Goal: Information Seeking & Learning: Learn about a topic

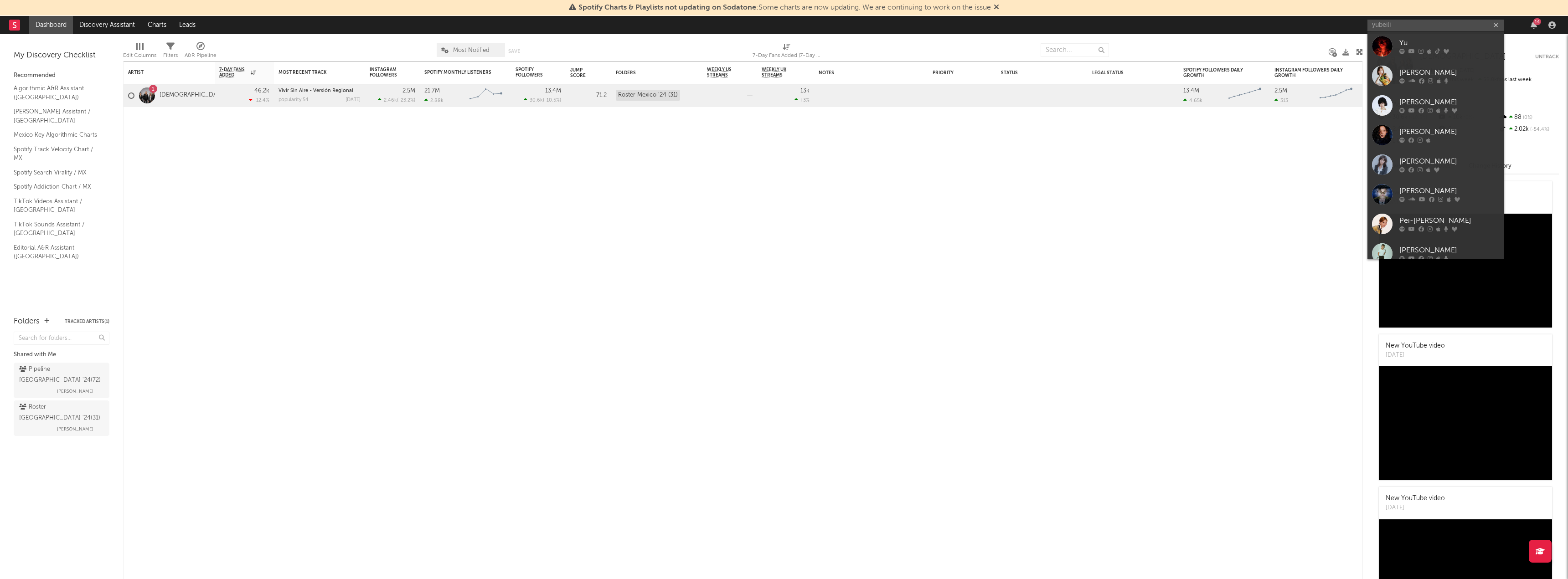
click at [1427, 24] on input "yubeili" at bounding box center [1436, 25] width 137 height 12
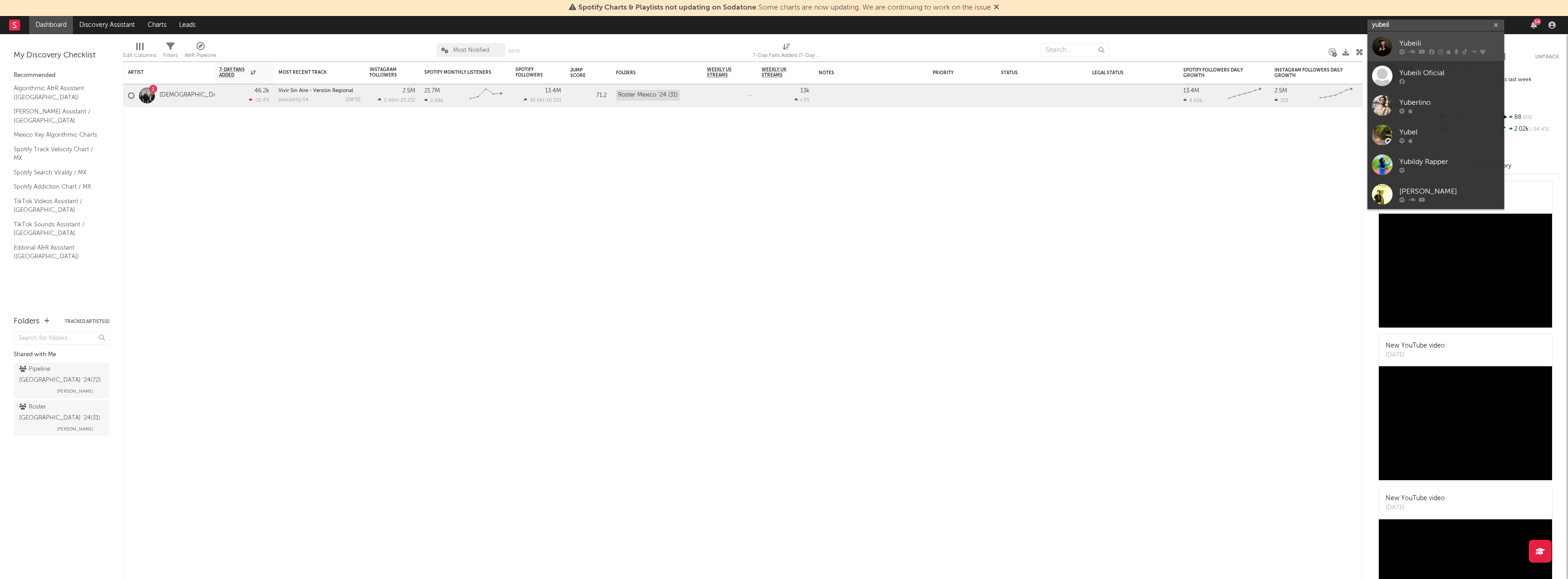
type input "yubeil"
click at [1387, 41] on div at bounding box center [1382, 46] width 21 height 21
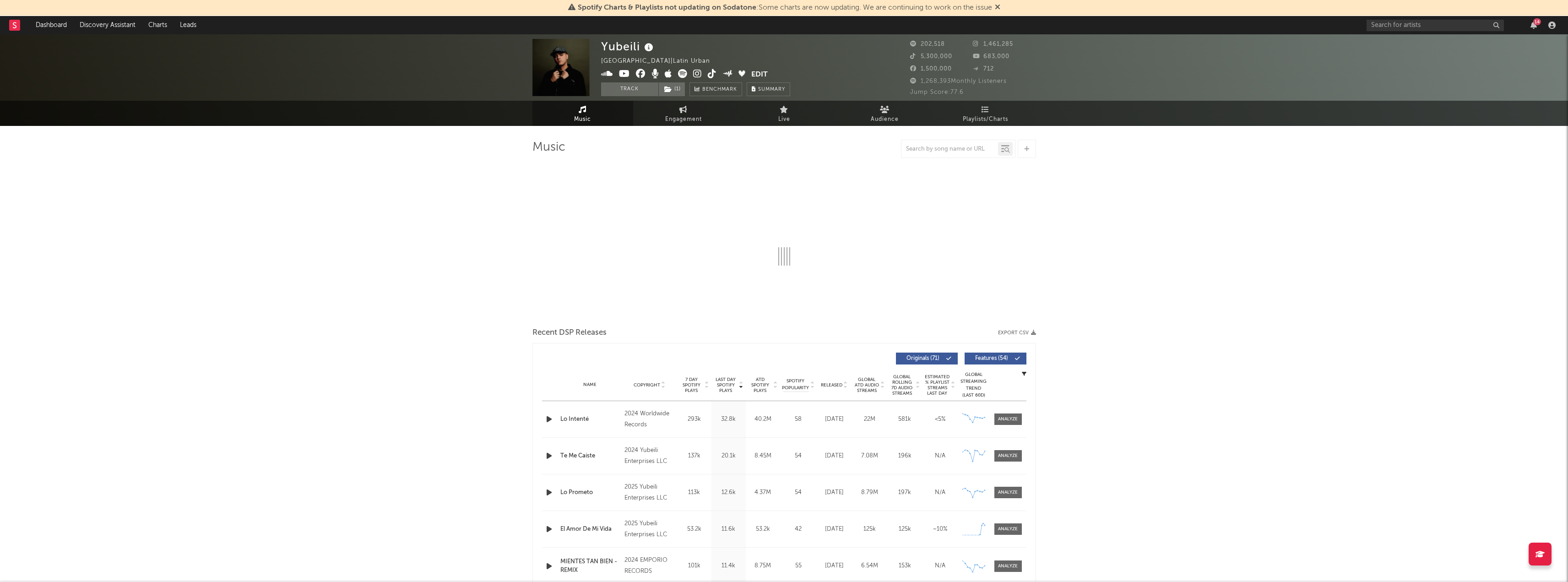
select select "6m"
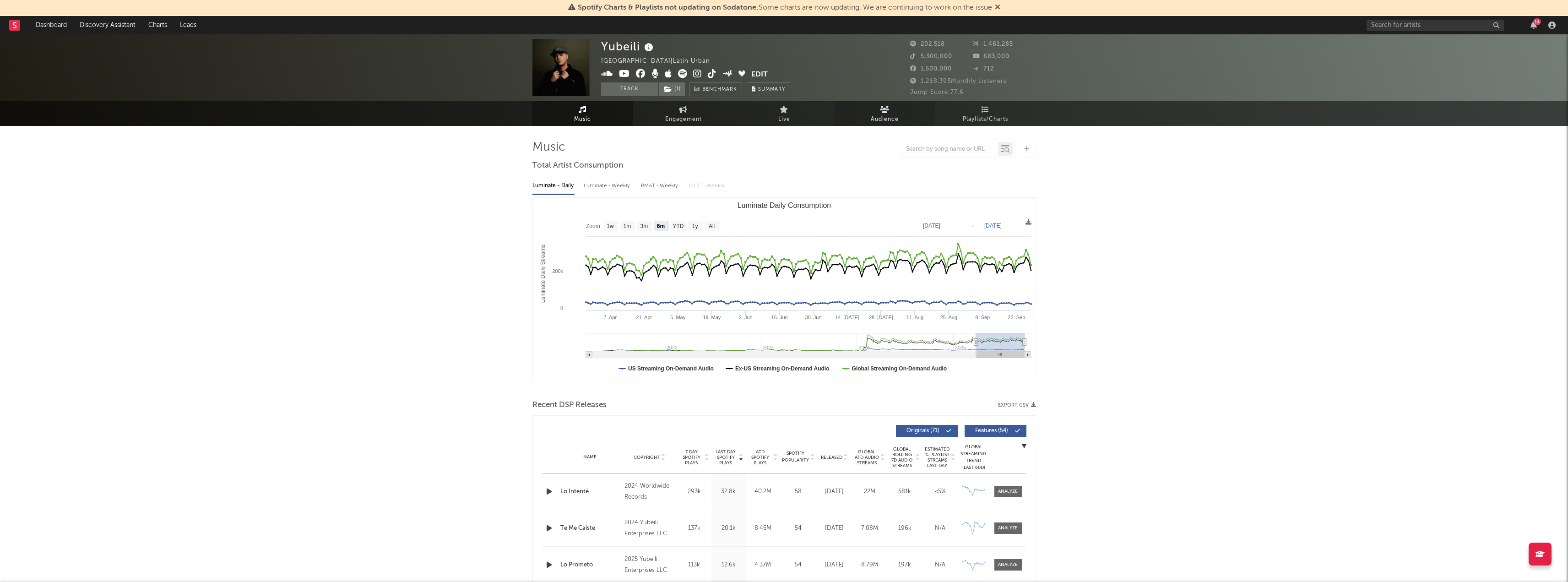
click at [890, 117] on span "Audience" at bounding box center [885, 119] width 28 height 11
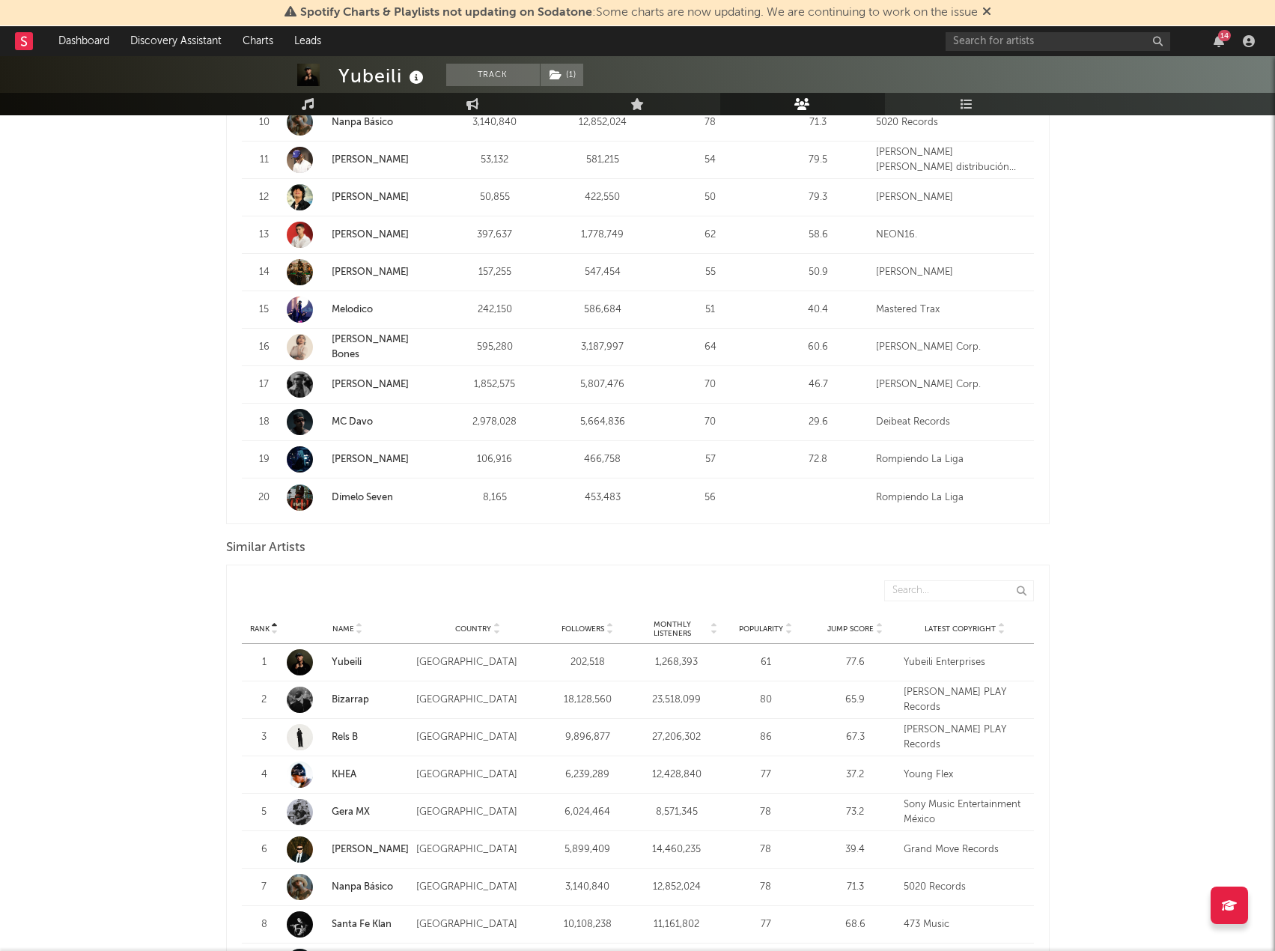
scroll to position [1123, 0]
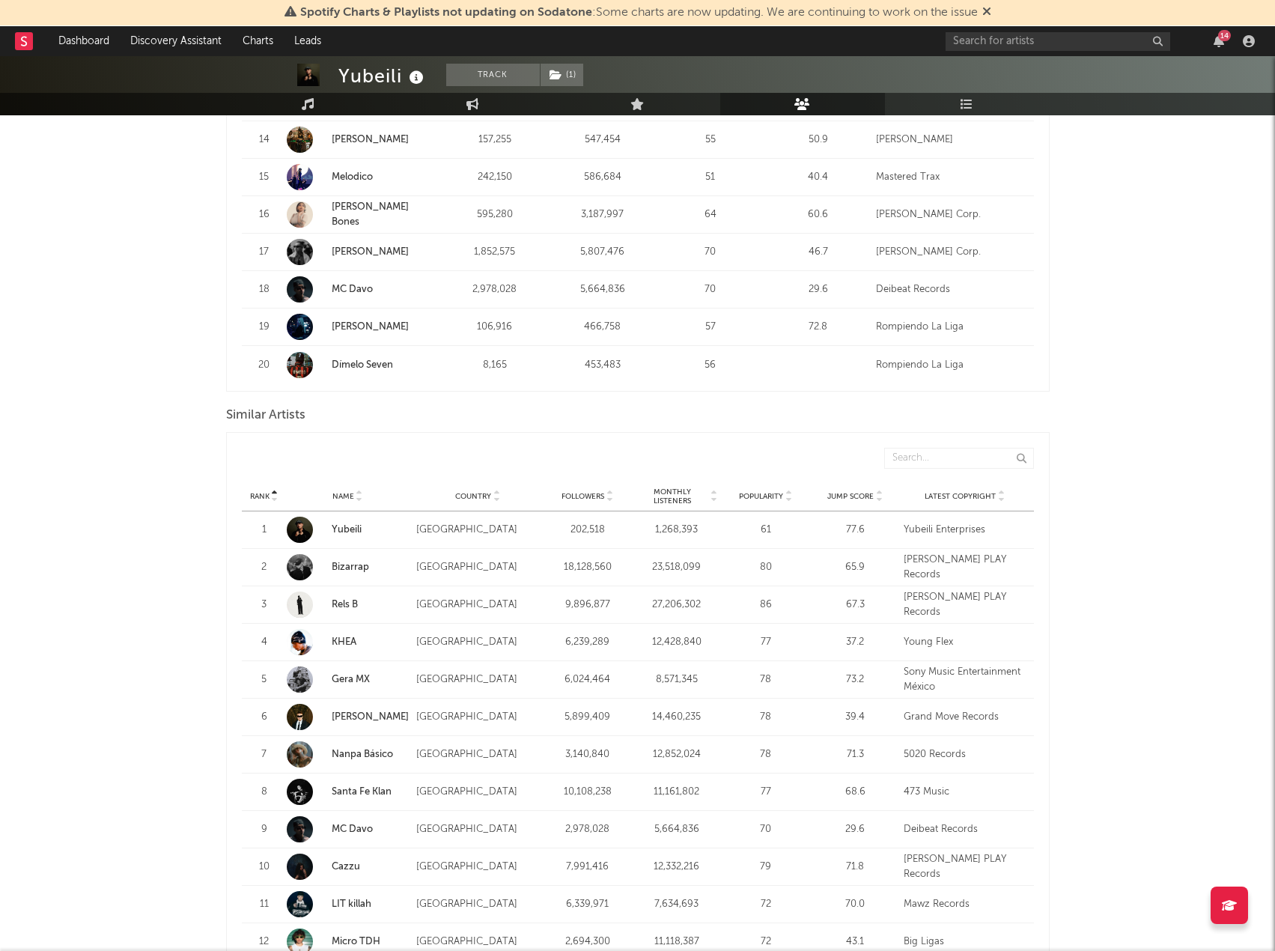
click at [40, 639] on div "Yubeili Track ( 1 ) [GEOGRAPHIC_DATA] | Latin Urban Edit Track ( 1 ) Benchmark …" at bounding box center [637, 168] width 1275 height 2470
click at [151, 565] on div "Yubeili Track ( 1 ) [GEOGRAPHIC_DATA] | Latin Urban Edit Track ( 1 ) Benchmark …" at bounding box center [637, 168] width 1275 height 2470
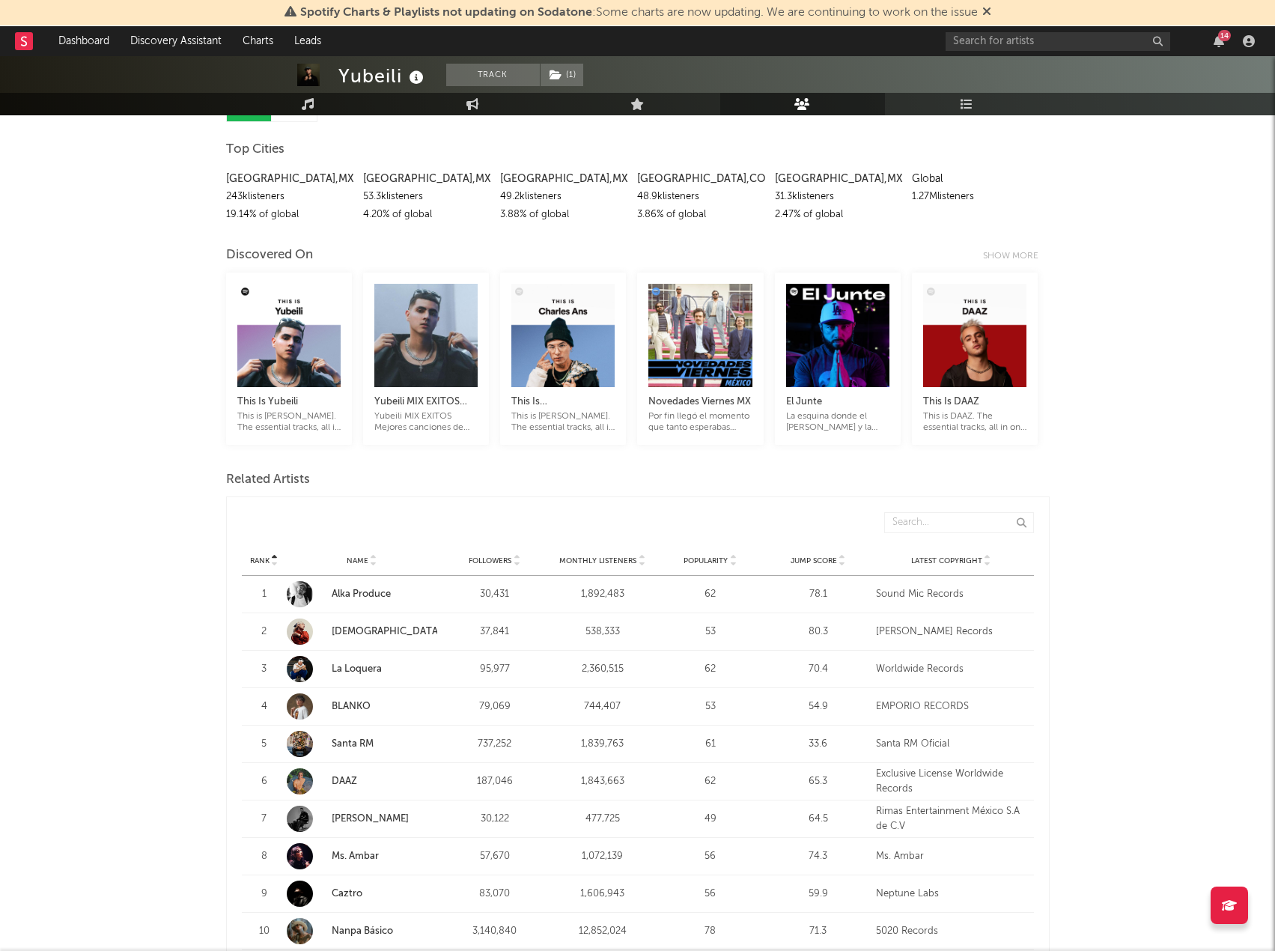
scroll to position [150, 0]
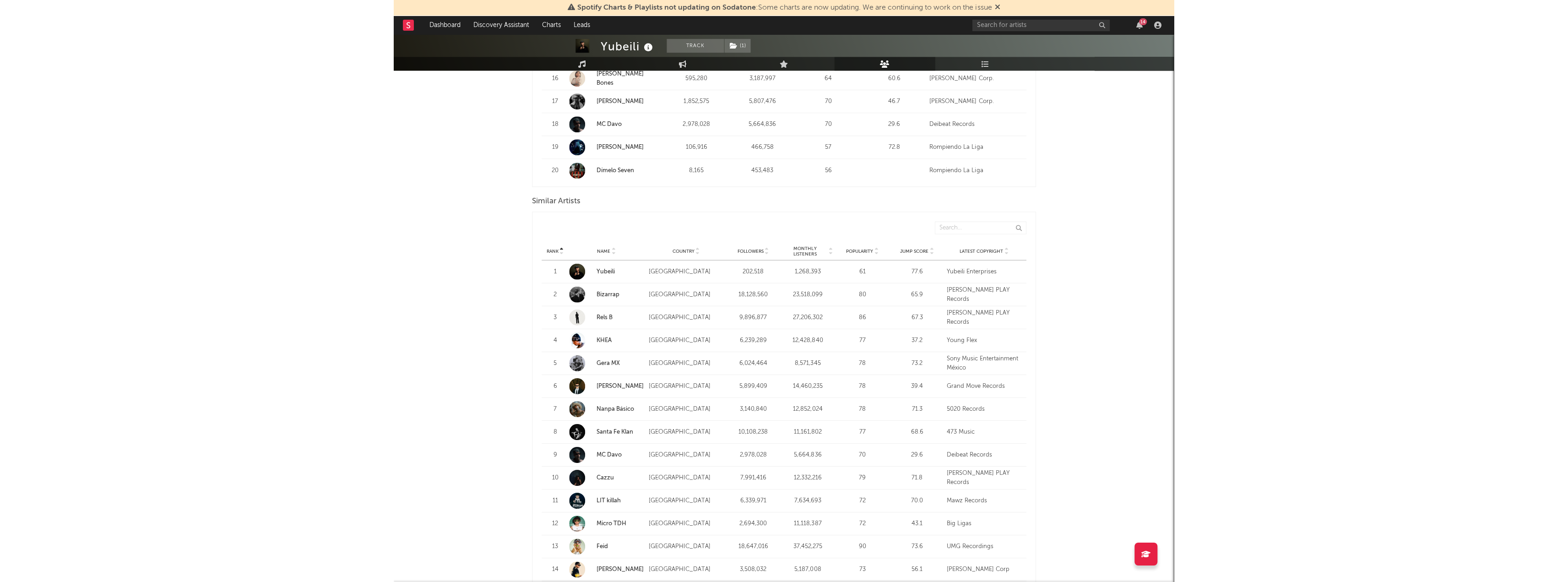
scroll to position [778, 0]
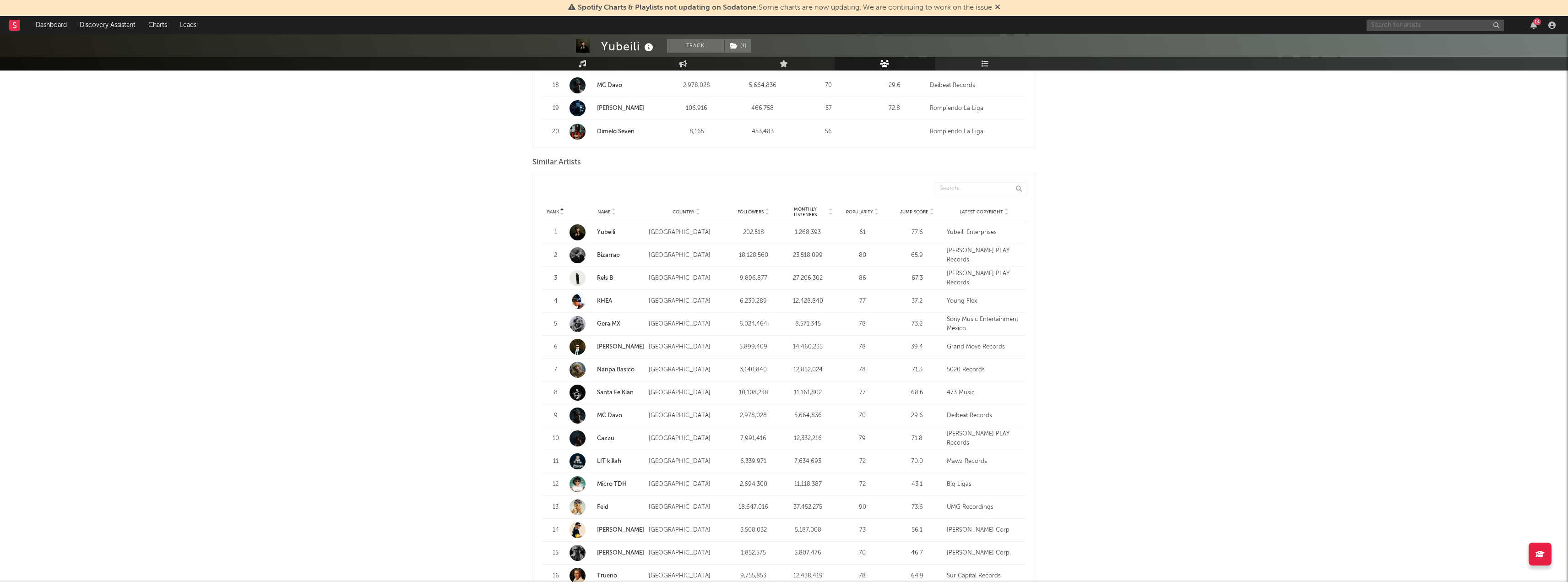
click at [1408, 25] on input "text" at bounding box center [1435, 25] width 138 height 12
type input "[PERSON_NAME]"
click at [1419, 45] on div "[PERSON_NAME]" at bounding box center [1449, 43] width 101 height 11
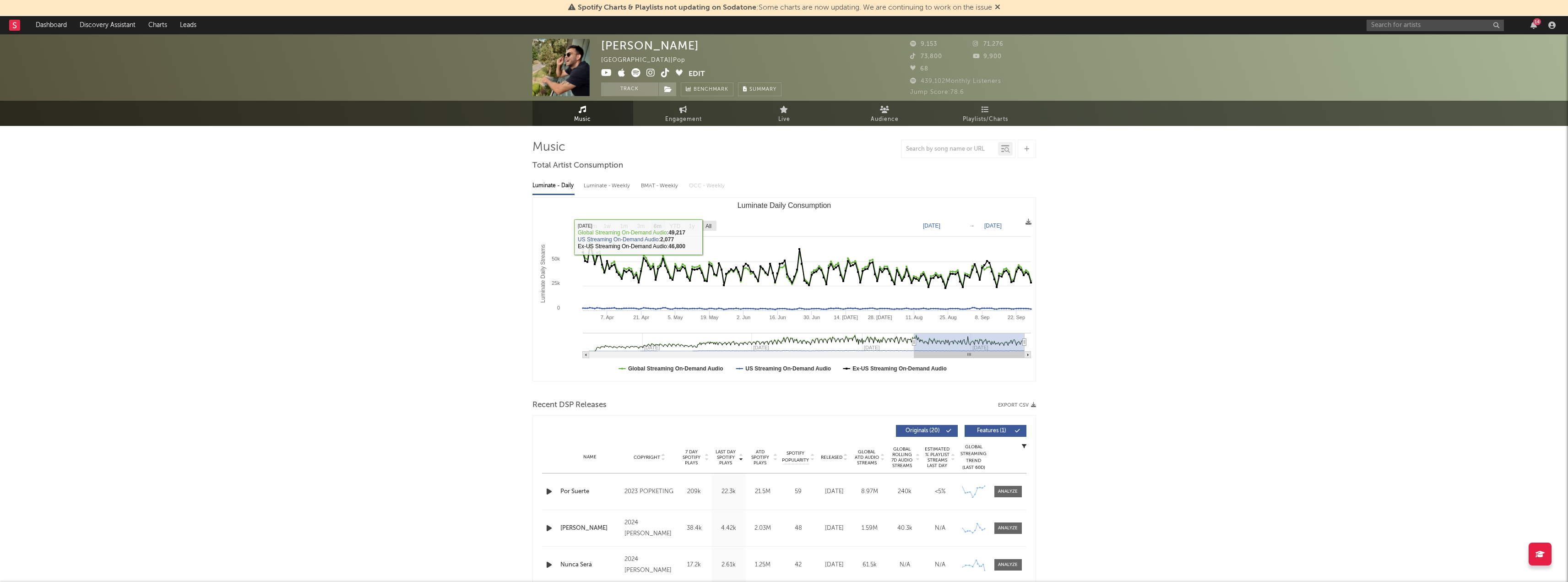
click at [709, 226] on text "All" at bounding box center [708, 226] width 6 height 6
select select "All"
type input "[DATE]"
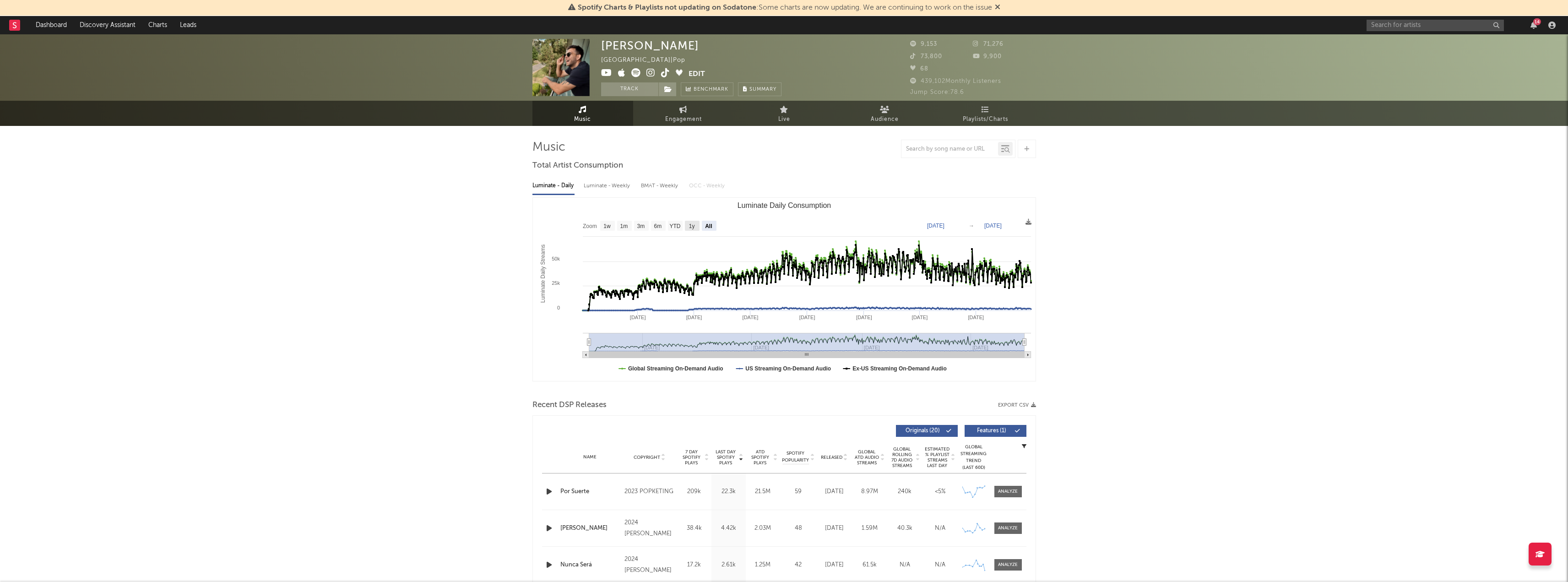
click at [690, 226] on text "1y" at bounding box center [691, 226] width 6 height 6
select select "1y"
type input "[DATE]"
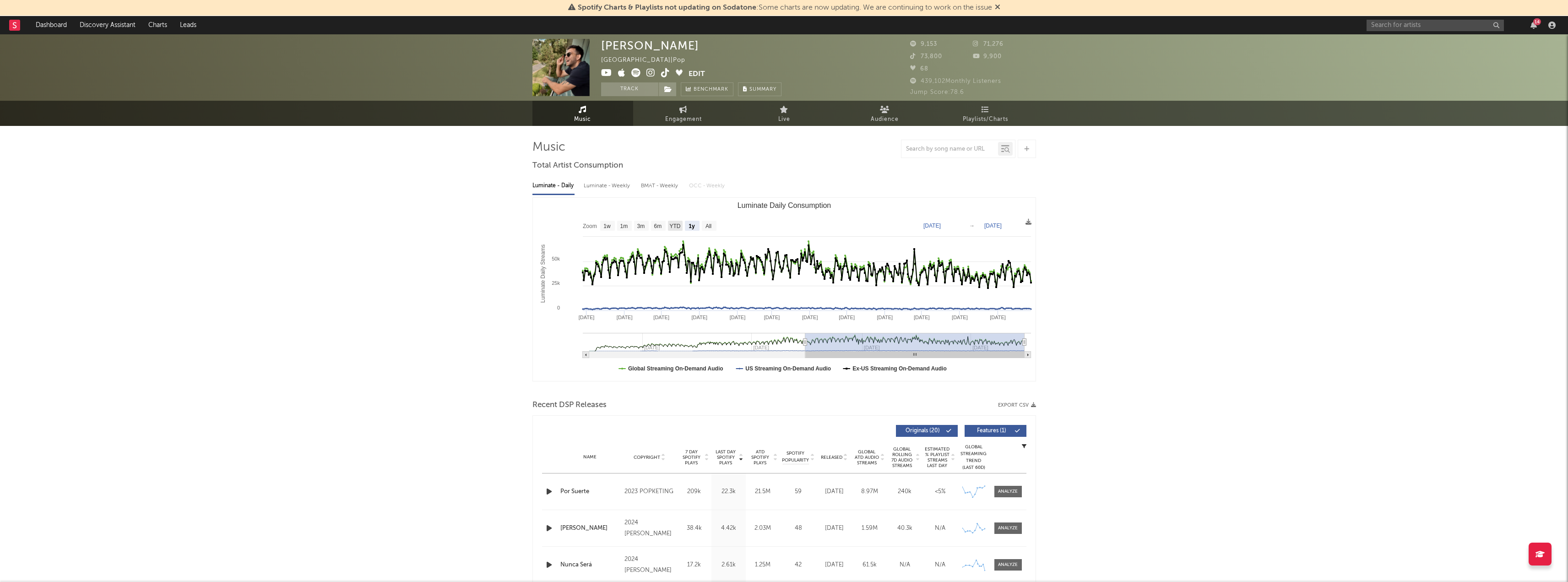
click at [672, 226] on text "YTD" at bounding box center [675, 226] width 11 height 6
select select "YTD"
type input "[DATE]"
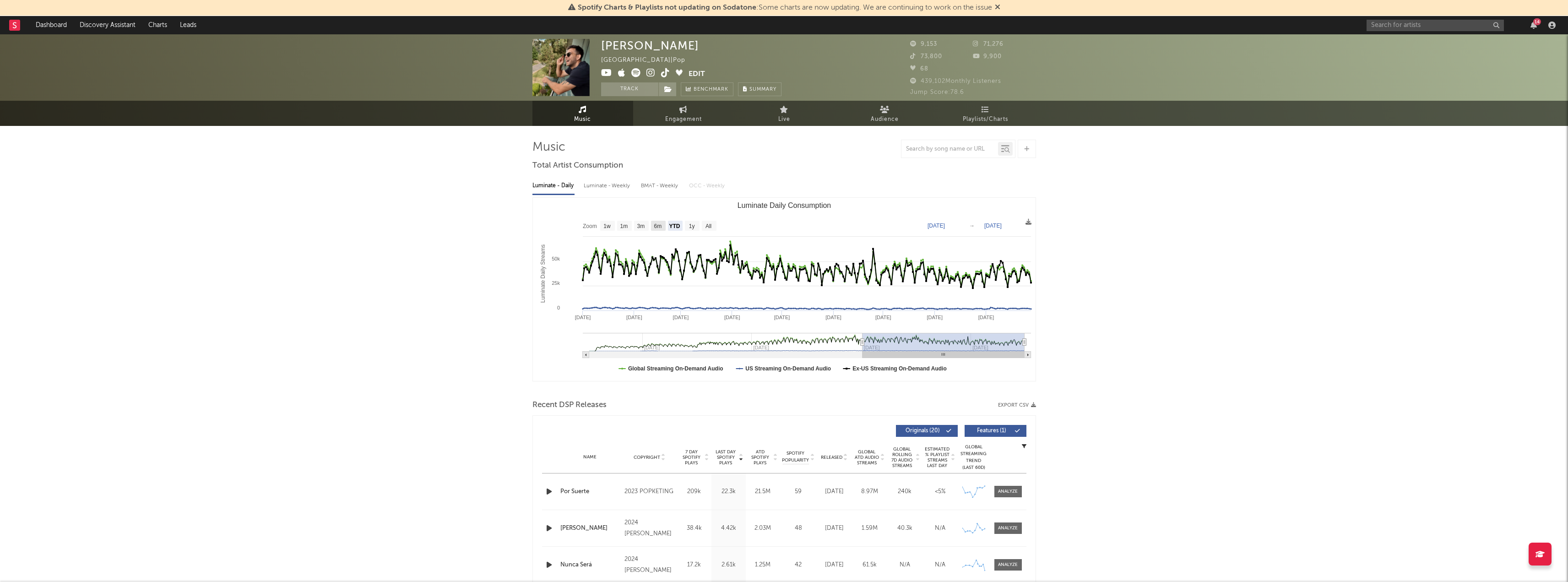
click at [657, 227] on text "6m" at bounding box center [657, 226] width 8 height 6
select select "6m"
type input "[DATE]"
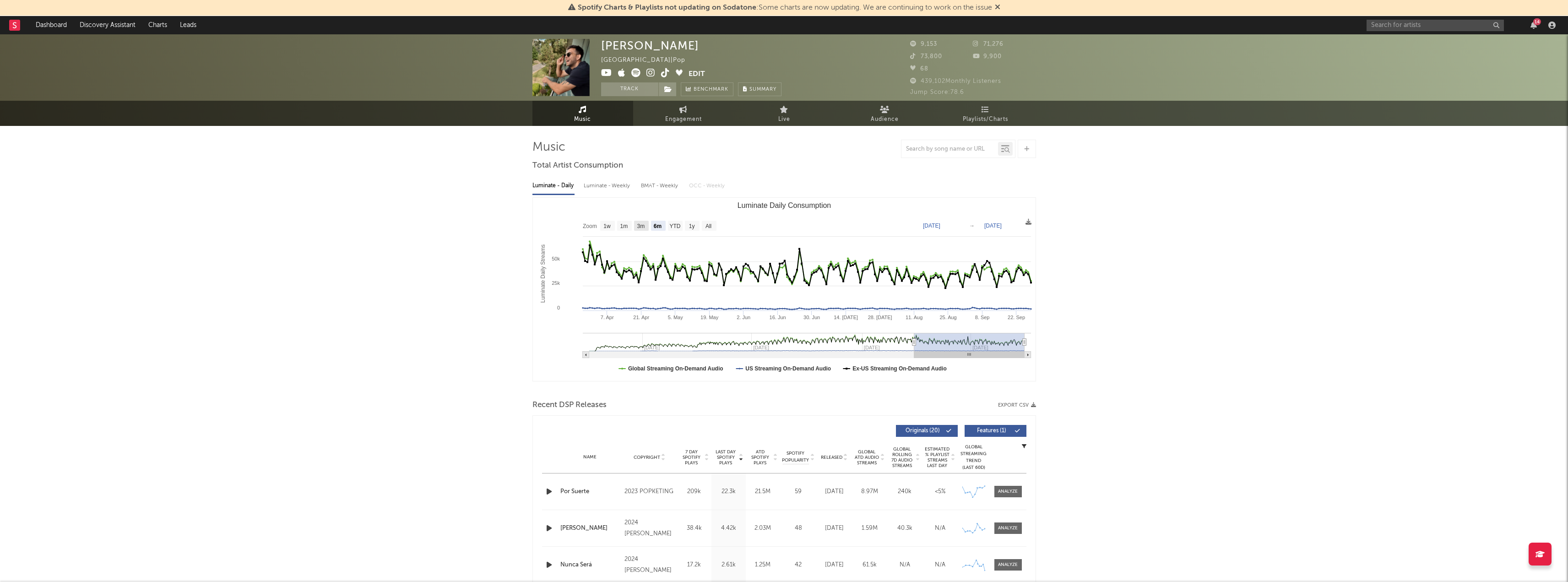
click at [643, 225] on text "3m" at bounding box center [641, 226] width 8 height 6
select select "3m"
type input "[DATE]"
click at [630, 229] on rect "Luminate Daily Consumption" at bounding box center [624, 226] width 15 height 10
select select "1m"
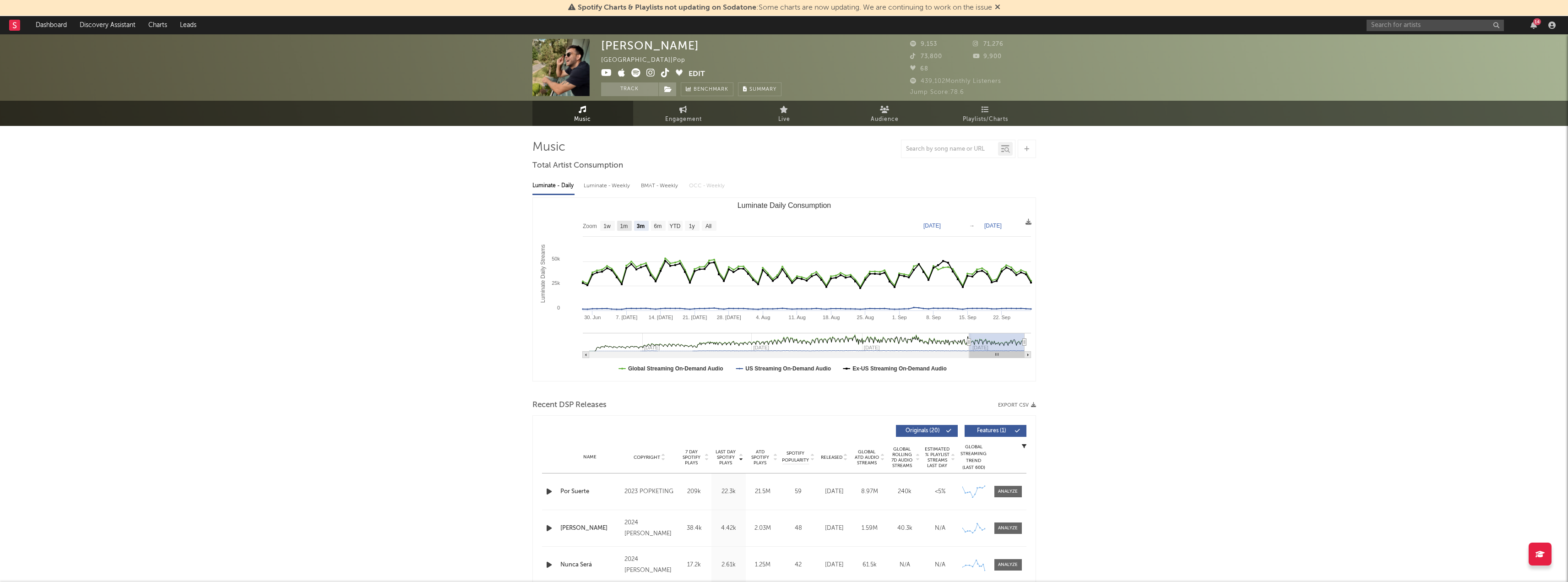
type input "[DATE]"
click at [609, 227] on text "1w" at bounding box center [607, 226] width 7 height 6
select select "1w"
type input "[DATE]"
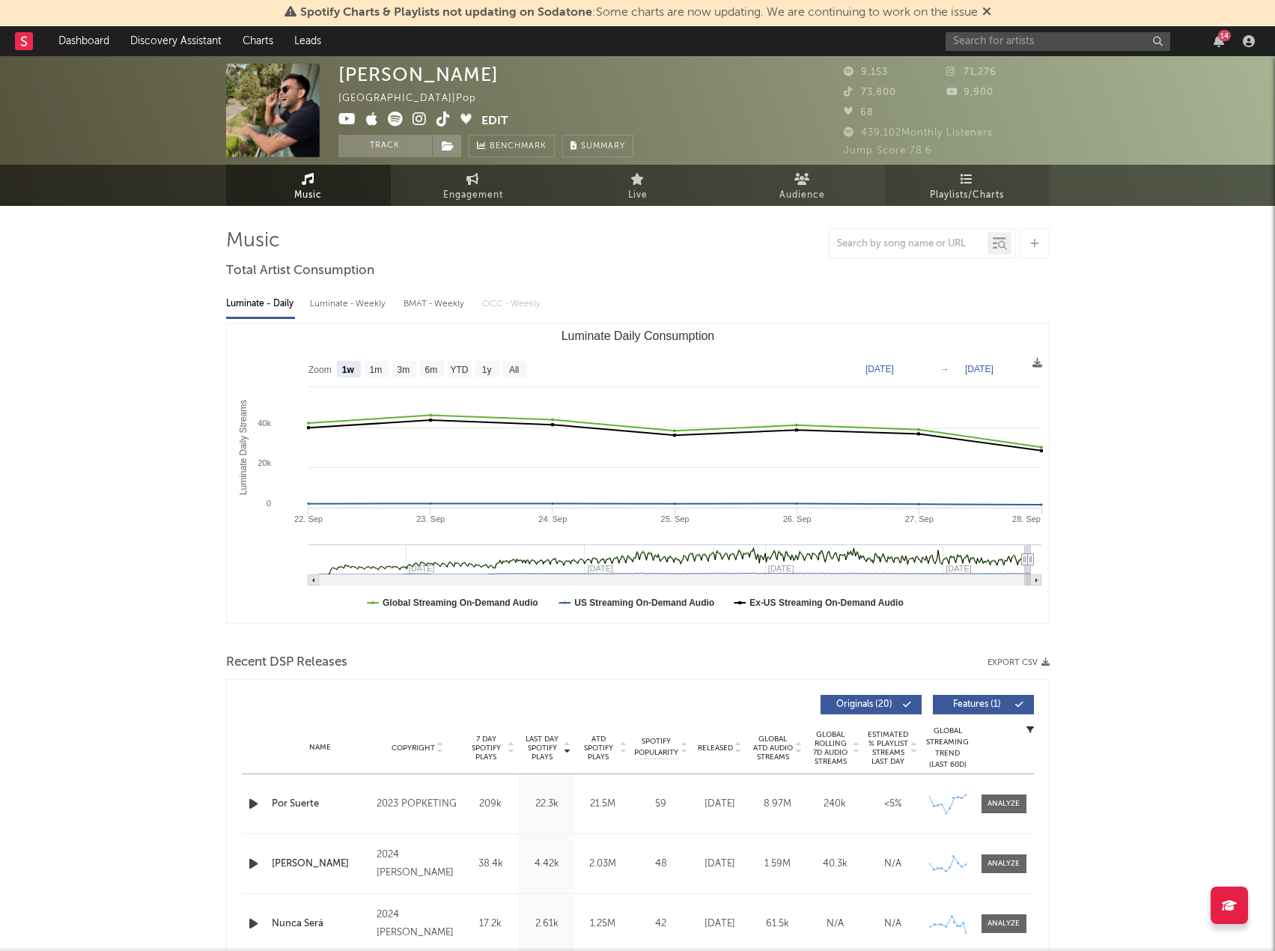
click at [956, 194] on span "Playlists/Charts" at bounding box center [967, 195] width 74 height 18
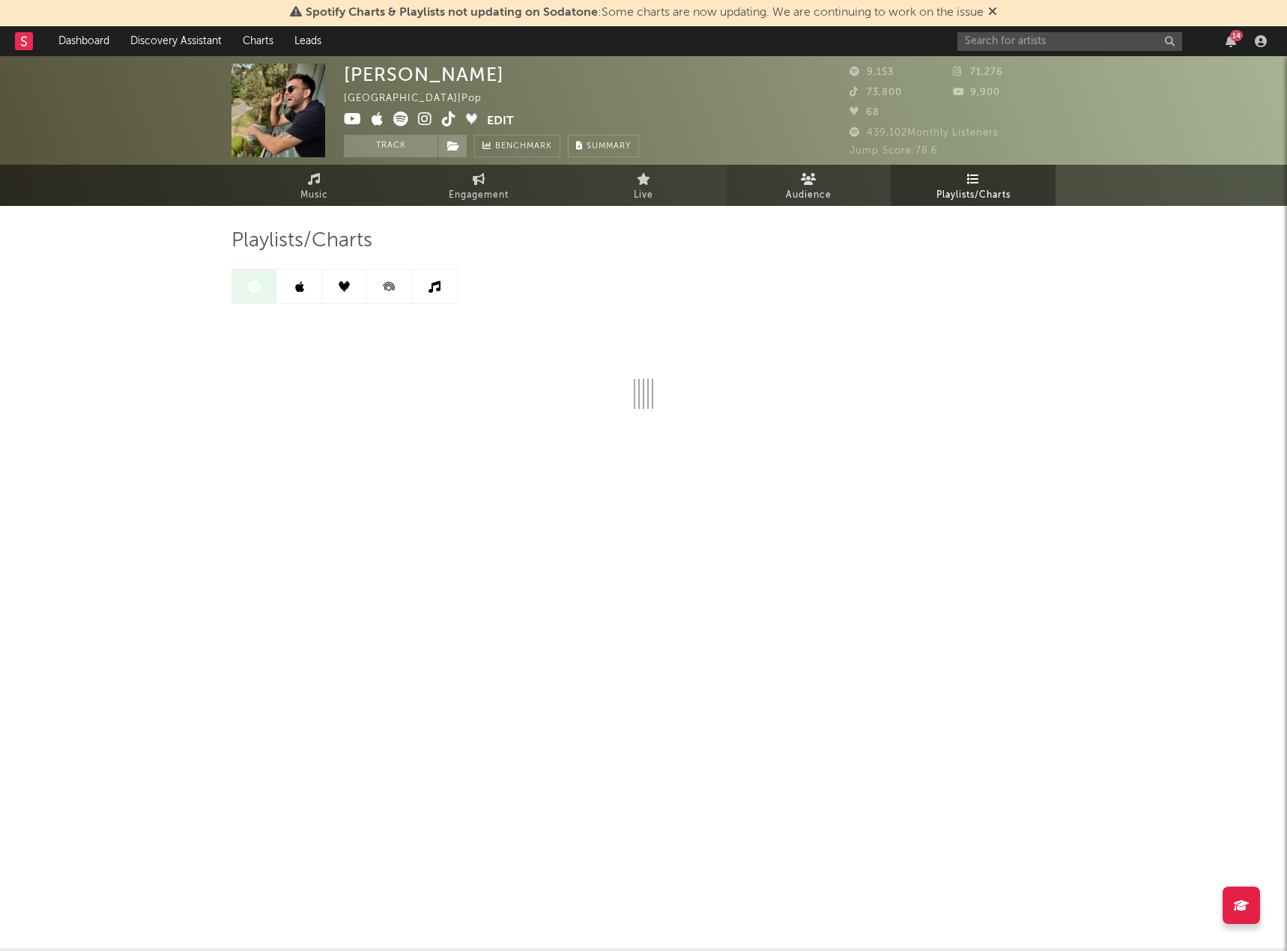
click at [811, 190] on span "Audience" at bounding box center [809, 195] width 46 height 18
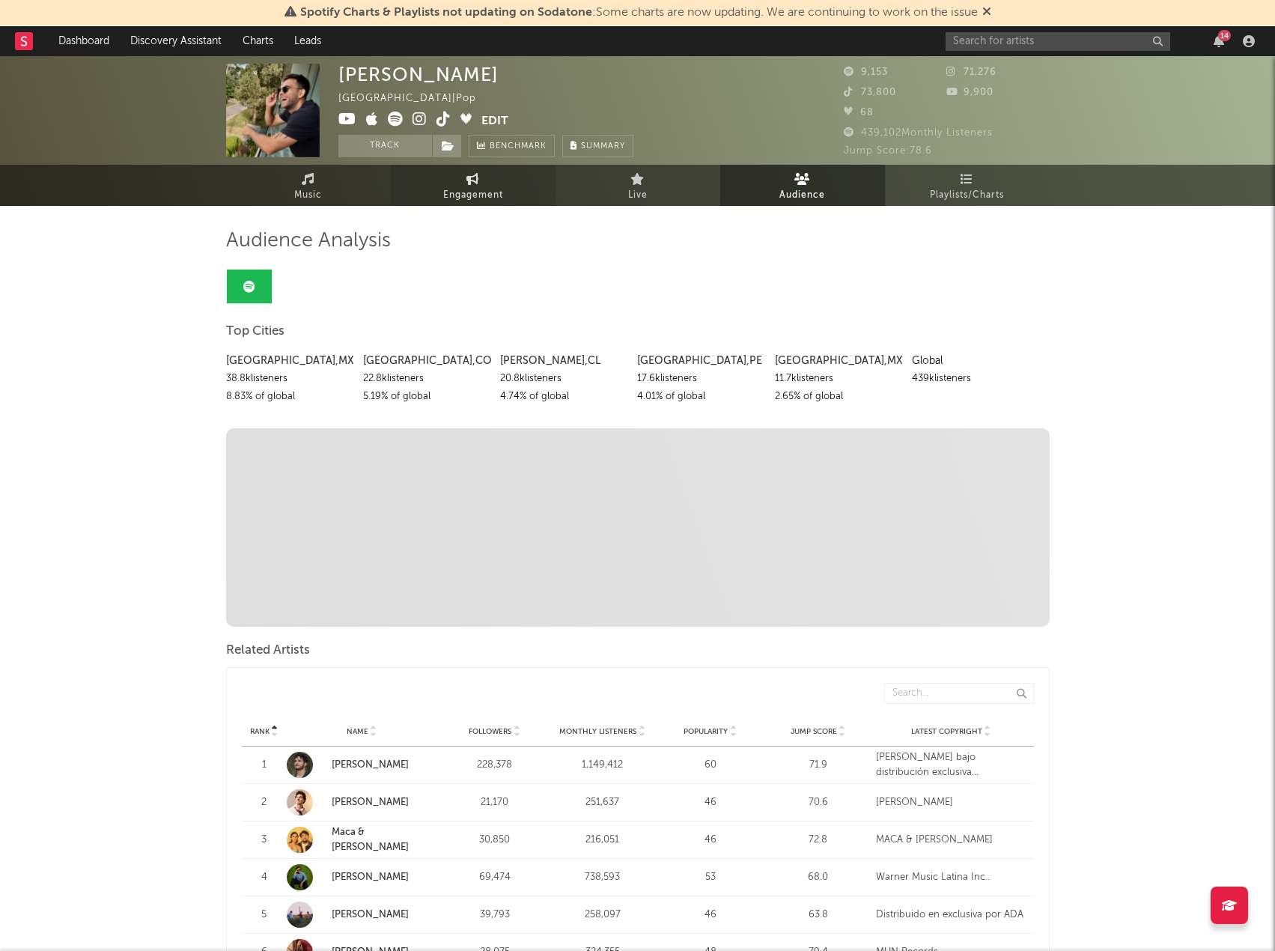
click at [503, 187] on link "Engagement" at bounding box center [473, 185] width 165 height 41
select select "1w"
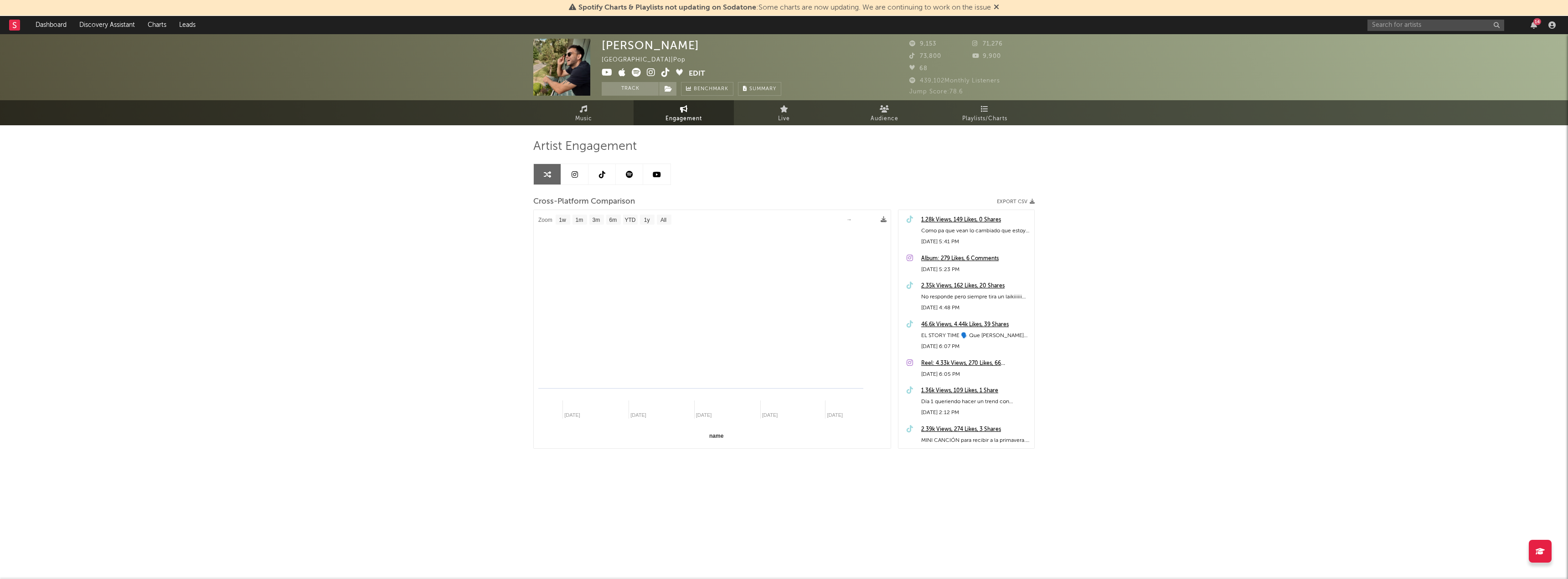
select select "1m"
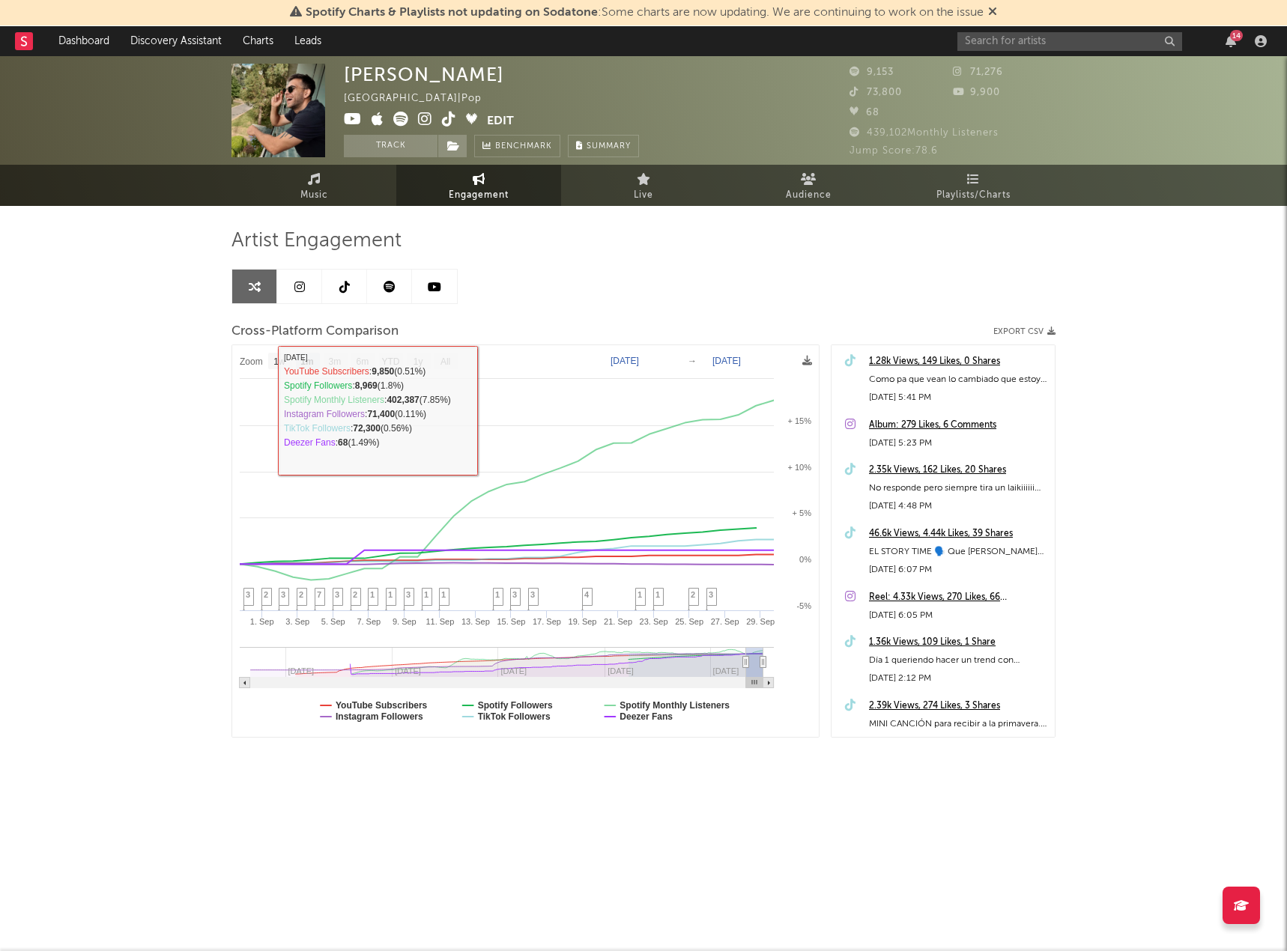
click at [368, 285] on link at bounding box center [389, 287] width 45 height 34
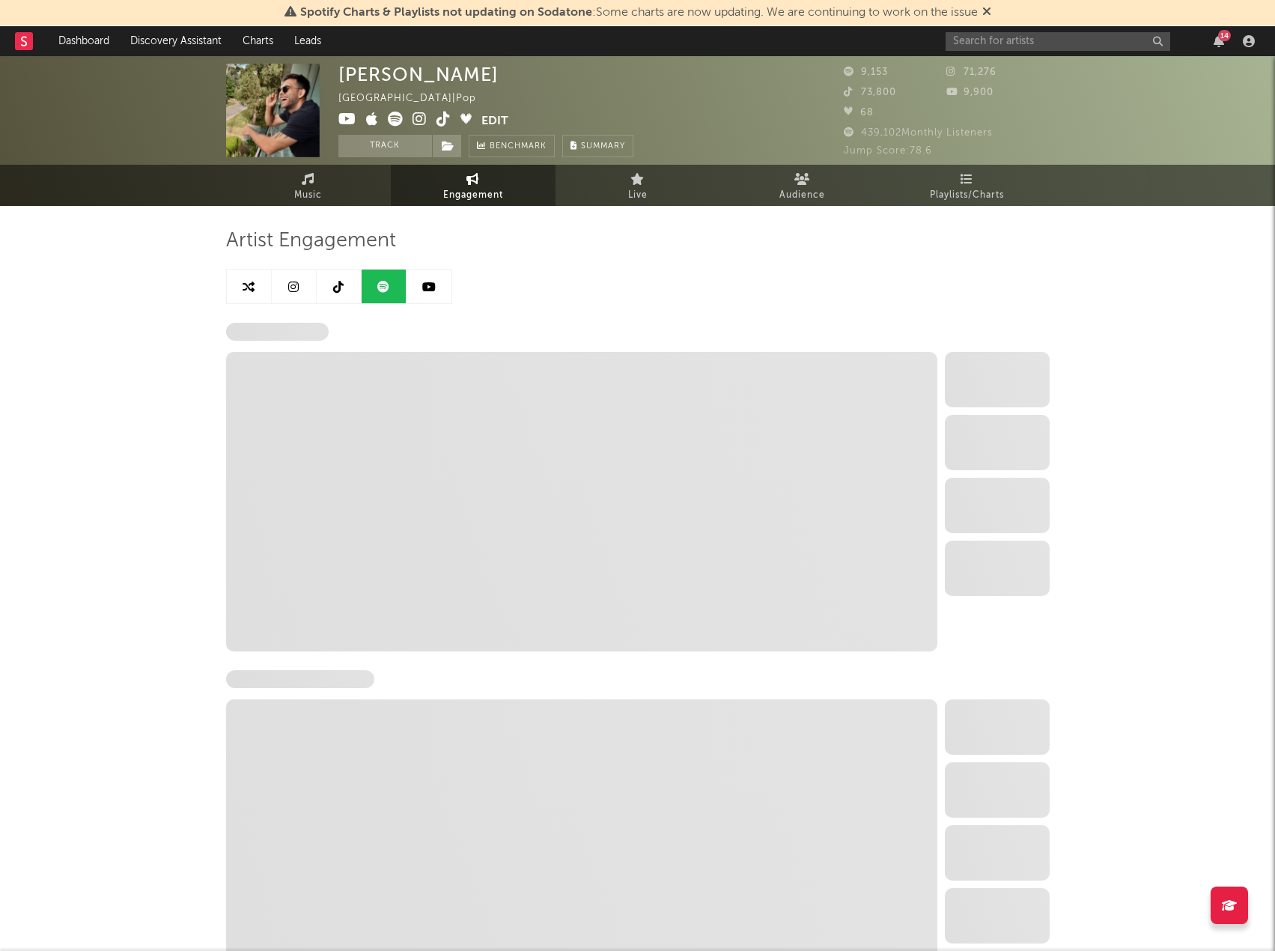
select select "6m"
select select "1w"
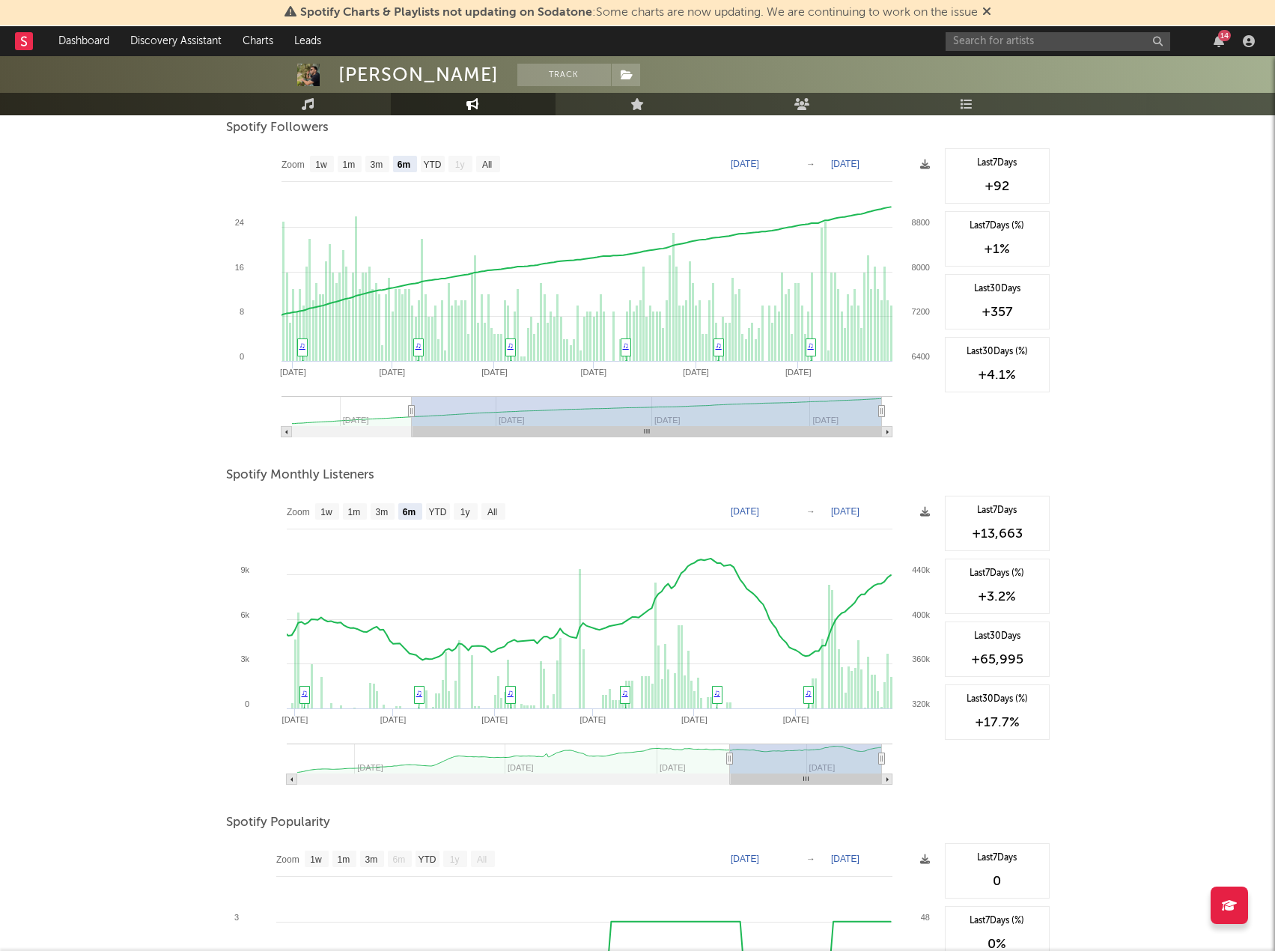
scroll to position [225, 0]
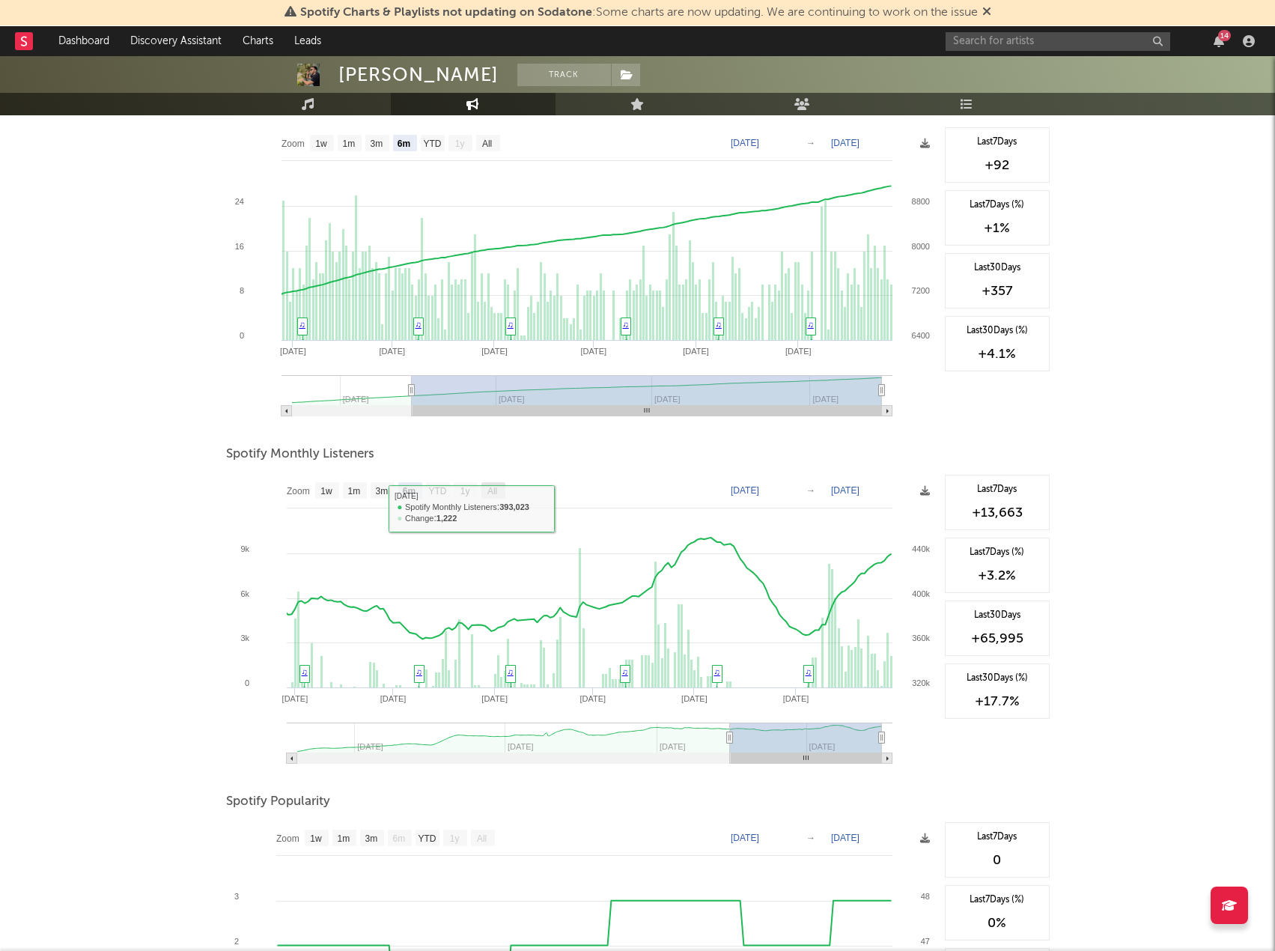
click at [493, 491] on text "All" at bounding box center [492, 491] width 10 height 10
select select "All"
type input "[DATE]"
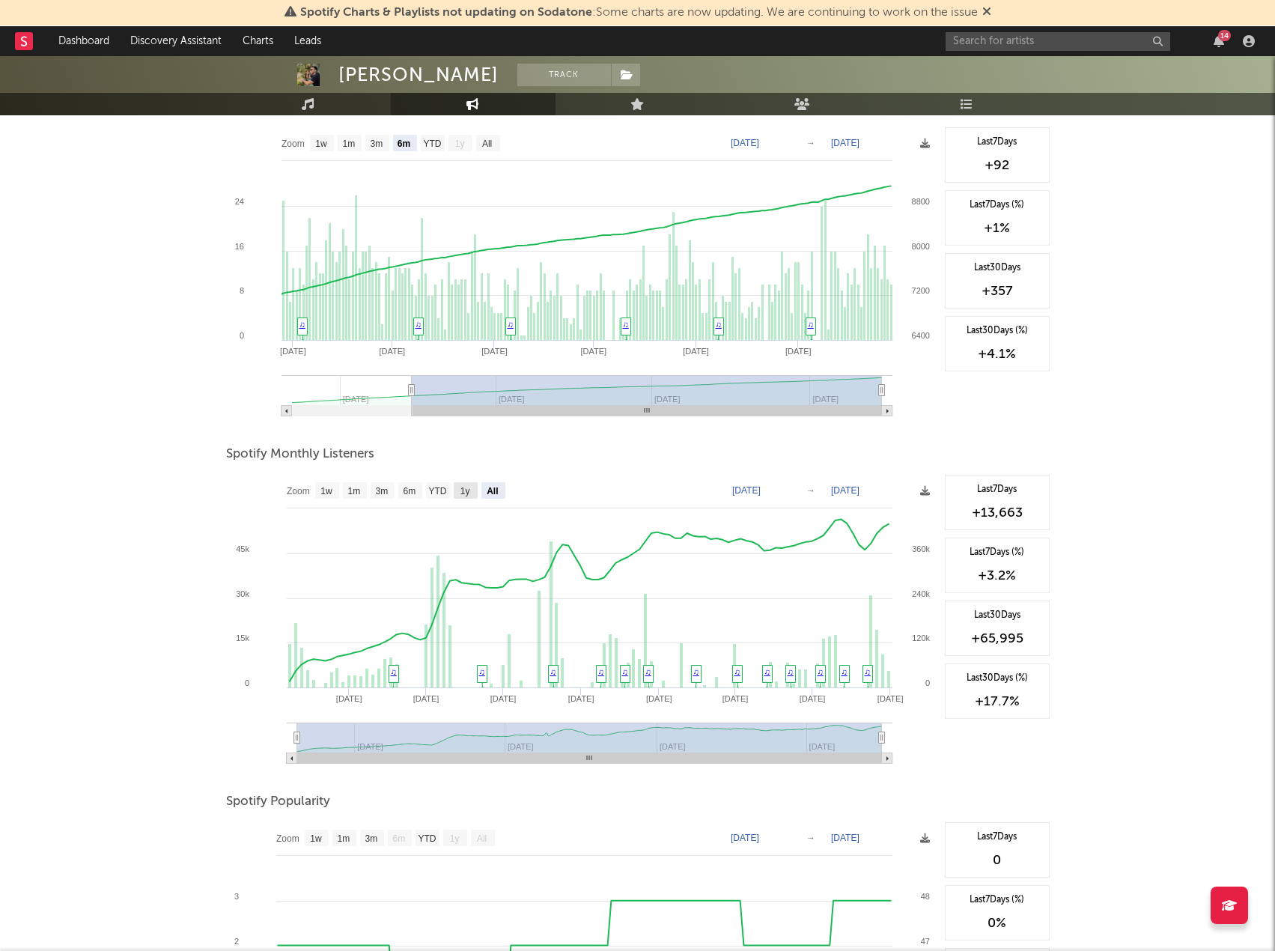
click at [465, 493] on text "1y" at bounding box center [465, 491] width 10 height 10
select select "1y"
type input "[DATE]"
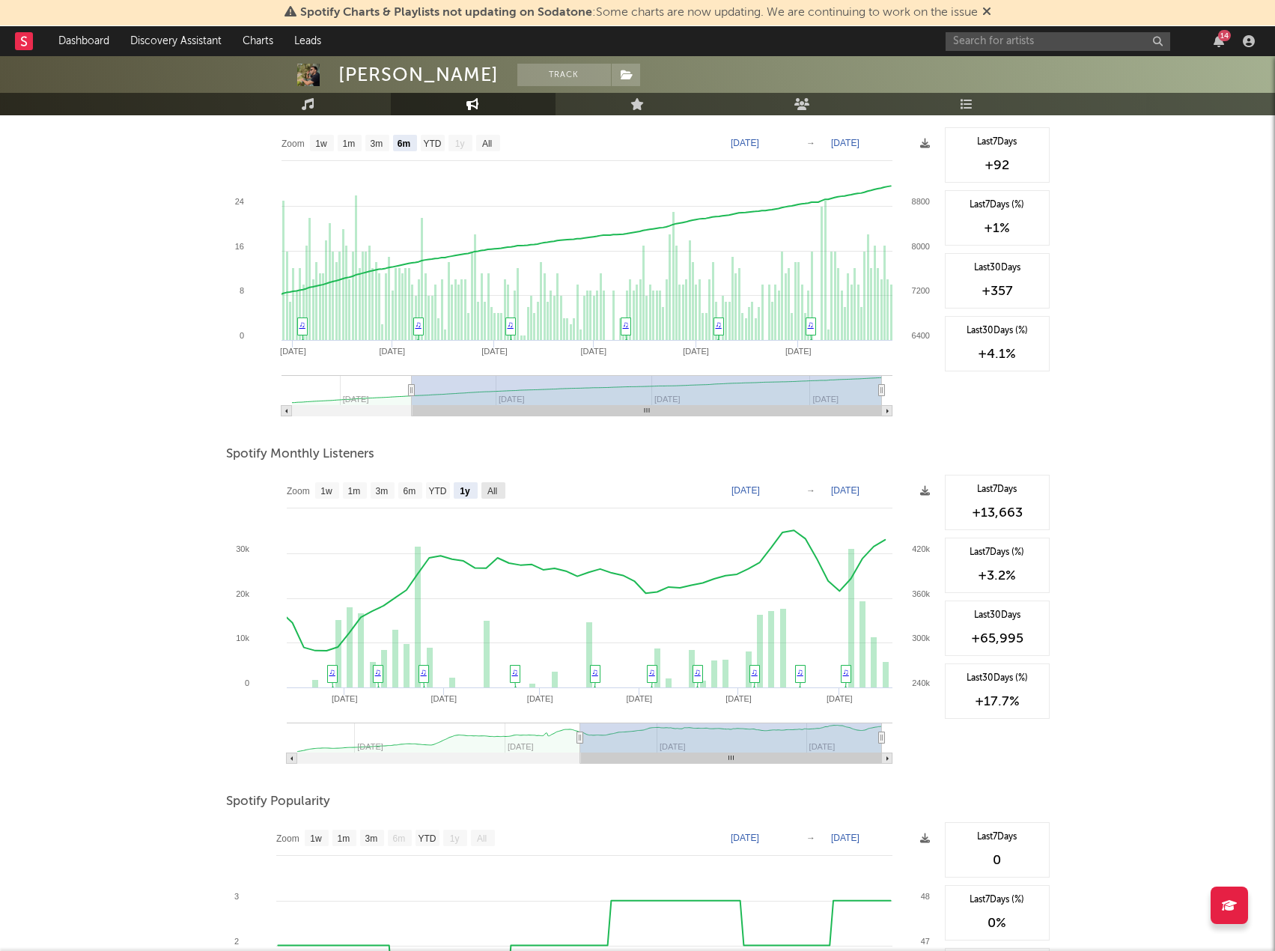
click at [489, 493] on text "All" at bounding box center [492, 491] width 10 height 10
select select "All"
type input "[DATE]"
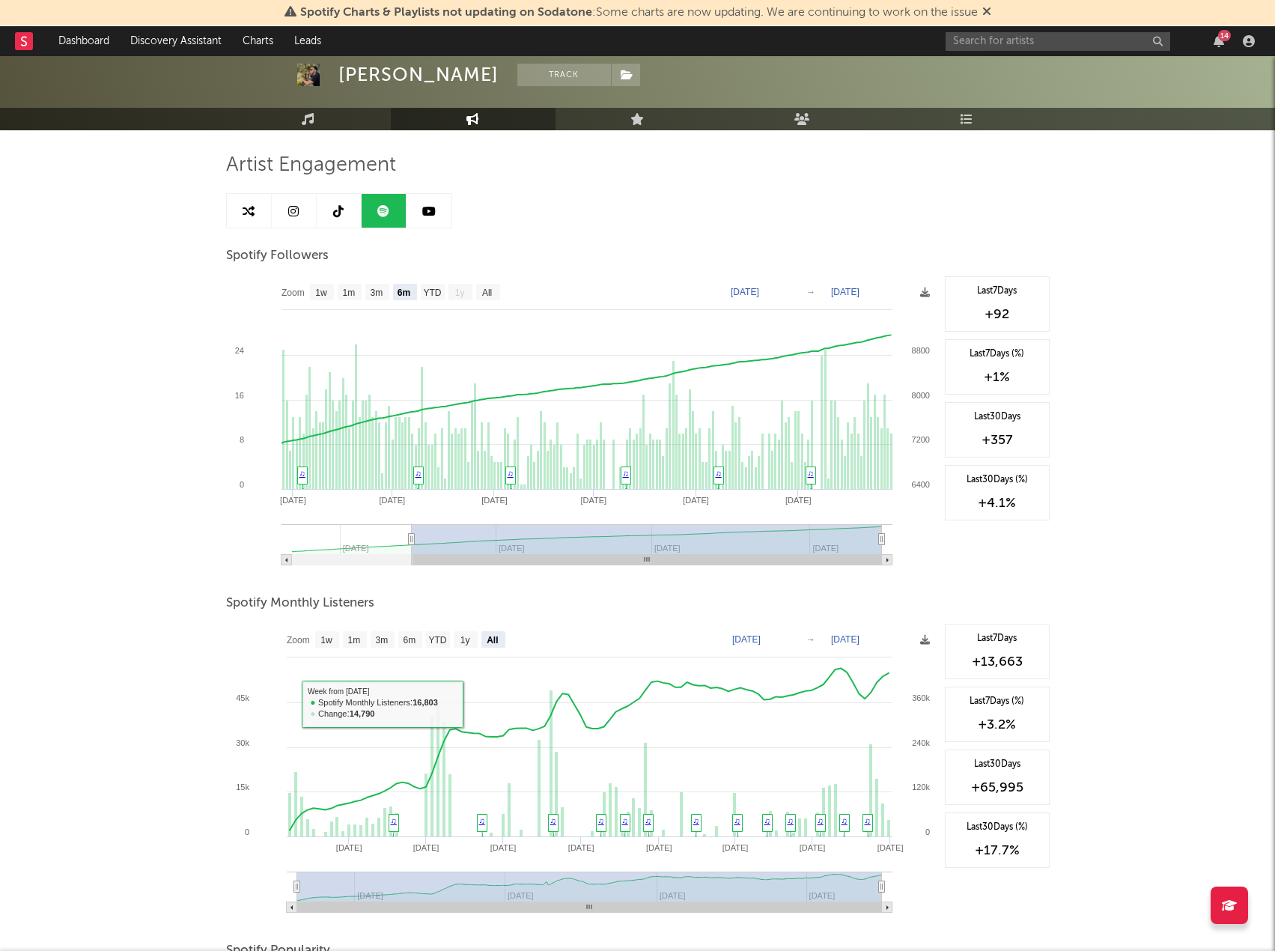
scroll to position [75, 0]
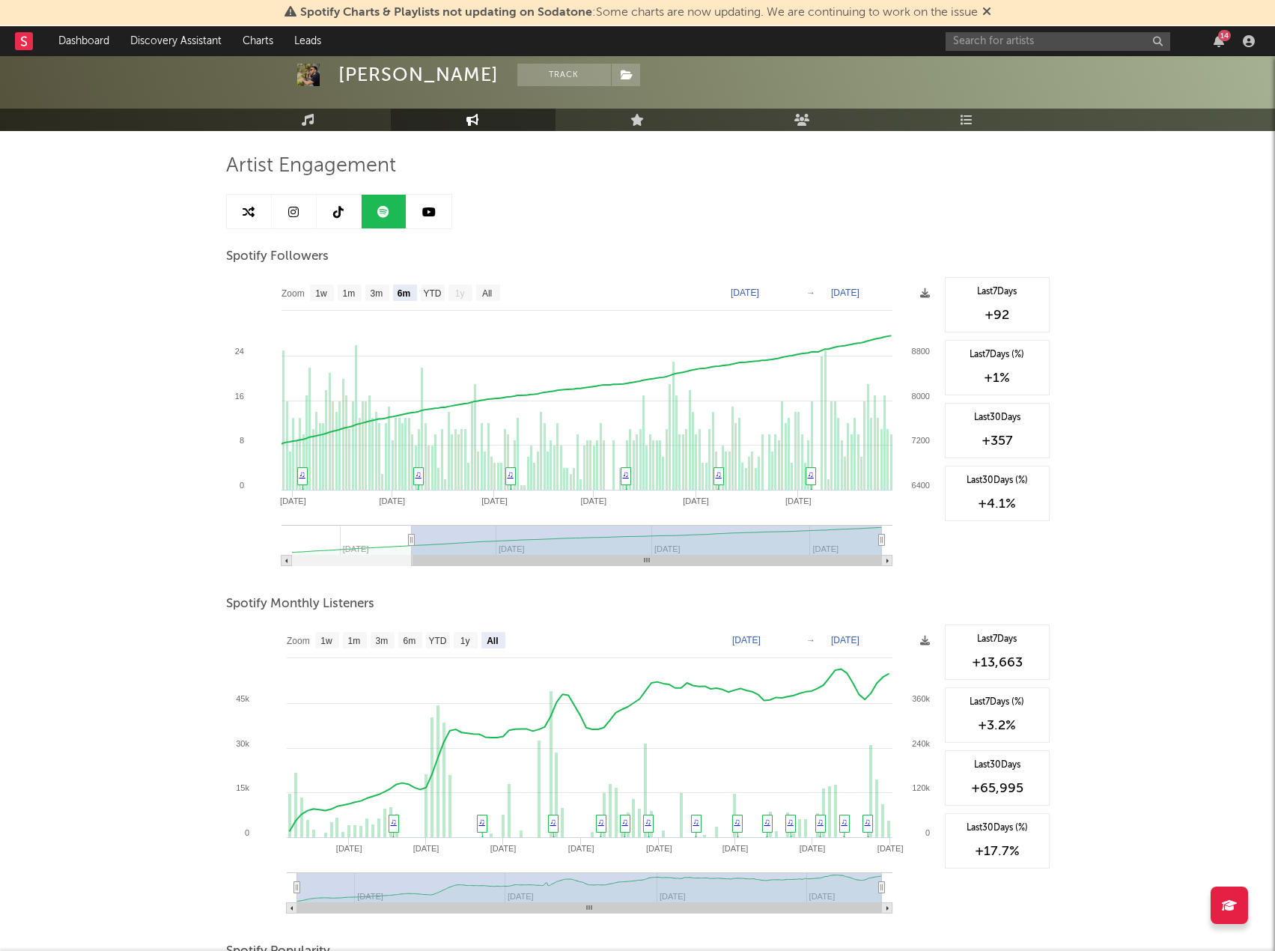
click at [267, 216] on link at bounding box center [249, 212] width 45 height 34
select select "1m"
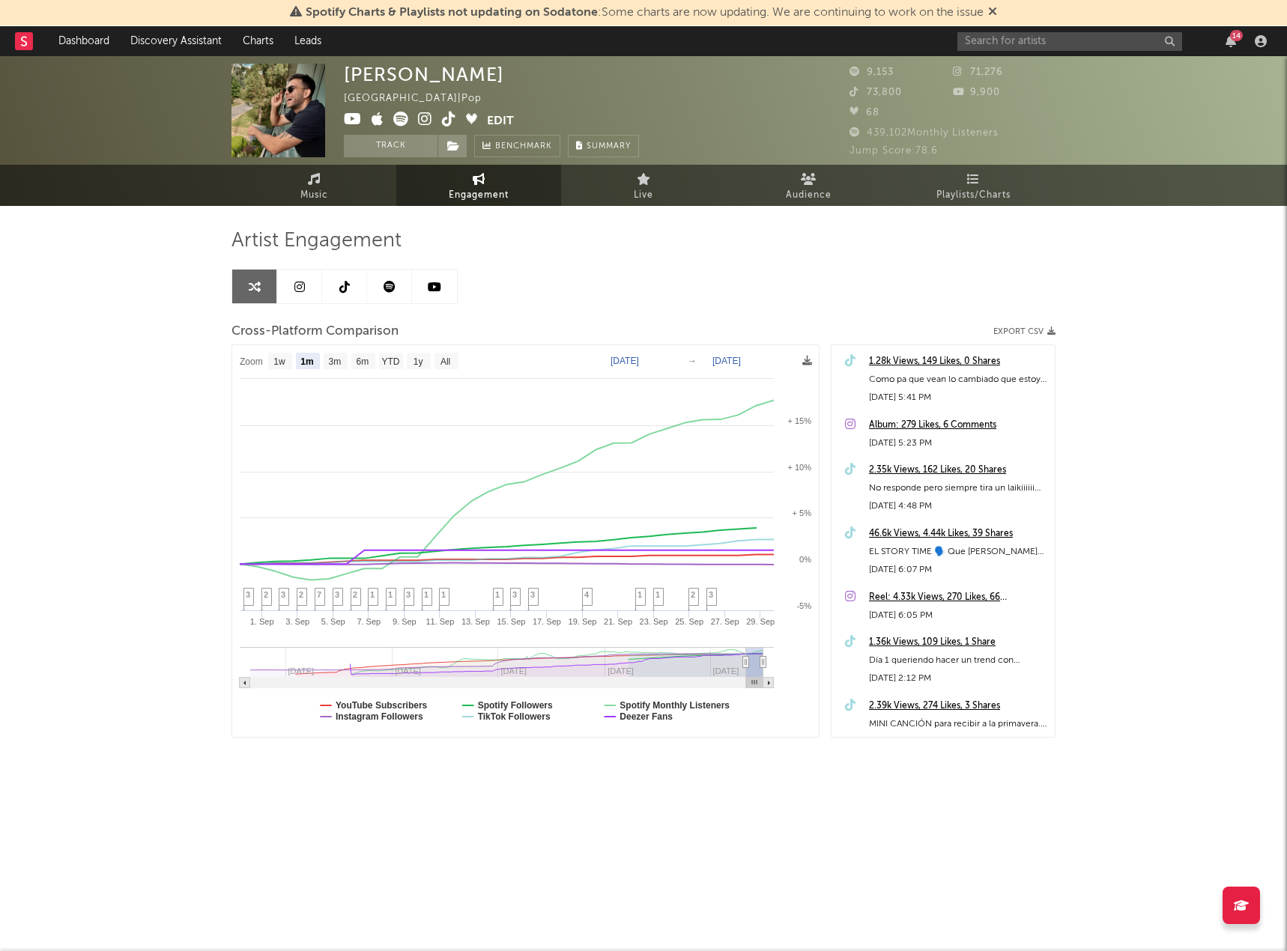
click at [47, 627] on div "[PERSON_NAME] [GEOGRAPHIC_DATA] | Pop Edit Track Benchmark Summary 9,153 71,276…" at bounding box center [643, 449] width 1287 height 786
click at [79, 448] on div "[PERSON_NAME] [GEOGRAPHIC_DATA] | Pop Edit Track Benchmark Summary 9,153 71,276…" at bounding box center [643, 449] width 1287 height 786
click at [1043, 28] on div "14" at bounding box center [1114, 41] width 315 height 30
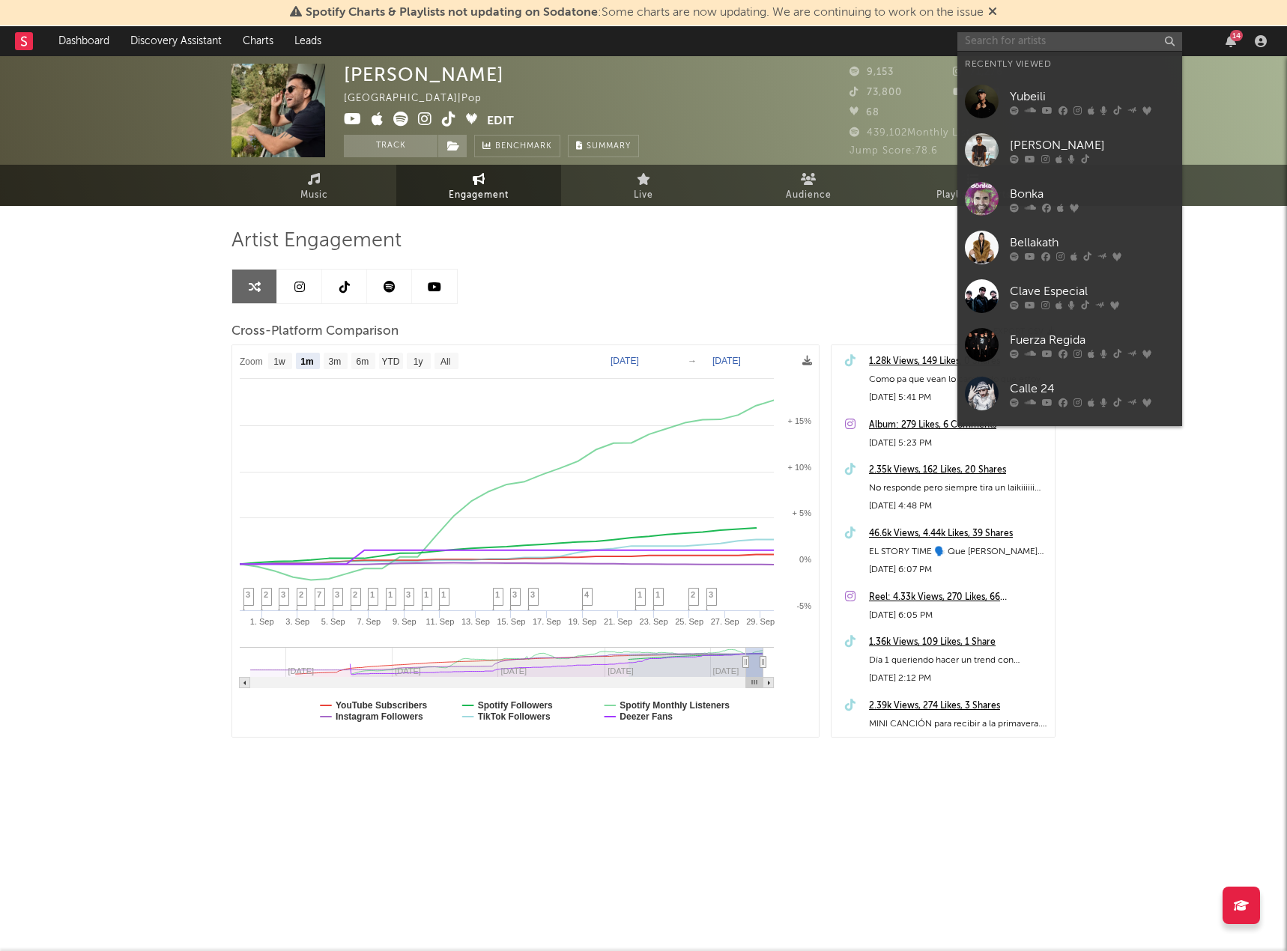
click at [1042, 37] on input "text" at bounding box center [1069, 41] width 225 height 19
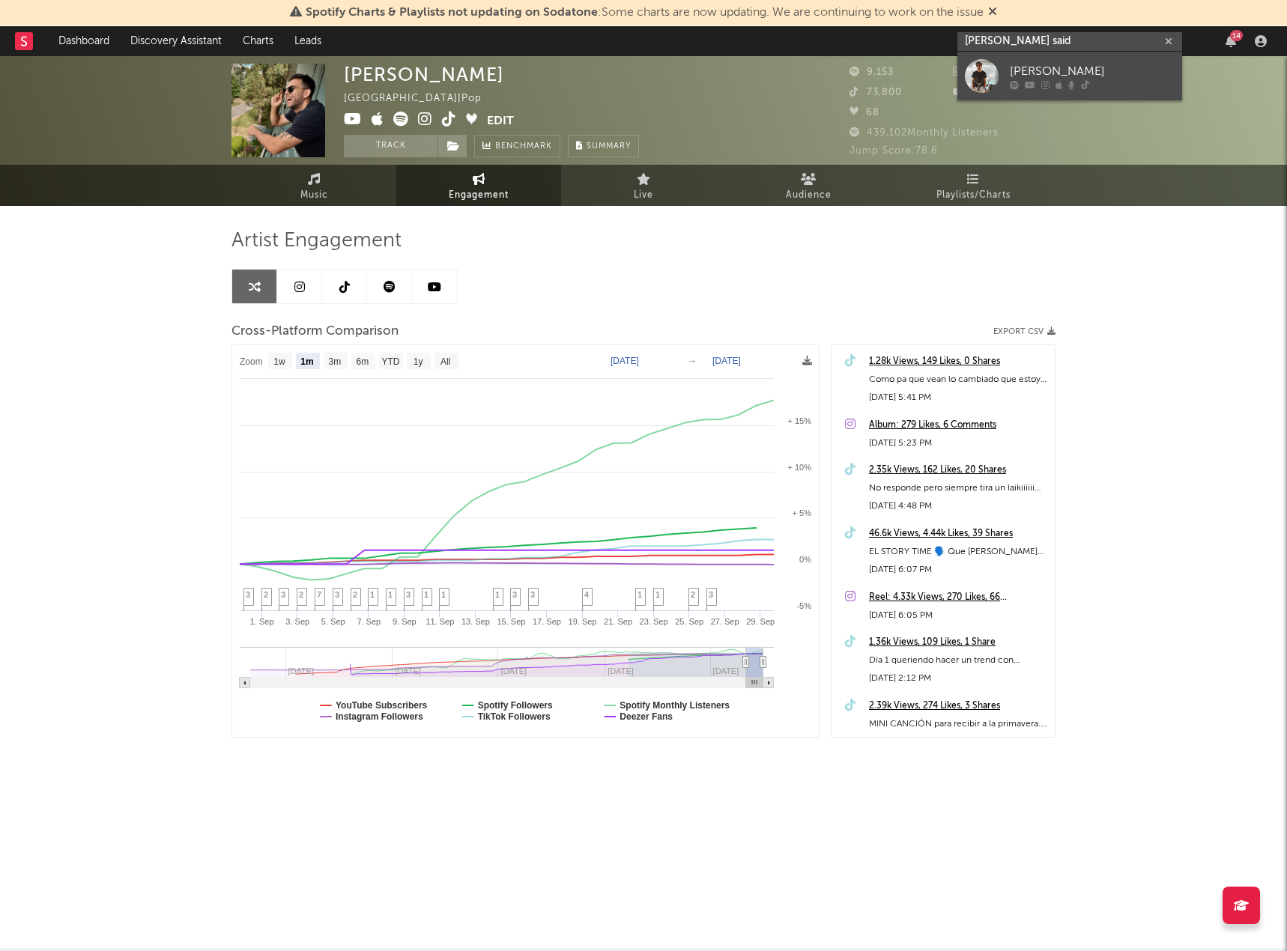
type input "[PERSON_NAME] said"
click at [1058, 63] on div "[PERSON_NAME]" at bounding box center [1091, 71] width 165 height 18
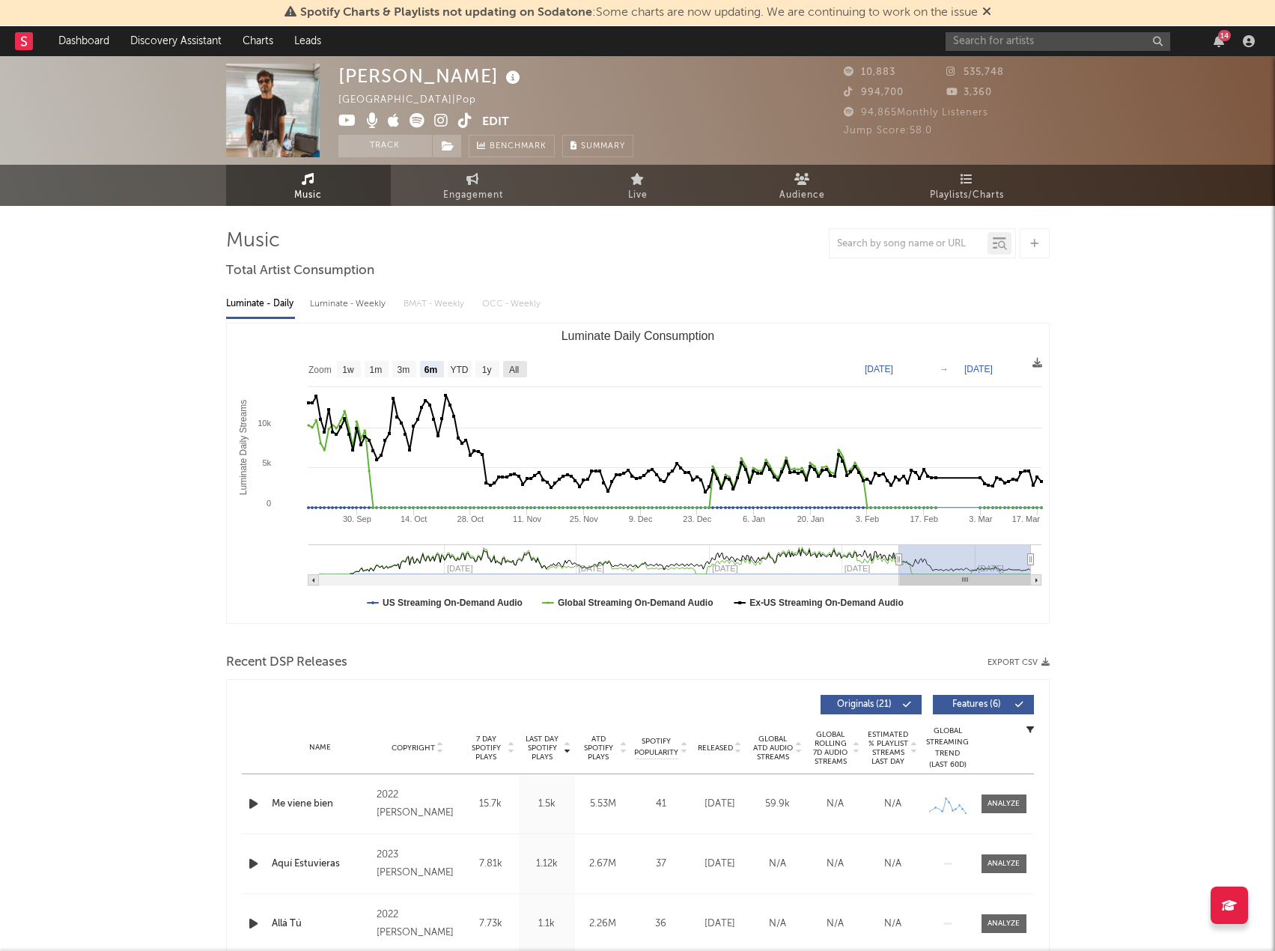
click at [512, 373] on text "All" at bounding box center [513, 370] width 10 height 10
select select "All"
type input "[DATE]"
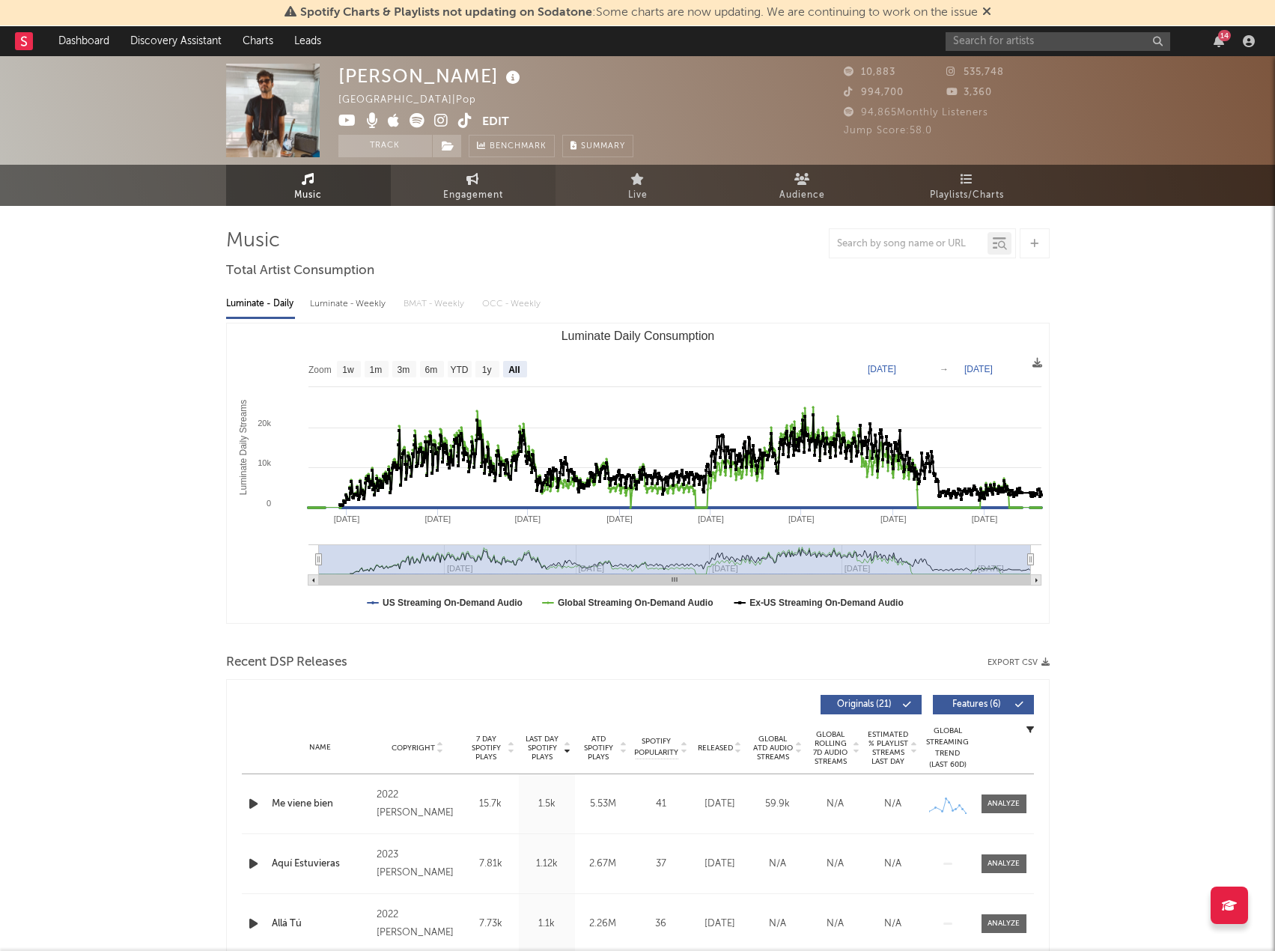
click at [467, 189] on span "Engagement" at bounding box center [473, 195] width 60 height 18
select select "1w"
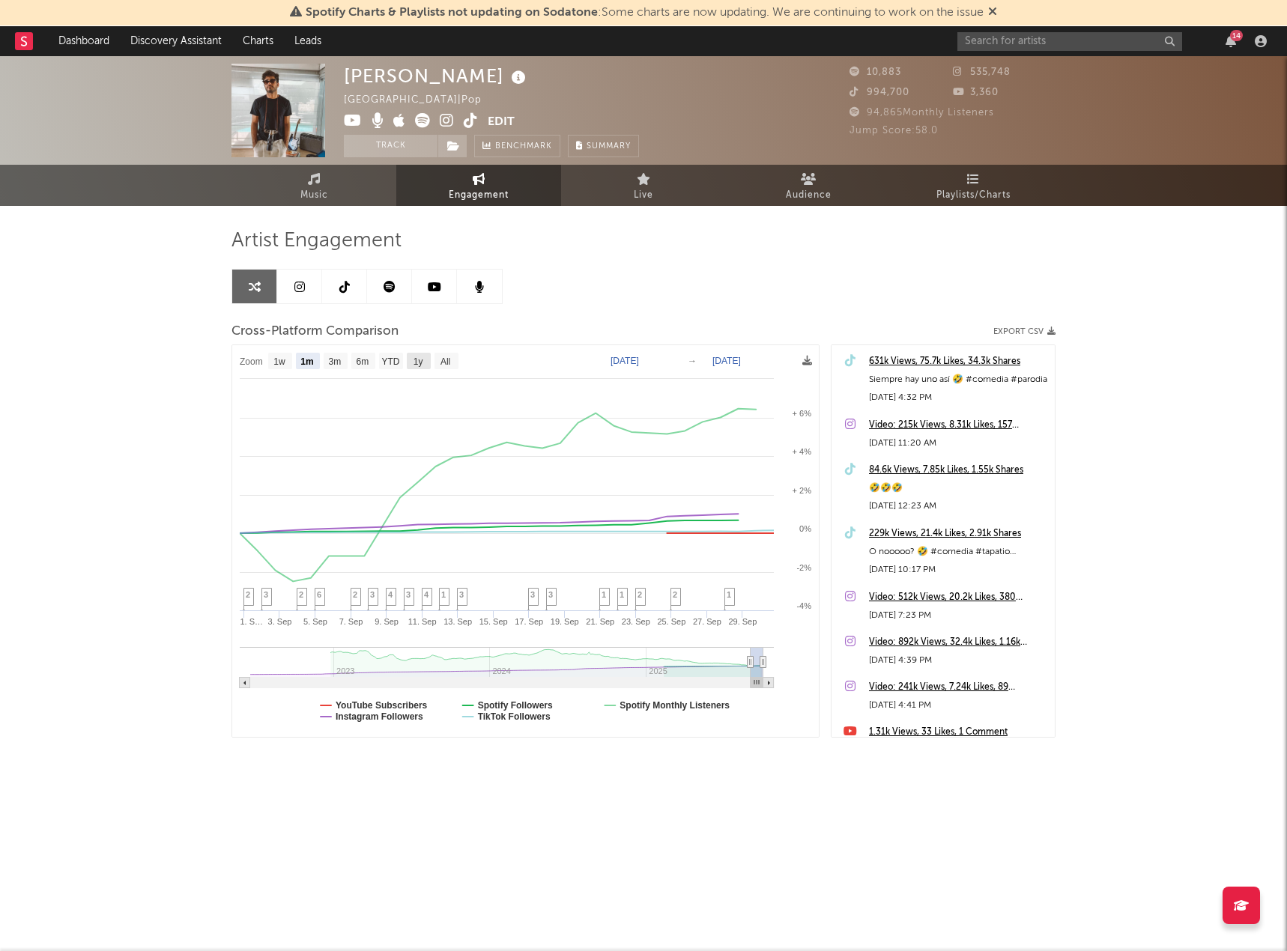
drag, startPoint x: 424, startPoint y: 364, endPoint x: 435, endPoint y: 365, distance: 11.3
click at [425, 365] on rect at bounding box center [419, 361] width 24 height 16
select select "1y"
type input "[DATE]"
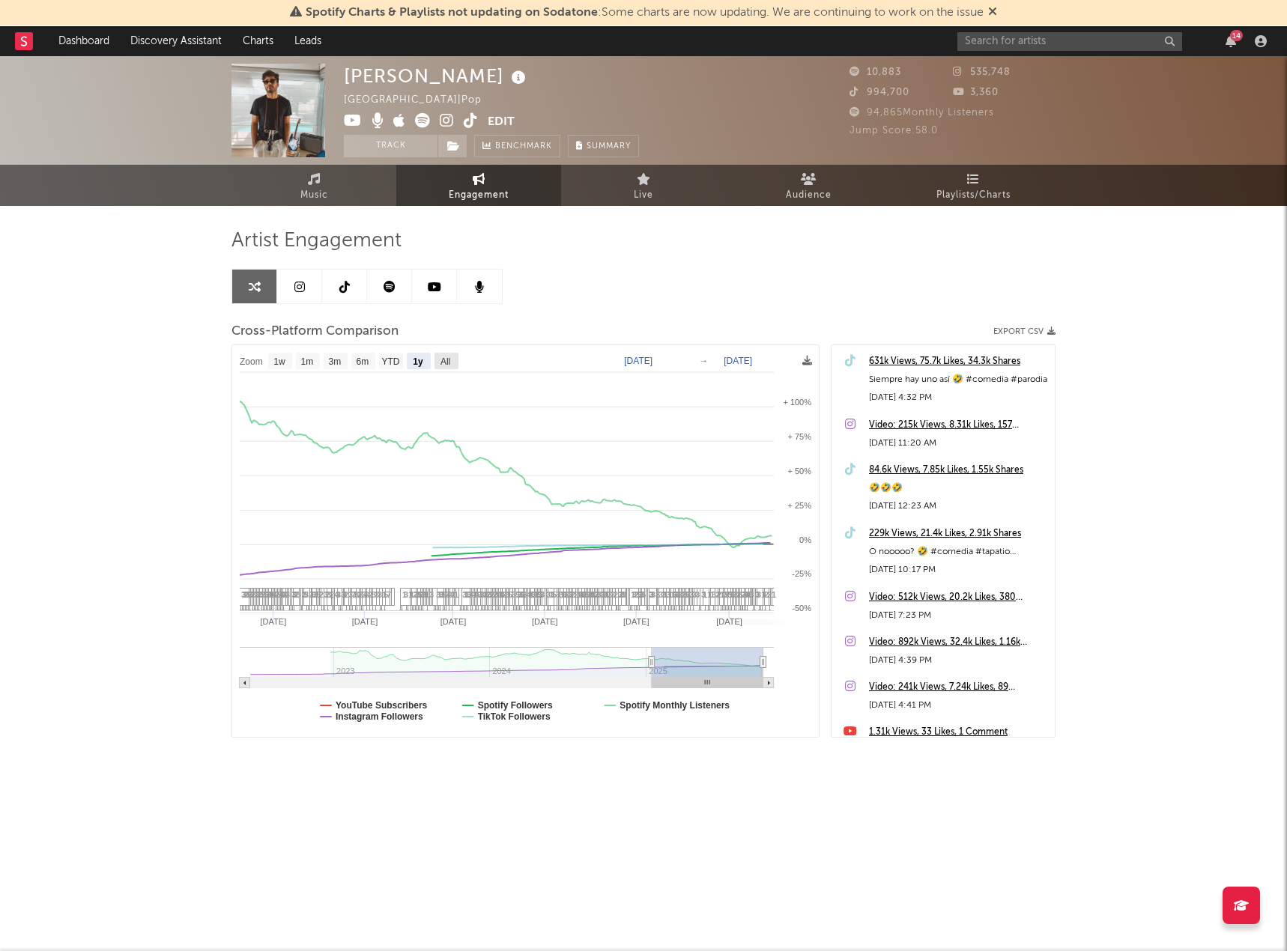
select select "1y"
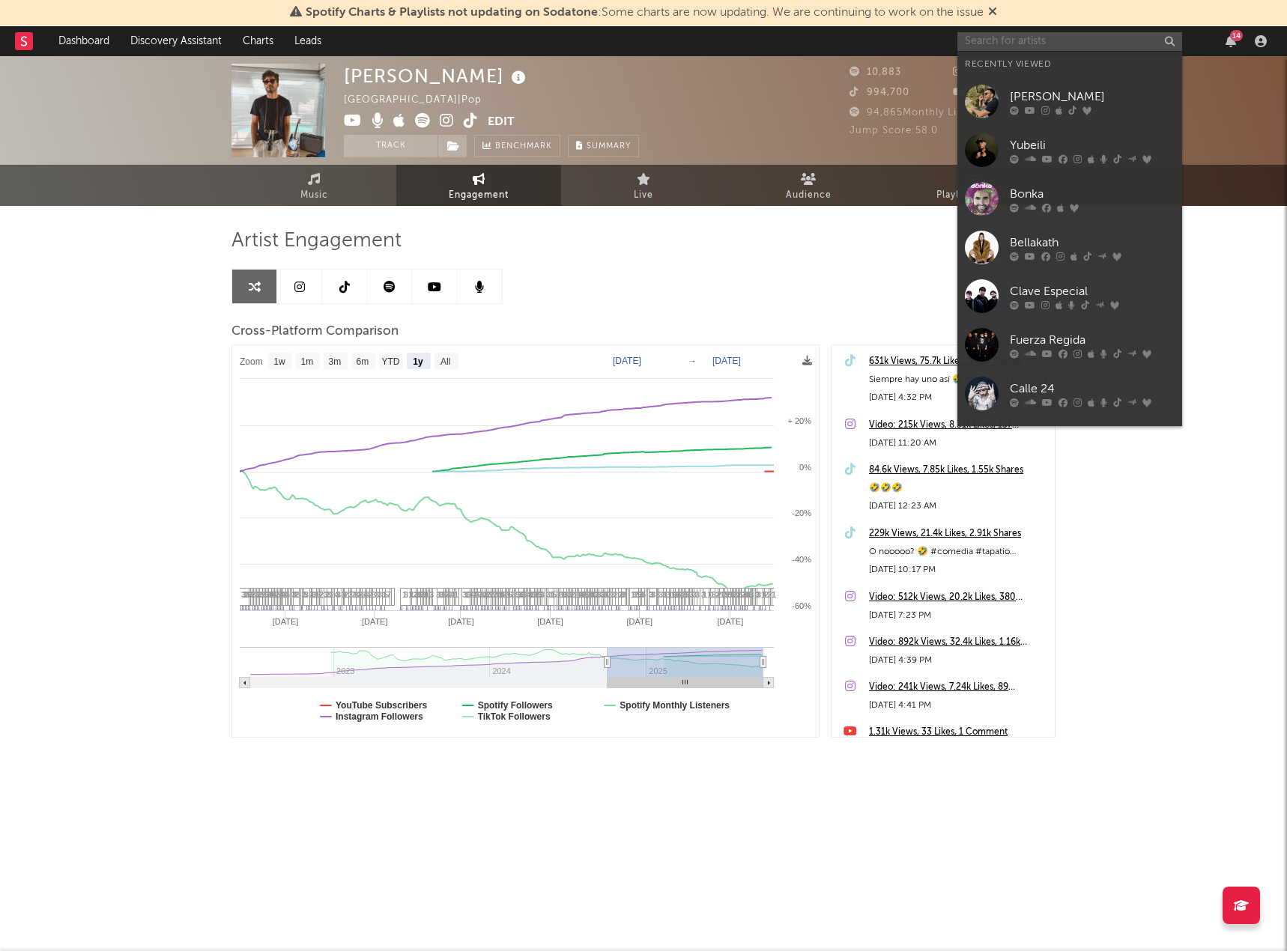
click at [1024, 39] on input "text" at bounding box center [1069, 41] width 225 height 19
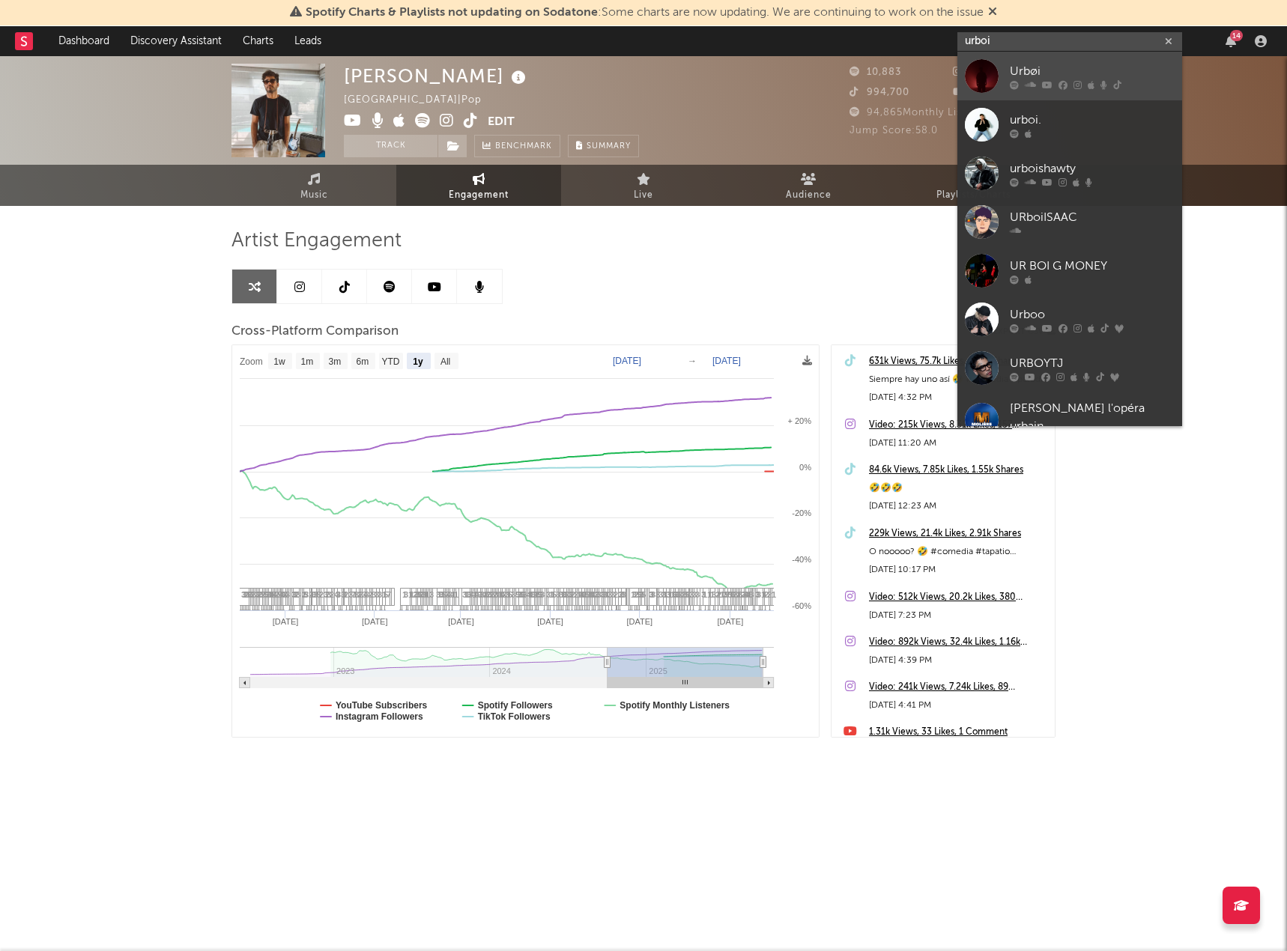
type input "urboi"
click at [1035, 67] on div "Urbøi" at bounding box center [1091, 71] width 165 height 18
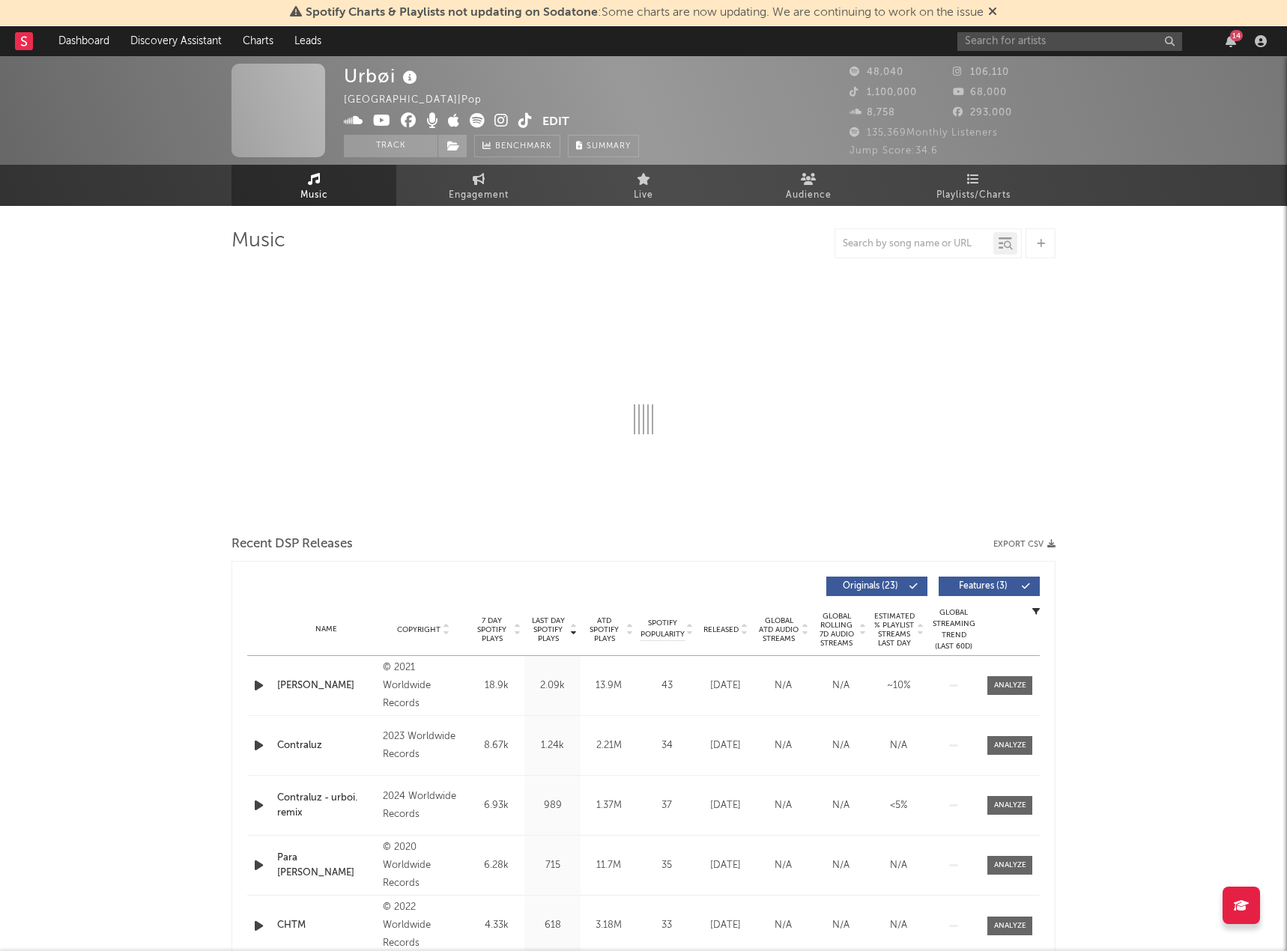
select select "6m"
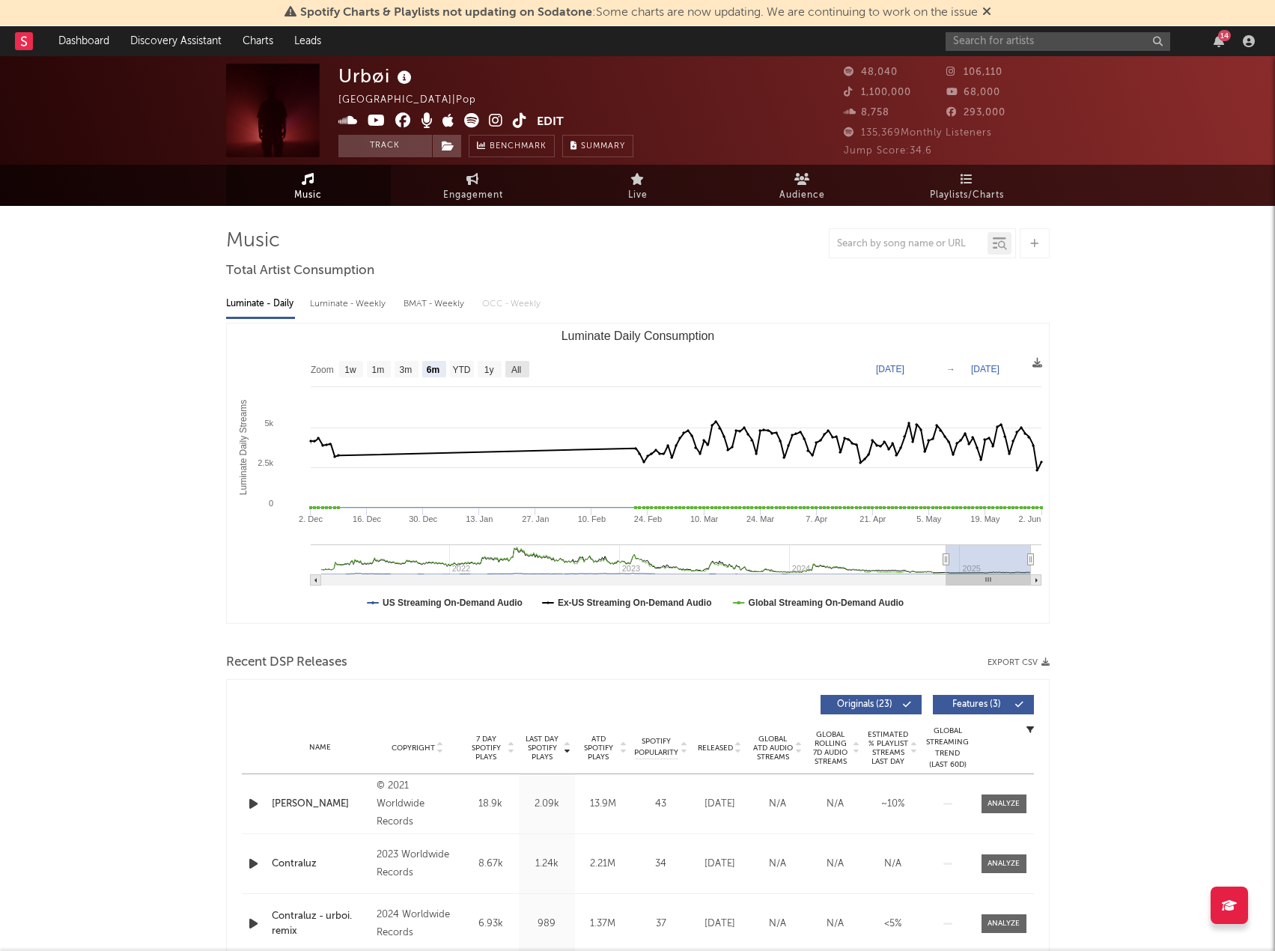
click at [512, 369] on text "All" at bounding box center [516, 370] width 10 height 10
select select "All"
type input "[DATE]"
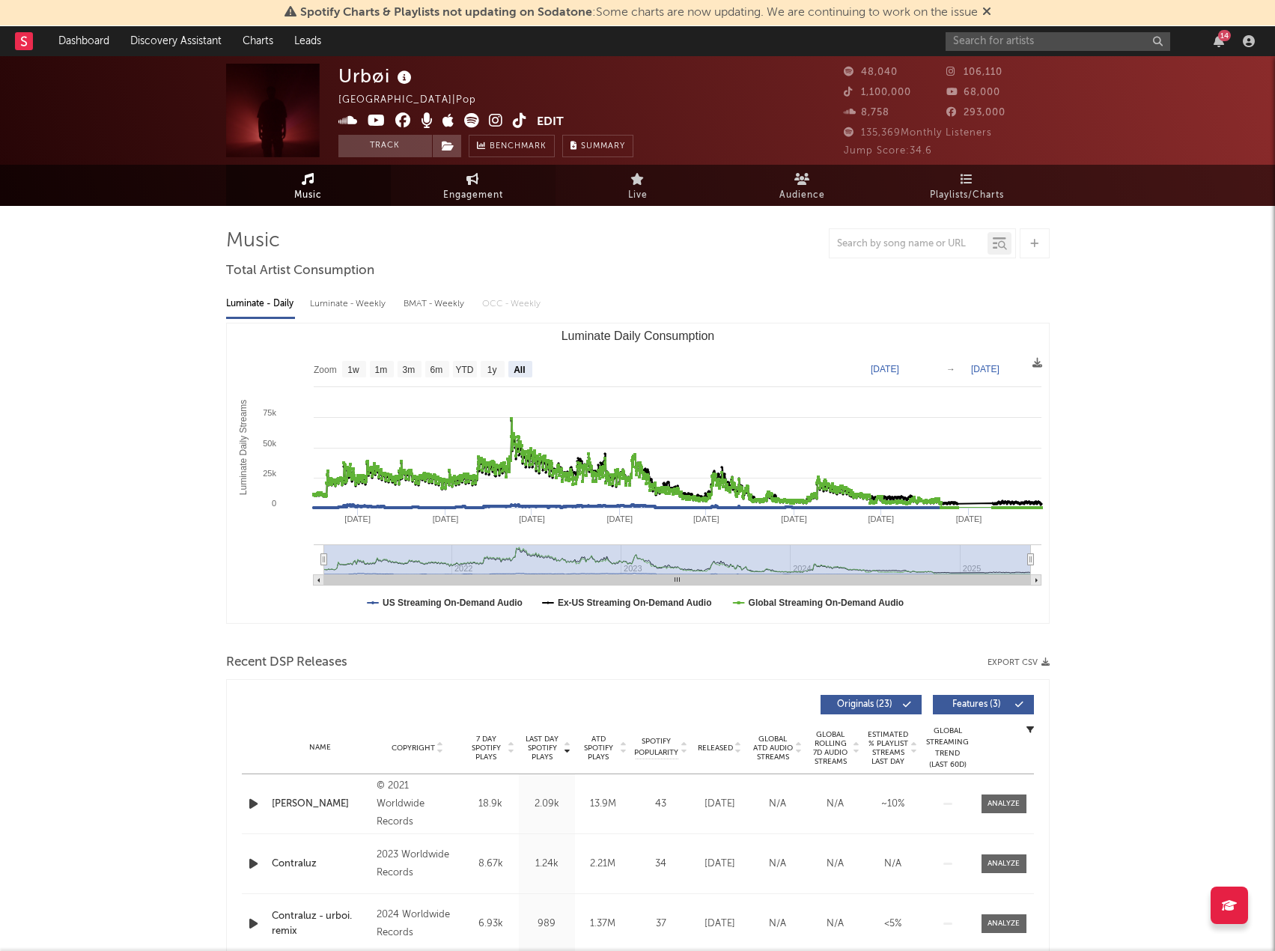
click at [466, 188] on span "Engagement" at bounding box center [473, 195] width 60 height 18
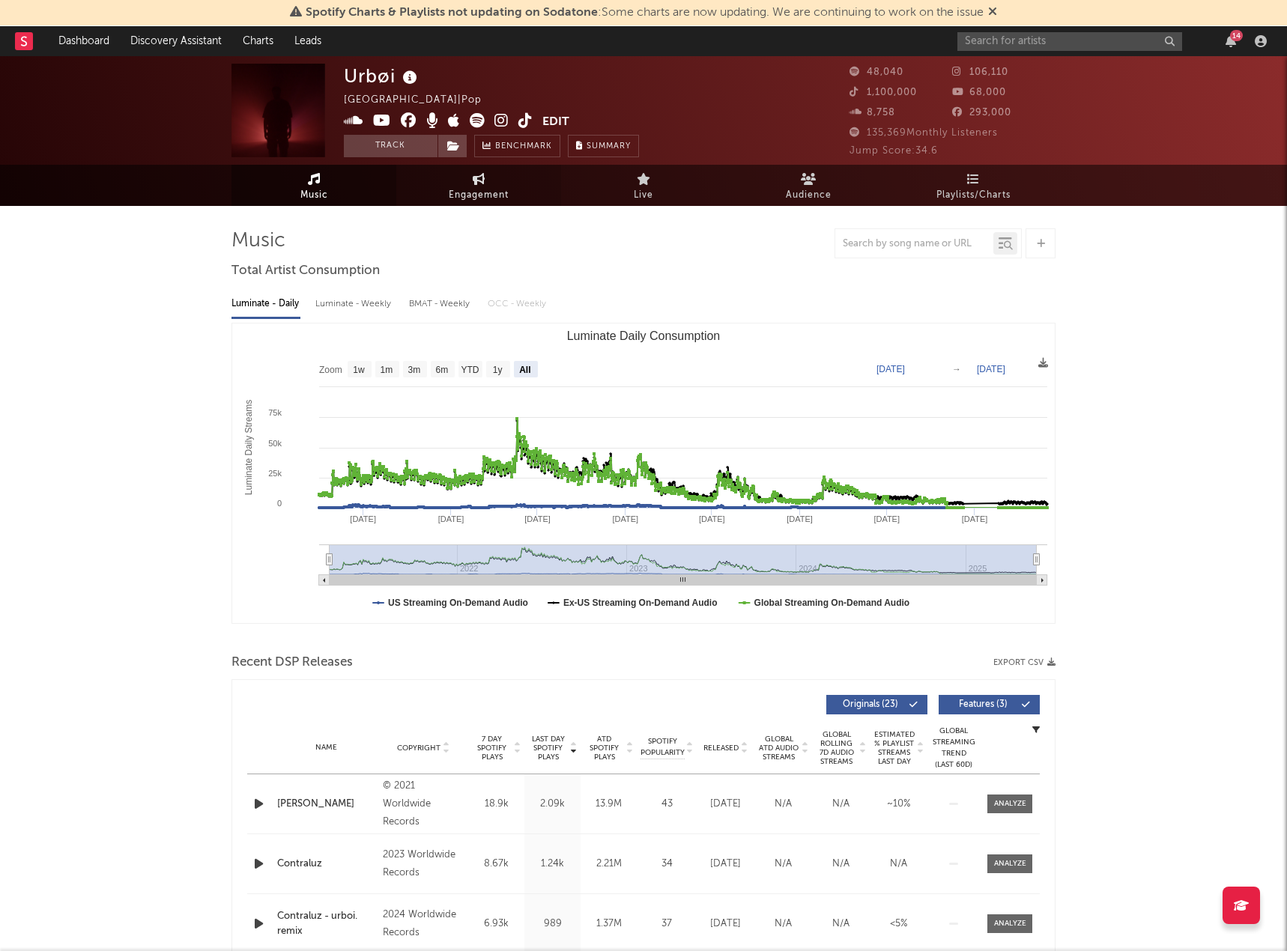
select select "1w"
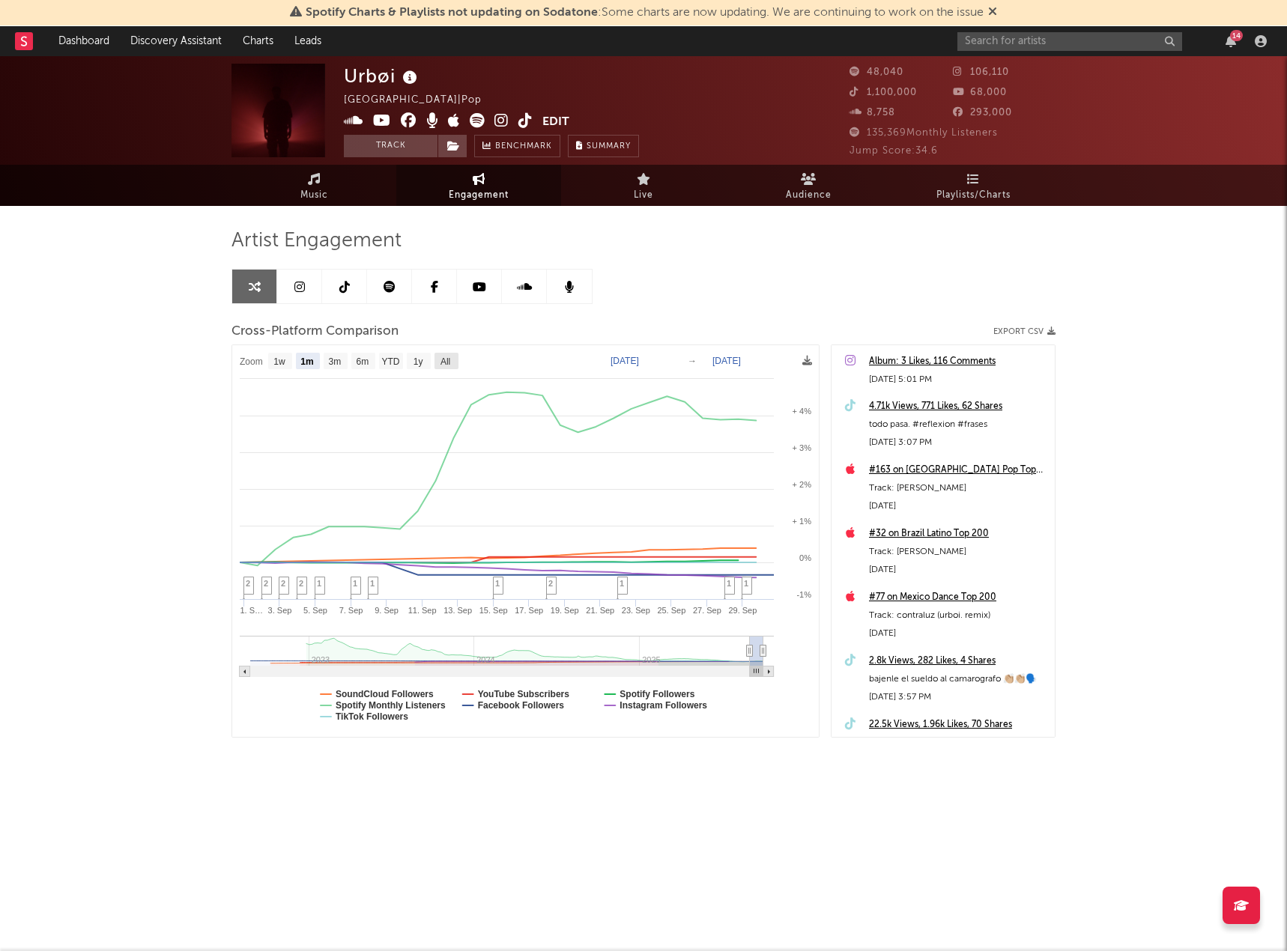
click at [452, 362] on rect at bounding box center [446, 361] width 24 height 16
select select "All"
type input "[DATE]"
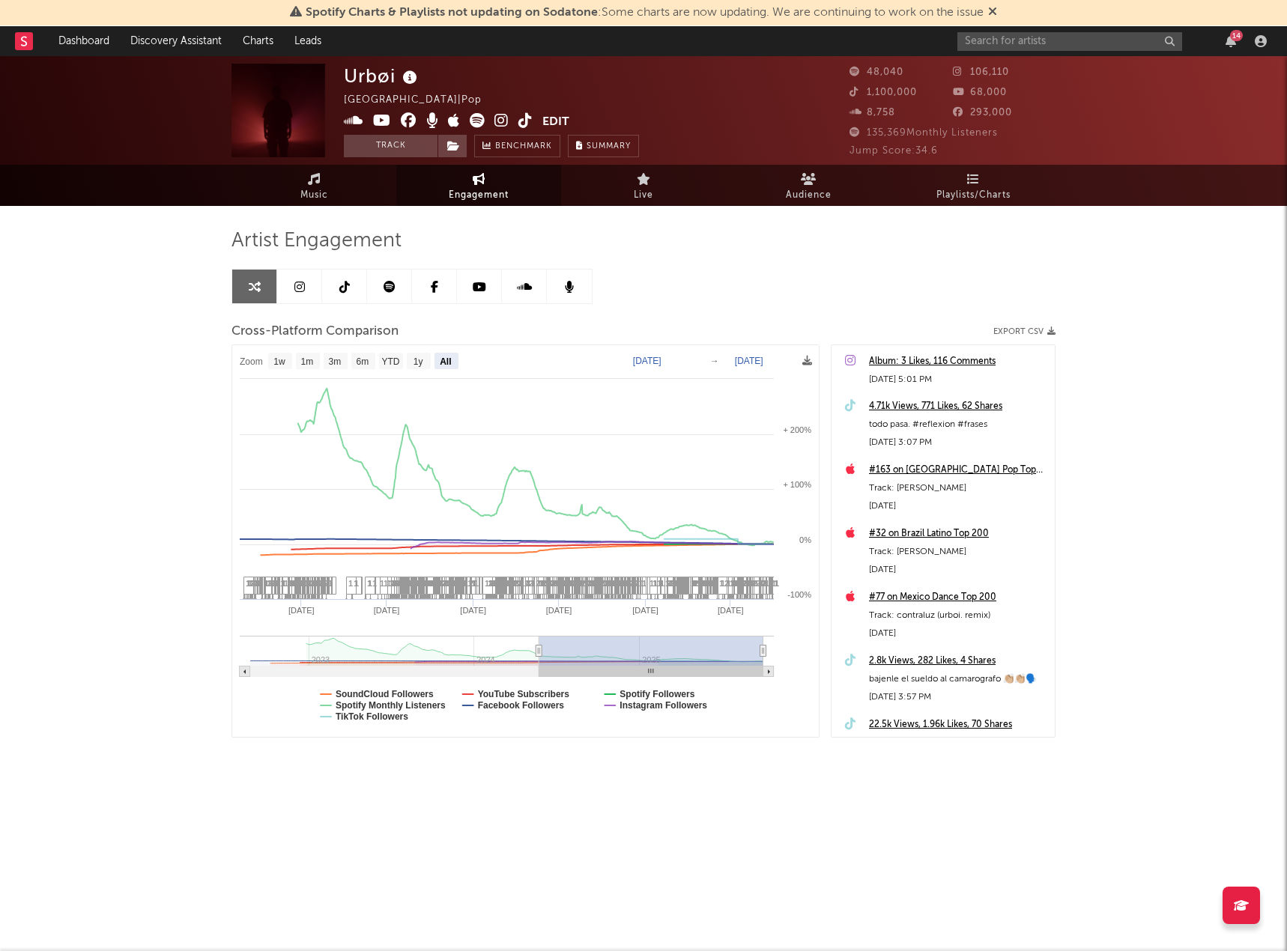
select select "All"
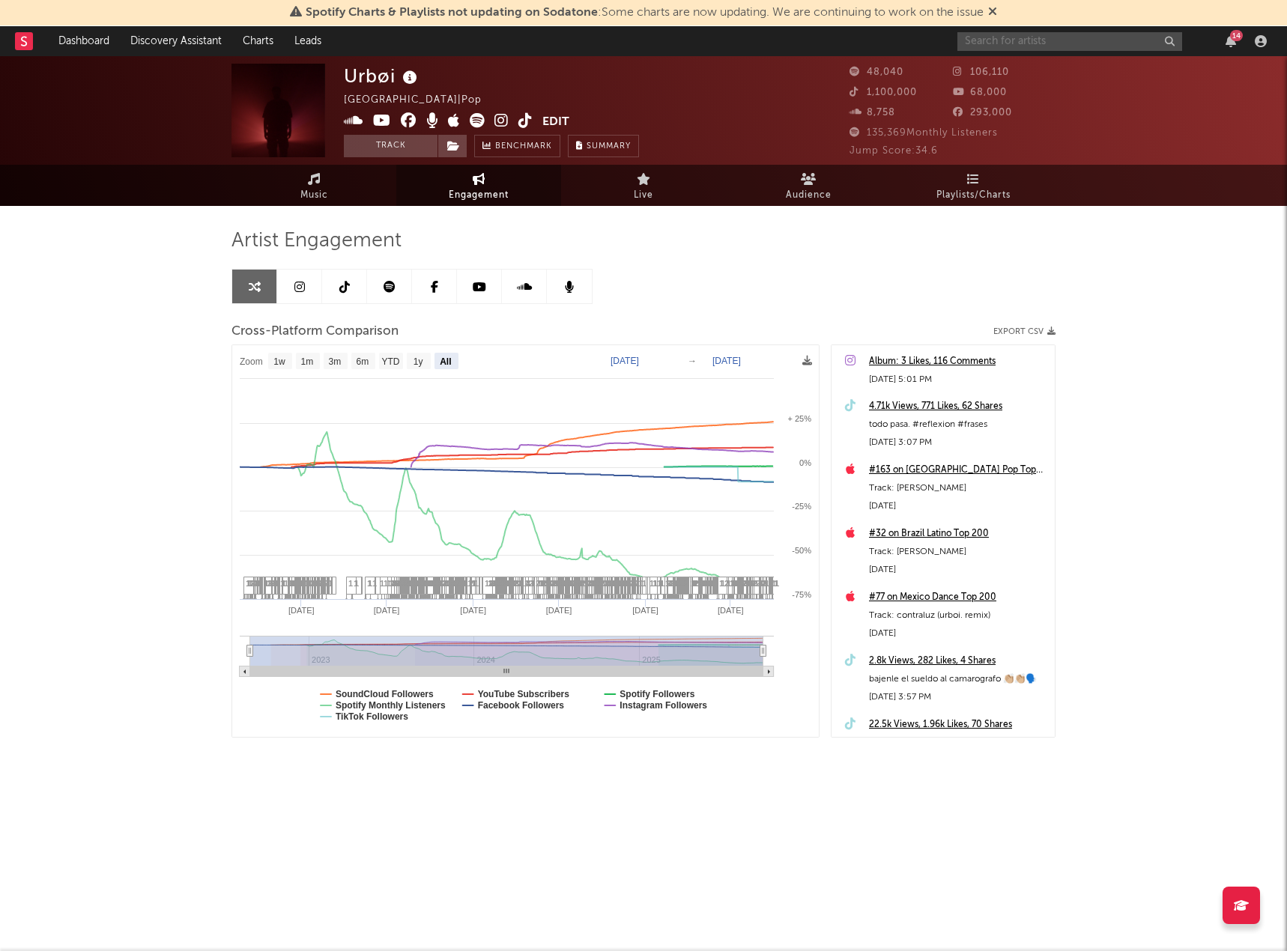
click at [994, 37] on input "text" at bounding box center [1069, 41] width 225 height 19
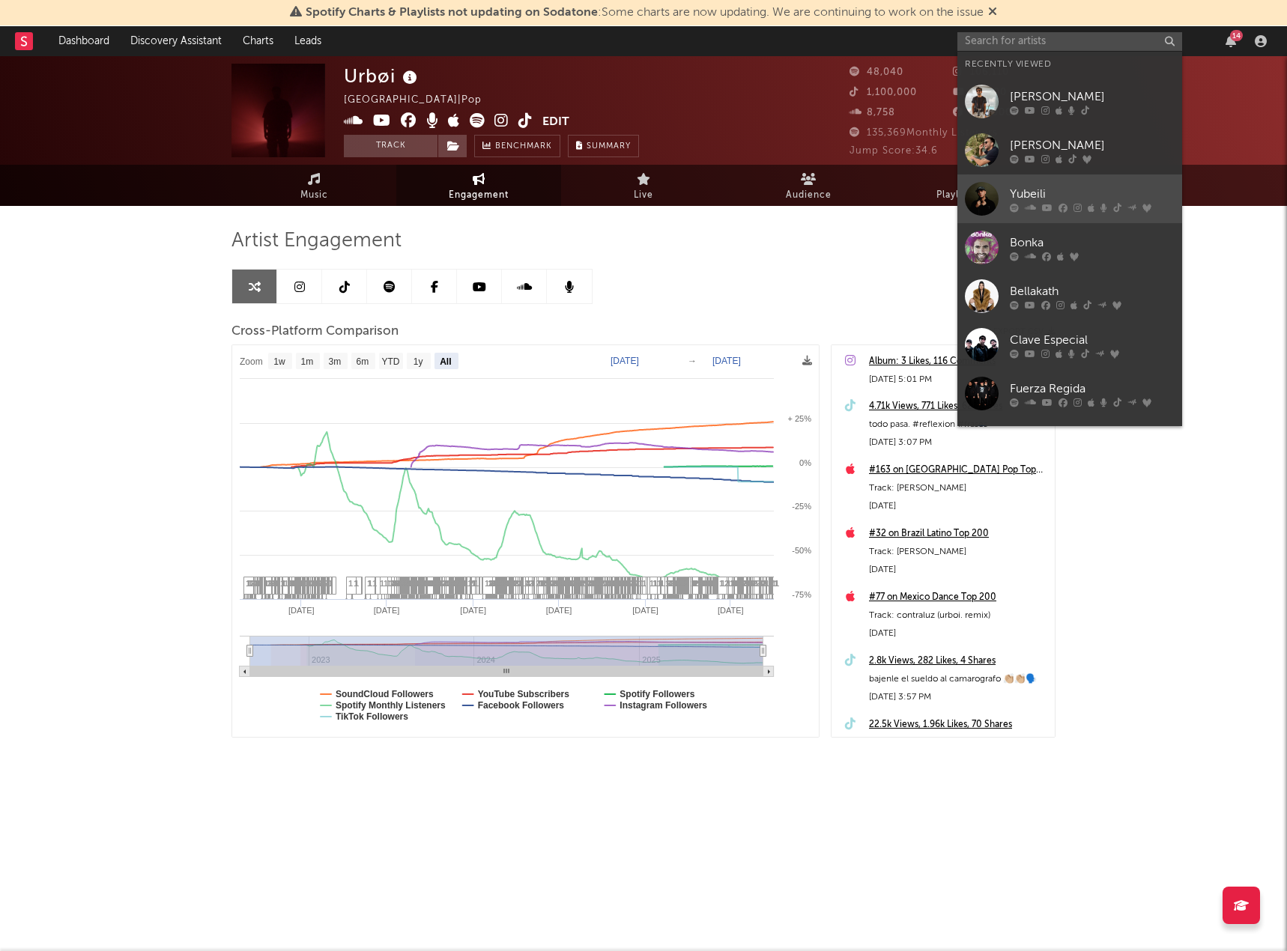
click at [1033, 189] on div "Yubeili" at bounding box center [1091, 194] width 165 height 18
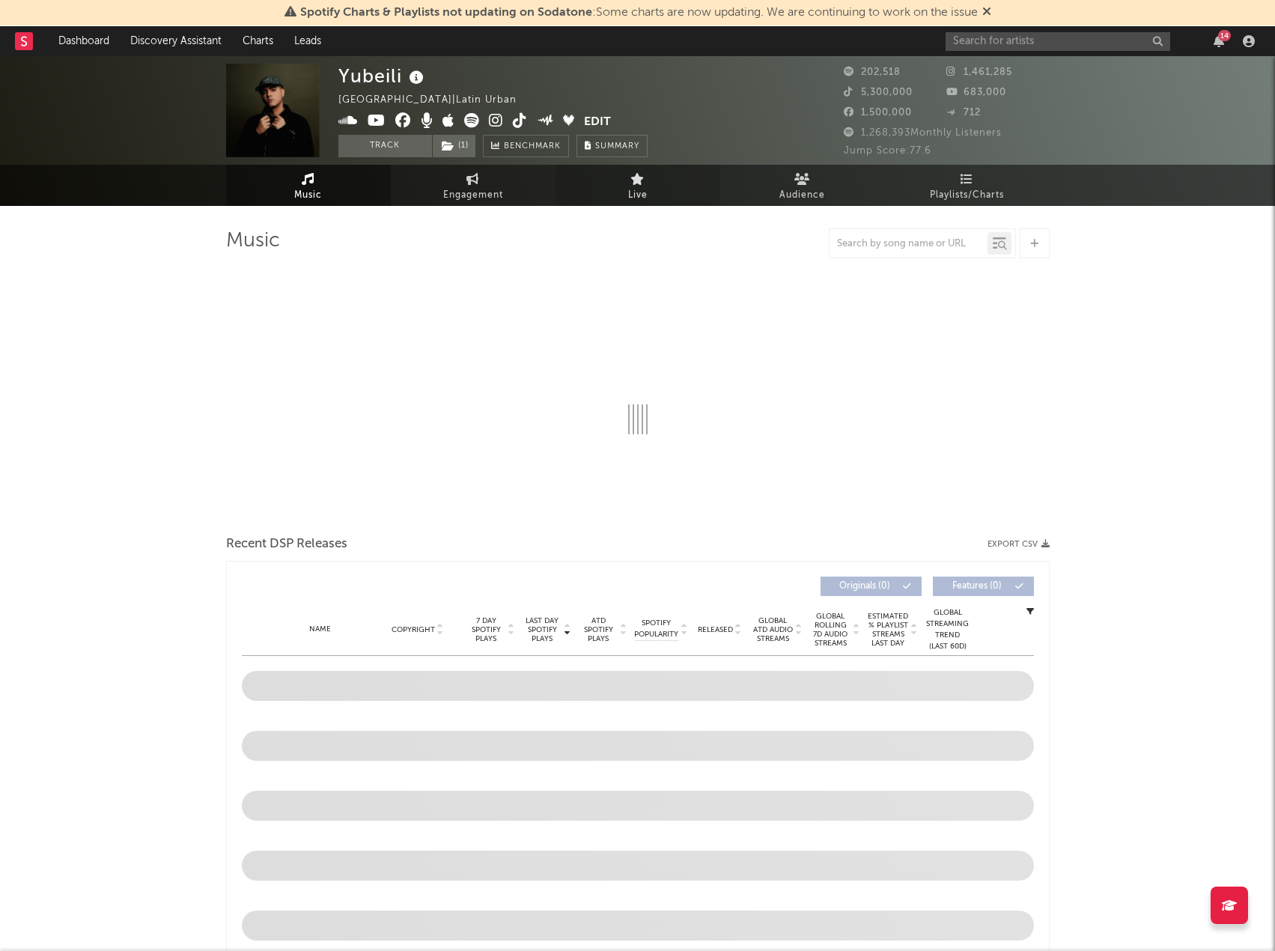
select select "6m"
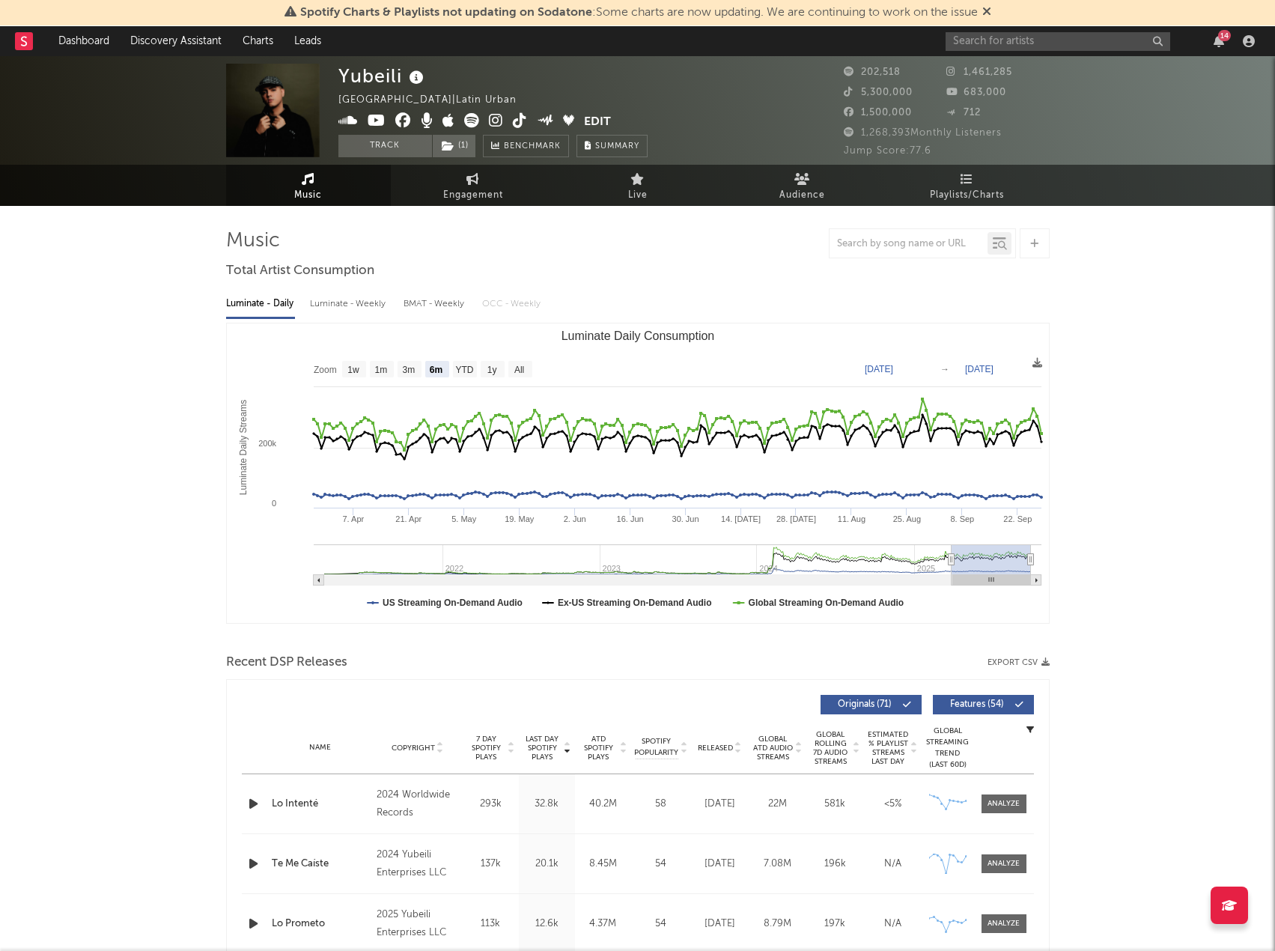
click at [532, 369] on rect "Luminate Daily Consumption" at bounding box center [638, 473] width 822 height 300
click at [518, 369] on text "All" at bounding box center [519, 370] width 10 height 10
select select "All"
type input "[DATE]"
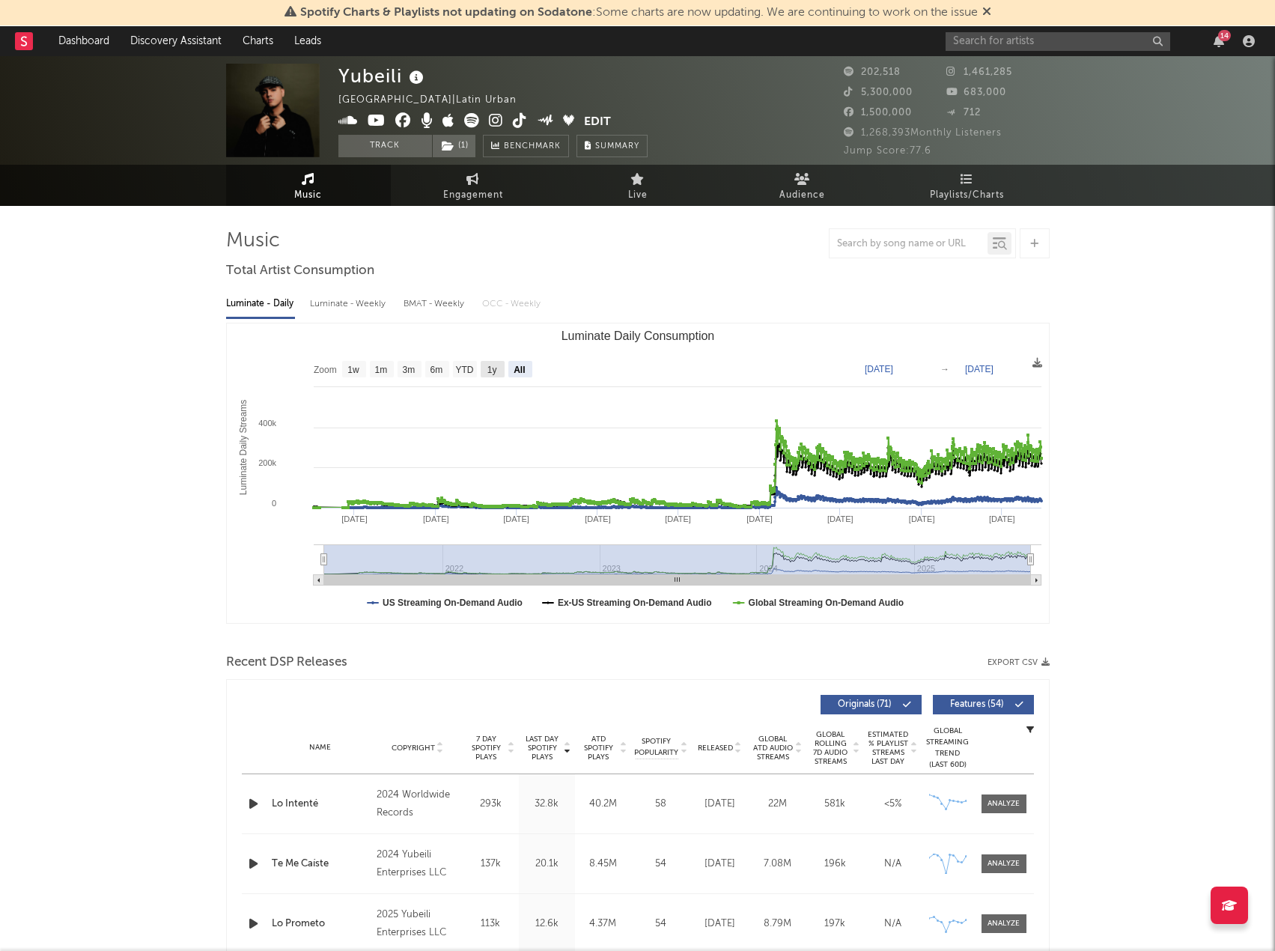
click at [499, 371] on rect "Luminate Daily Consumption" at bounding box center [493, 369] width 24 height 16
select select "1y"
type input "[DATE]"
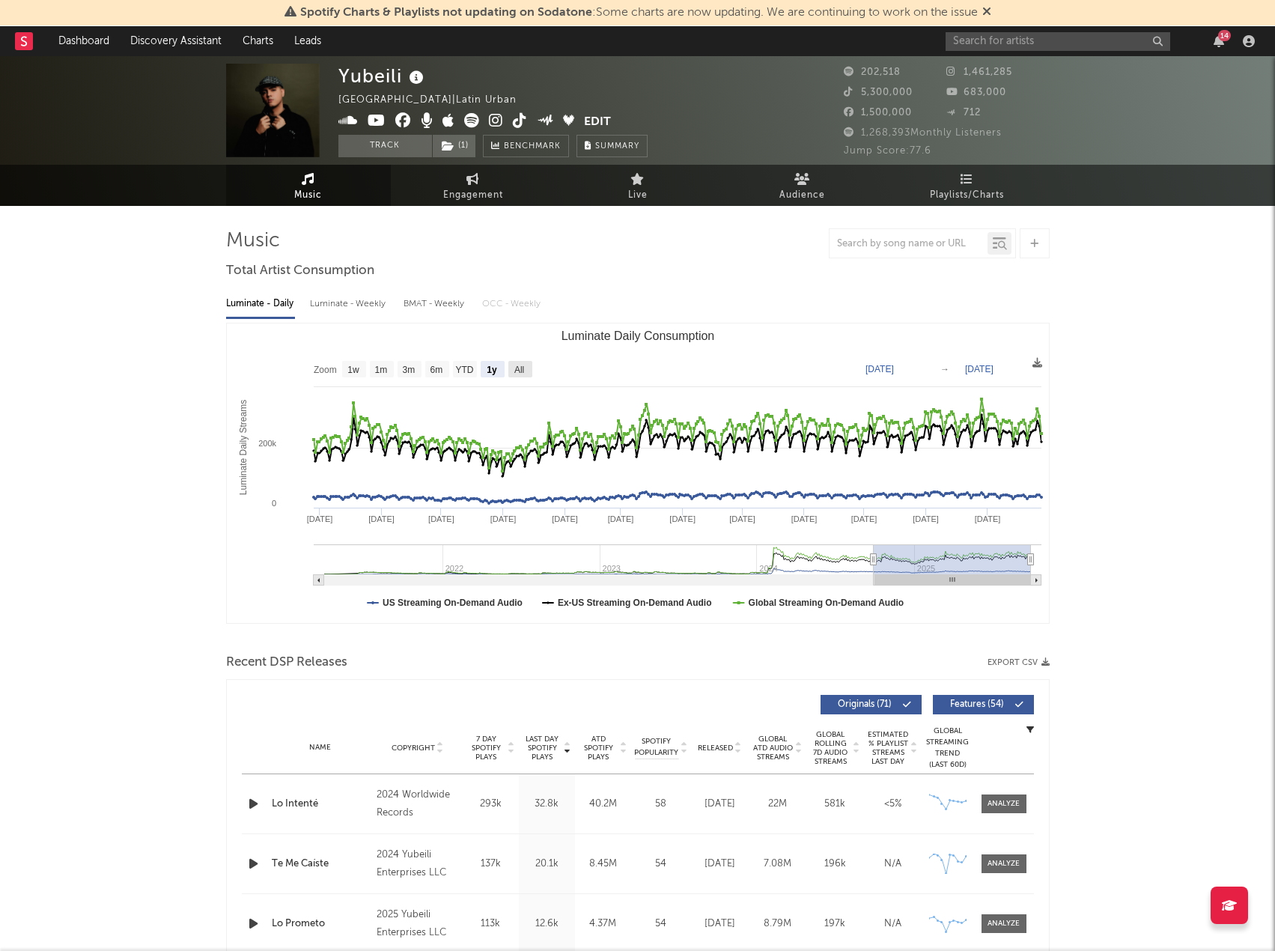
click at [515, 368] on text "All" at bounding box center [519, 370] width 10 height 10
select select "All"
type input "[DATE]"
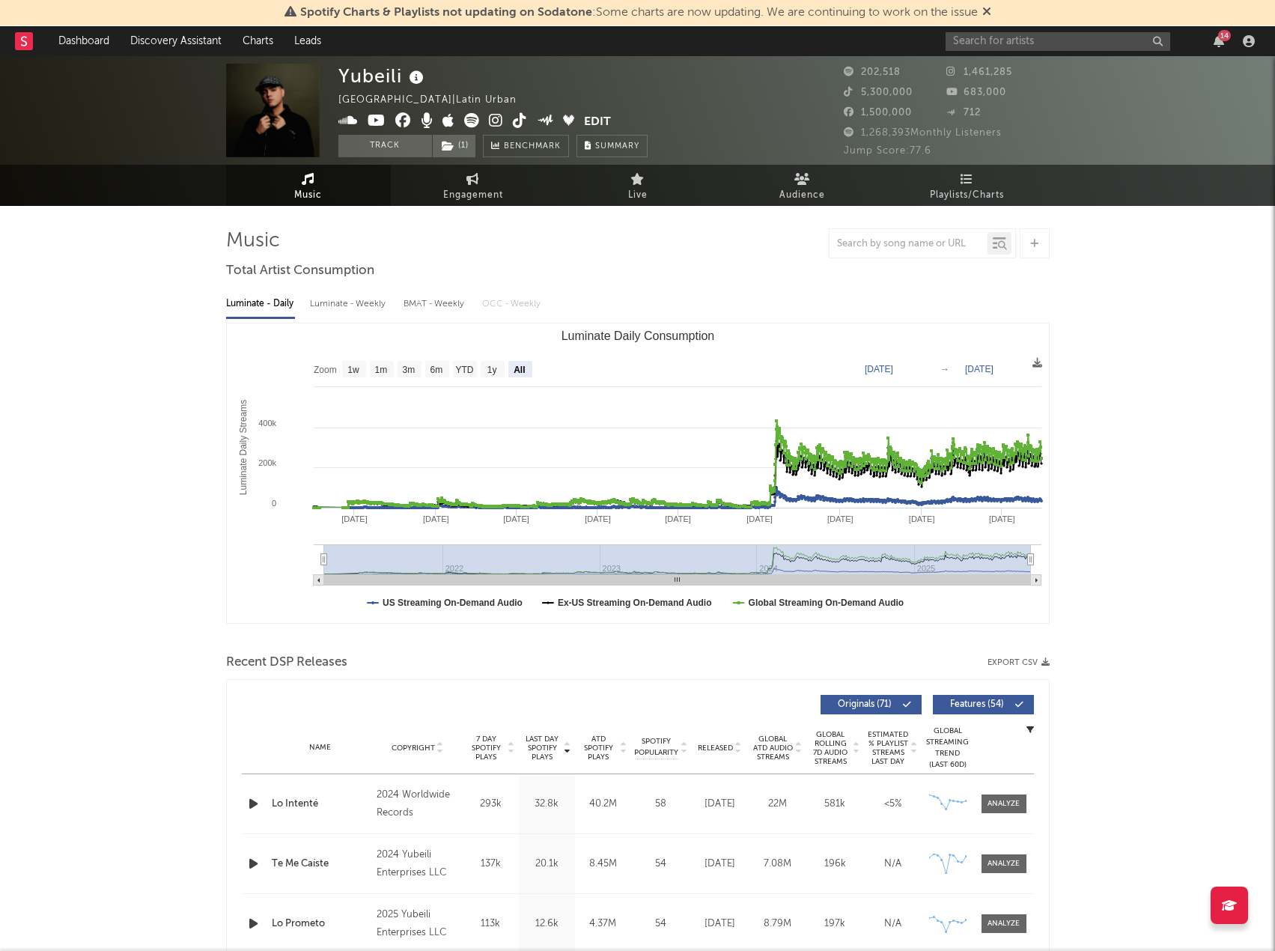
click at [472, 164] on div "[GEOGRAPHIC_DATA] [GEOGRAPHIC_DATA] | Latin Urban Edit Track ( 1 ) Benchmark Su…" at bounding box center [637, 110] width 1275 height 109
click at [452, 201] on span "Engagement" at bounding box center [473, 195] width 60 height 18
select select "1w"
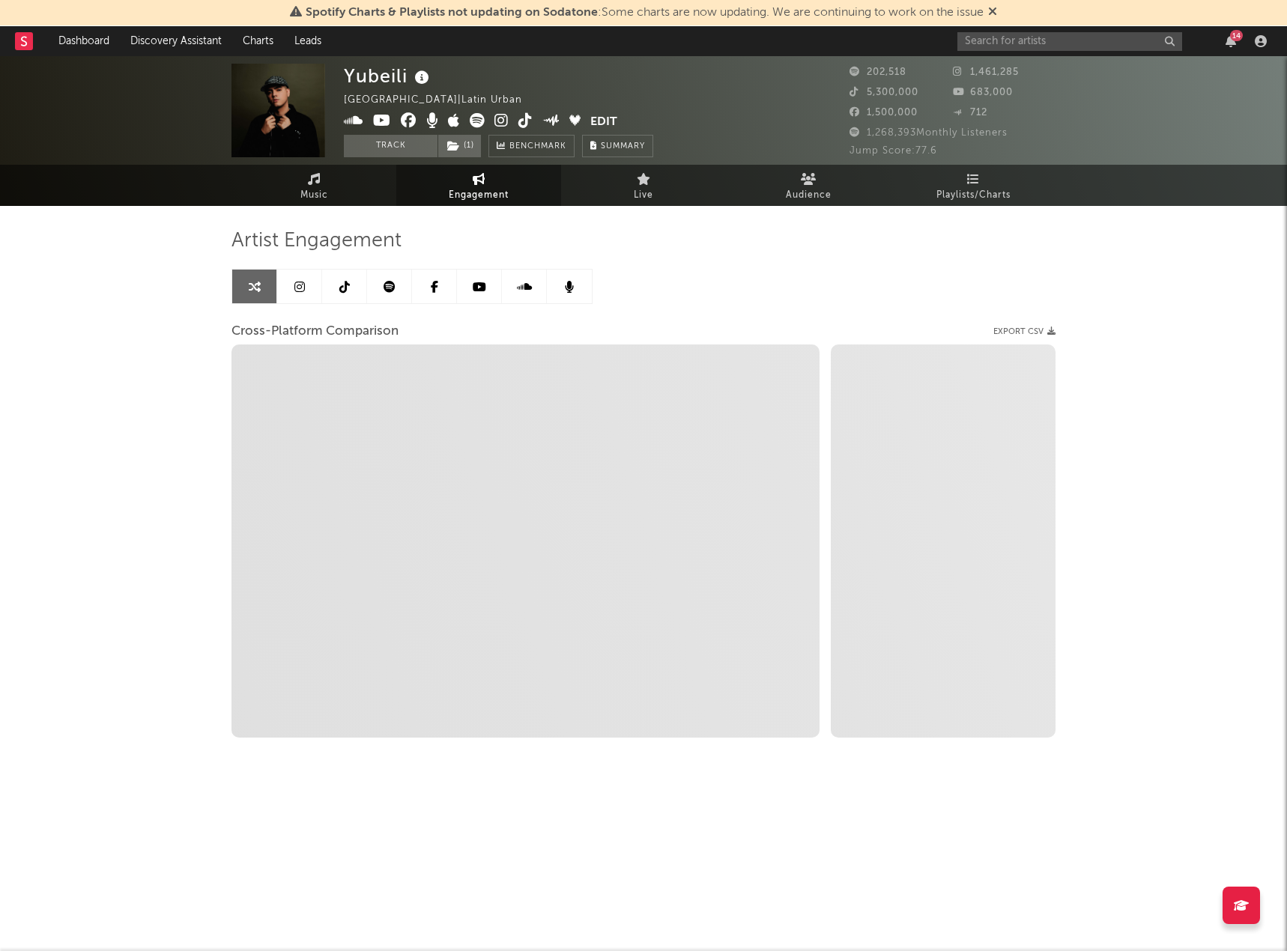
select select "1m"
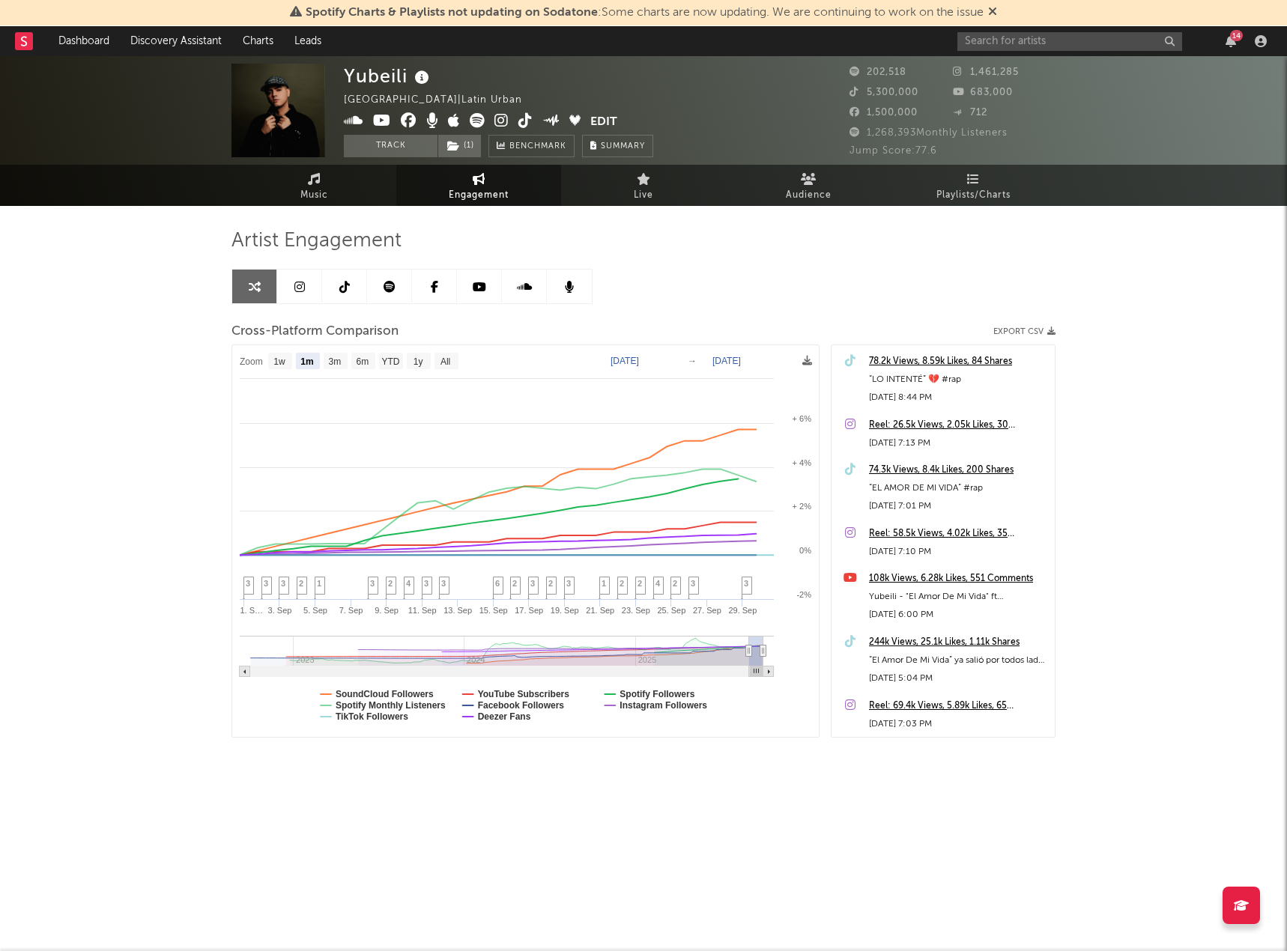
click at [47, 651] on div "Yubeili Mexico | Latin Urban Edit Track ( 1 ) Benchmark Summary 202,518 1,461,2…" at bounding box center [643, 449] width 1287 height 786
click at [112, 610] on div "Yubeili Mexico | Latin Urban Edit Track ( 1 ) Benchmark Summary 202,518 1,461,2…" at bounding box center [643, 449] width 1287 height 786
click at [104, 539] on div "Yubeili Mexico | Latin Urban Edit Track ( 1 ) Benchmark Summary 202,518 1,461,2…" at bounding box center [643, 449] width 1287 height 786
click at [90, 333] on div "Yubeili Mexico | Latin Urban Edit Track ( 1 ) Benchmark Summary 202,518 1,461,2…" at bounding box center [643, 449] width 1287 height 786
click at [76, 347] on div "Yubeili Mexico | Latin Urban Edit Track ( 1 ) Benchmark Summary 202,518 1,461,2…" at bounding box center [643, 449] width 1287 height 786
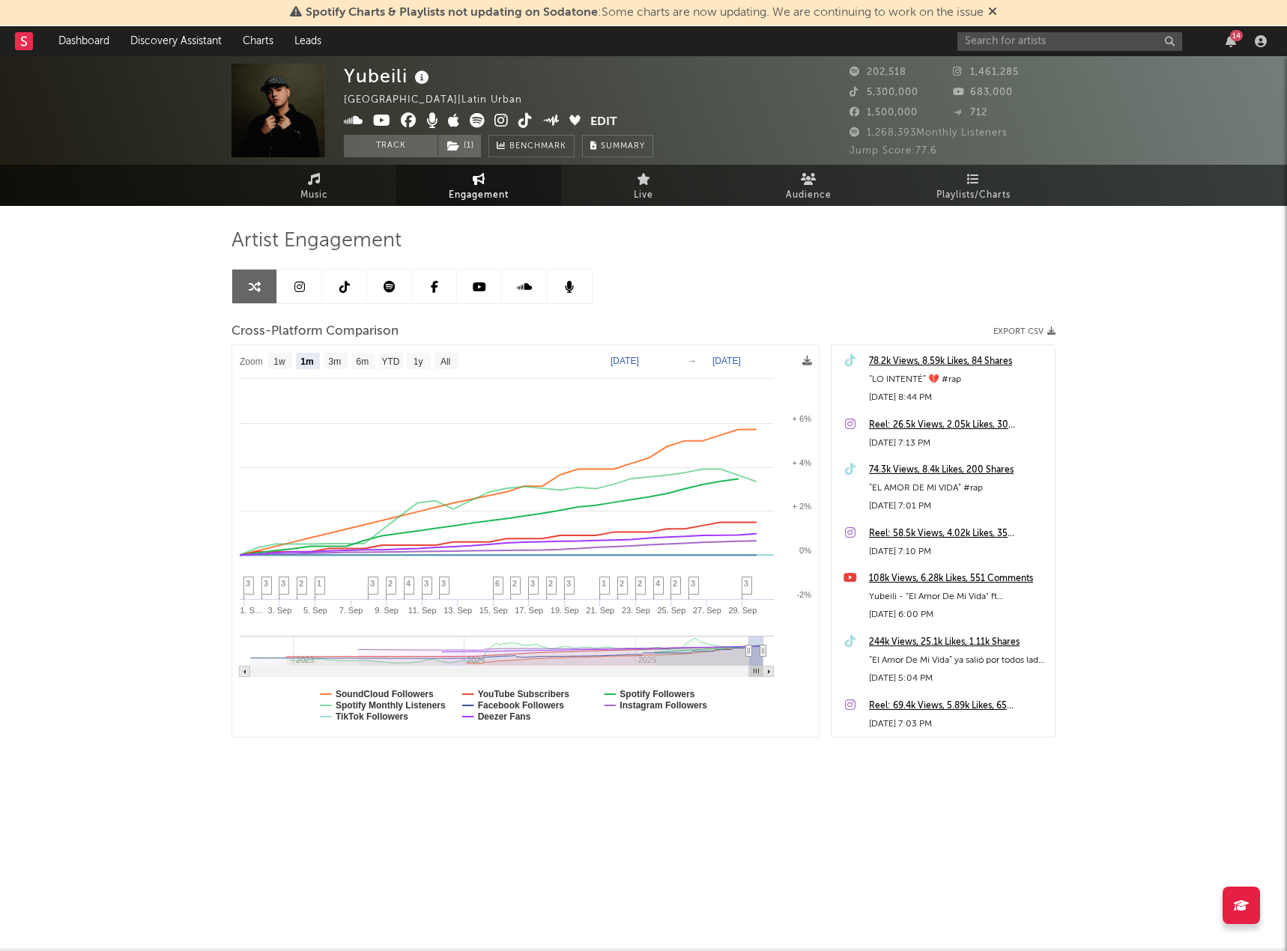
click at [61, 336] on div "Yubeili Mexico | Latin Urban Edit Track ( 1 ) Benchmark Summary 202,518 1,461,2…" at bounding box center [643, 449] width 1287 height 786
click at [142, 617] on div "Yubeili Mexico | Latin Urban Edit Track ( 1 ) Benchmark Summary 202,518 1,461,2…" at bounding box center [643, 449] width 1287 height 786
click at [29, 387] on div "Yubeili Mexico | Latin Urban Edit Track ( 1 ) Benchmark Summary 202,518 1,461,2…" at bounding box center [643, 449] width 1287 height 786
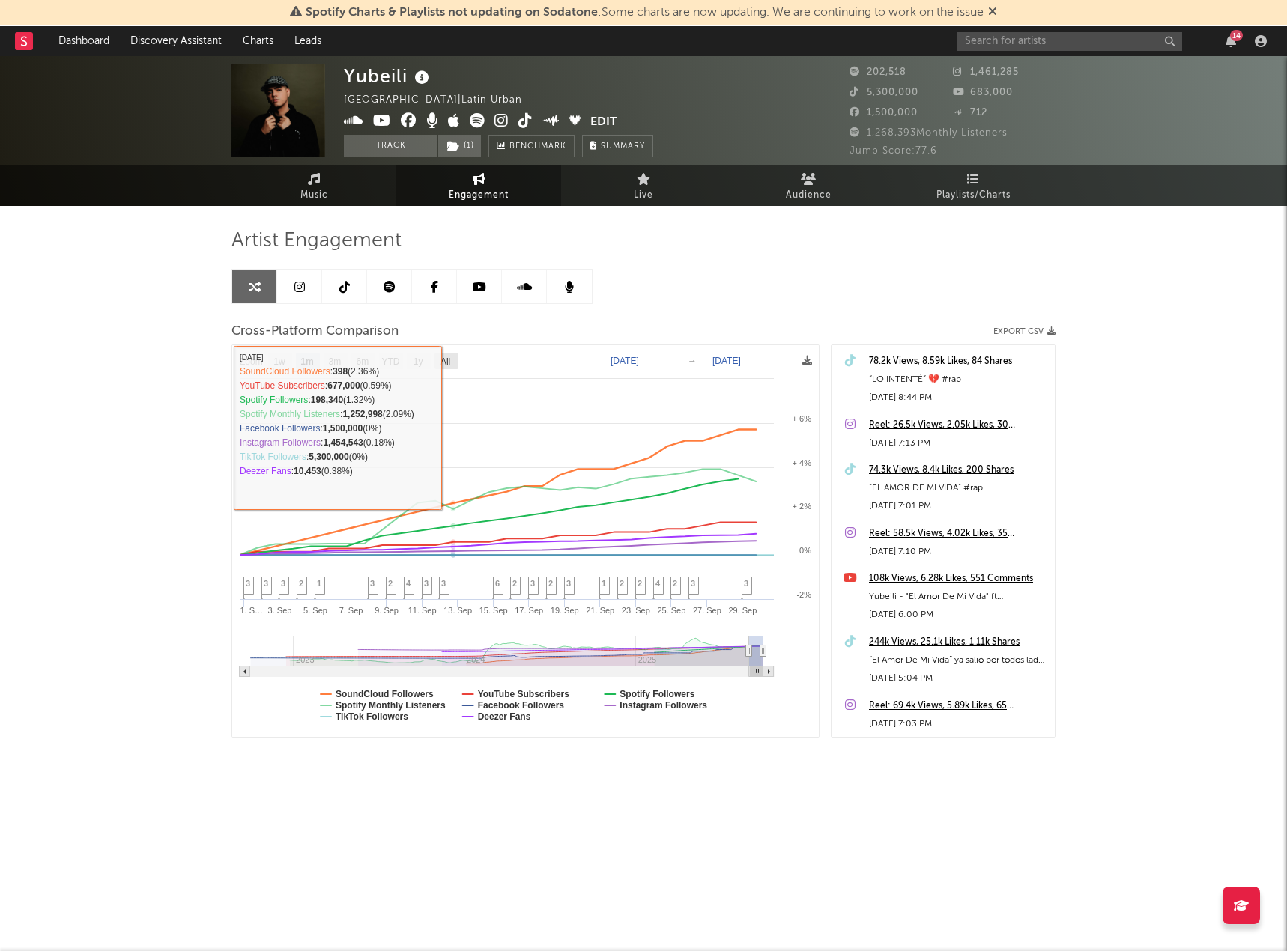
drag, startPoint x: 452, startPoint y: 362, endPoint x: 643, endPoint y: 377, distance: 191.5
click at [450, 362] on text "All" at bounding box center [445, 361] width 10 height 10
select select "All"
type input "2022-09-30"
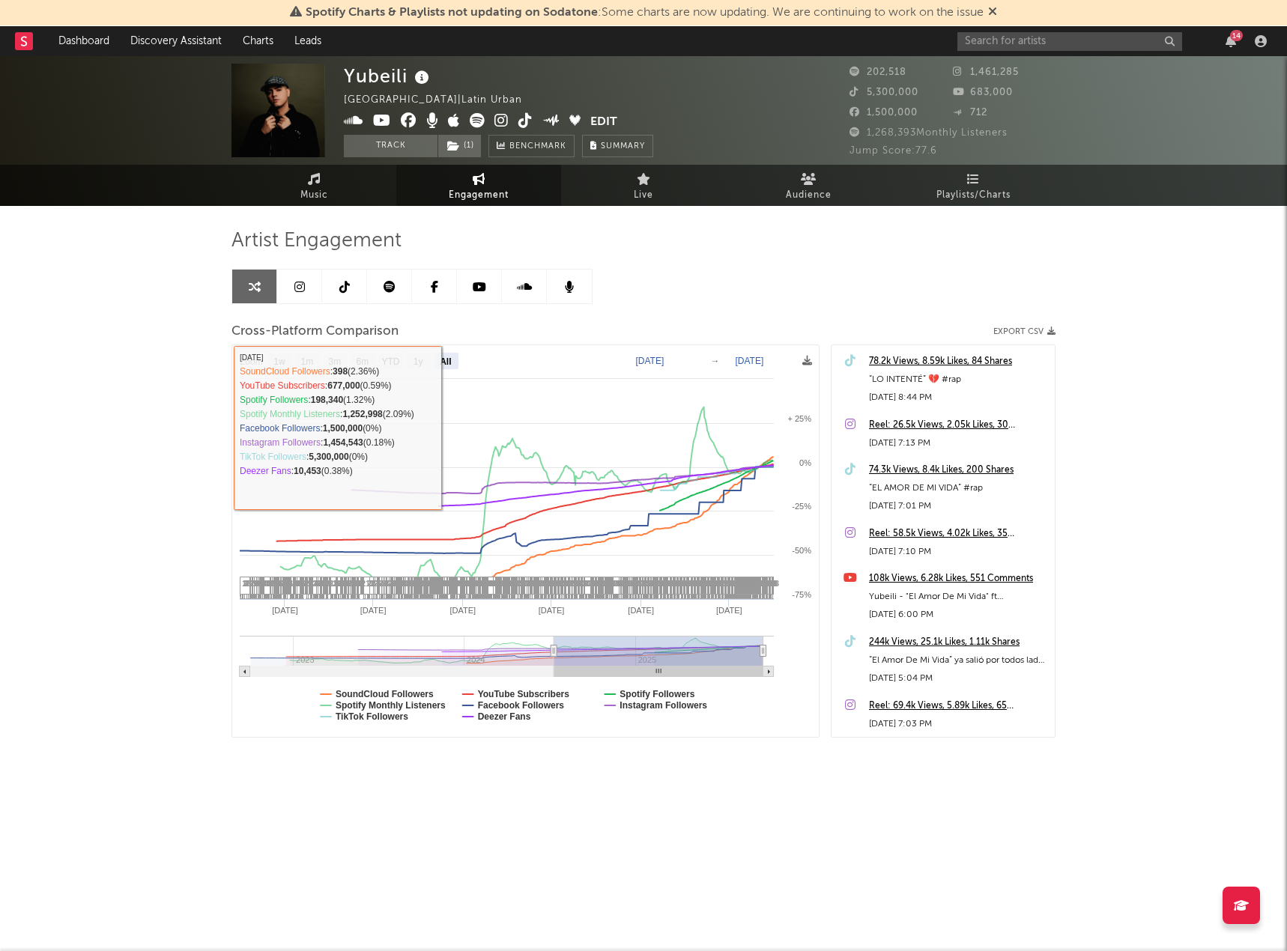
click at [753, 258] on div "Artist Engagement Cross-Platform Comparison Export CSV Zoom 1w 1m 3m 6m YTD 1y …" at bounding box center [643, 482] width 824 height 509
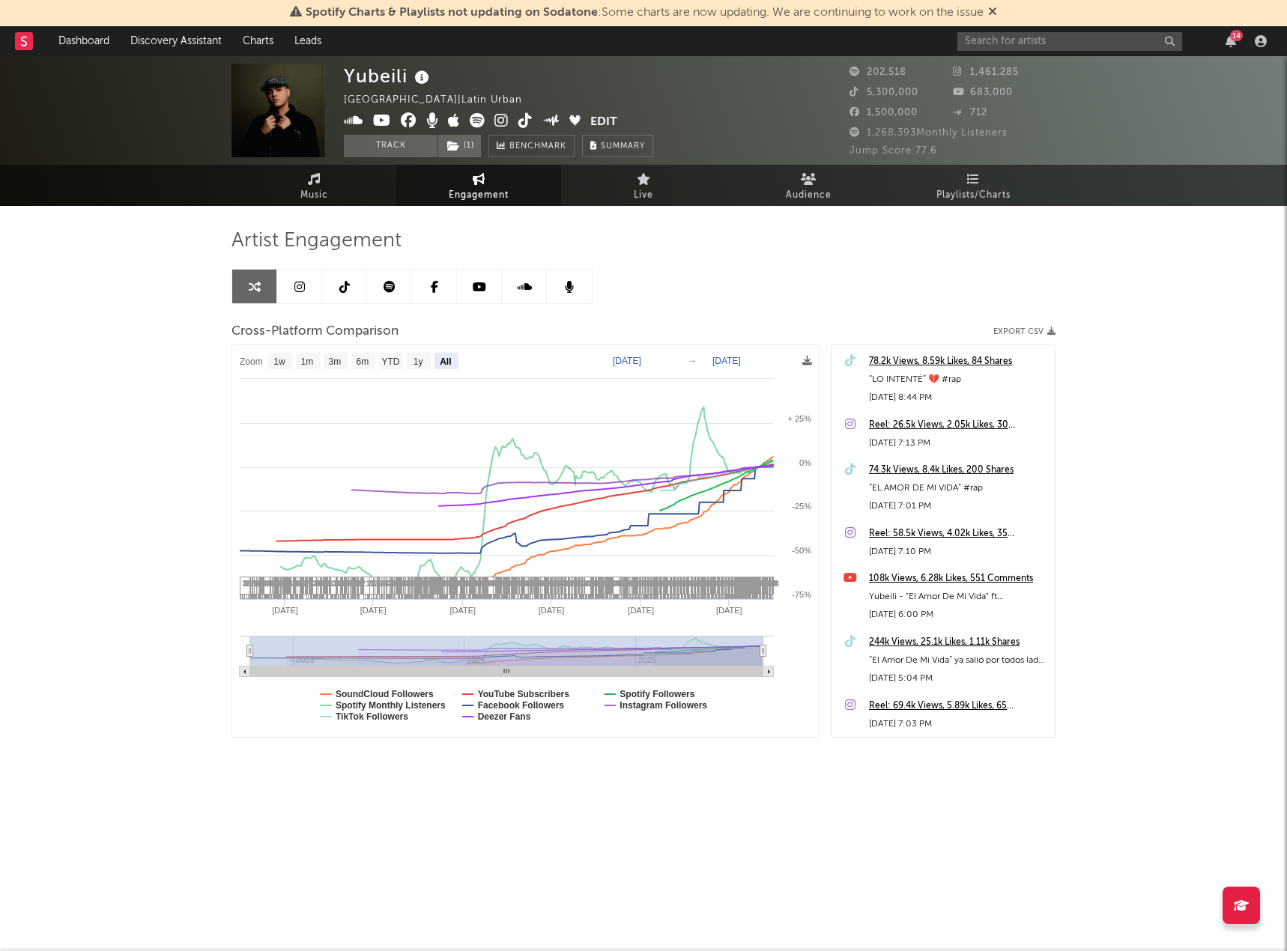
select select "All"
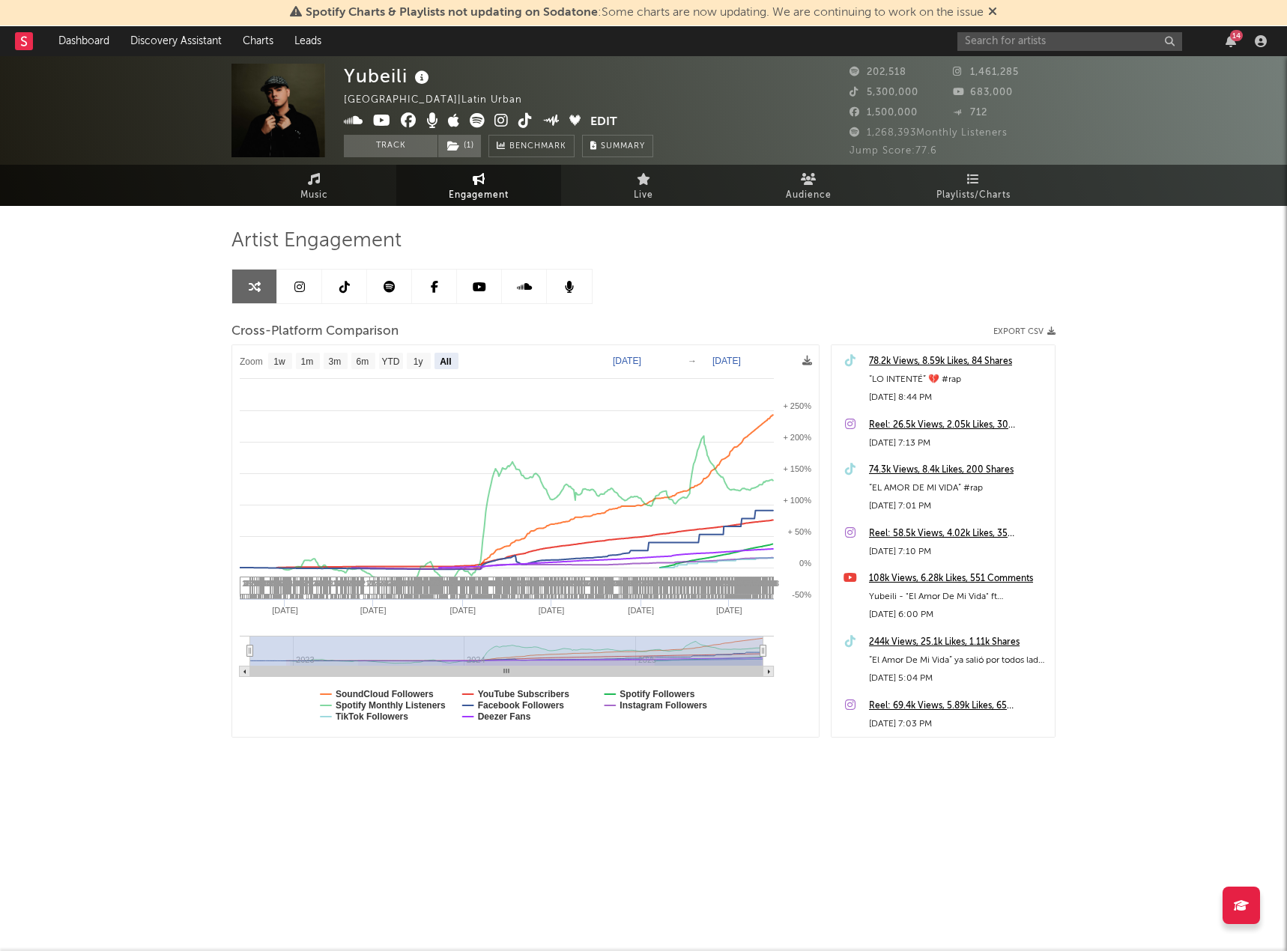
click at [786, 264] on div "Artist Engagement Cross-Platform Comparison Export CSV Zoom 1w 1m 3m 6m YTD 1y …" at bounding box center [643, 482] width 824 height 509
click at [299, 195] on link "Music" at bounding box center [313, 185] width 165 height 41
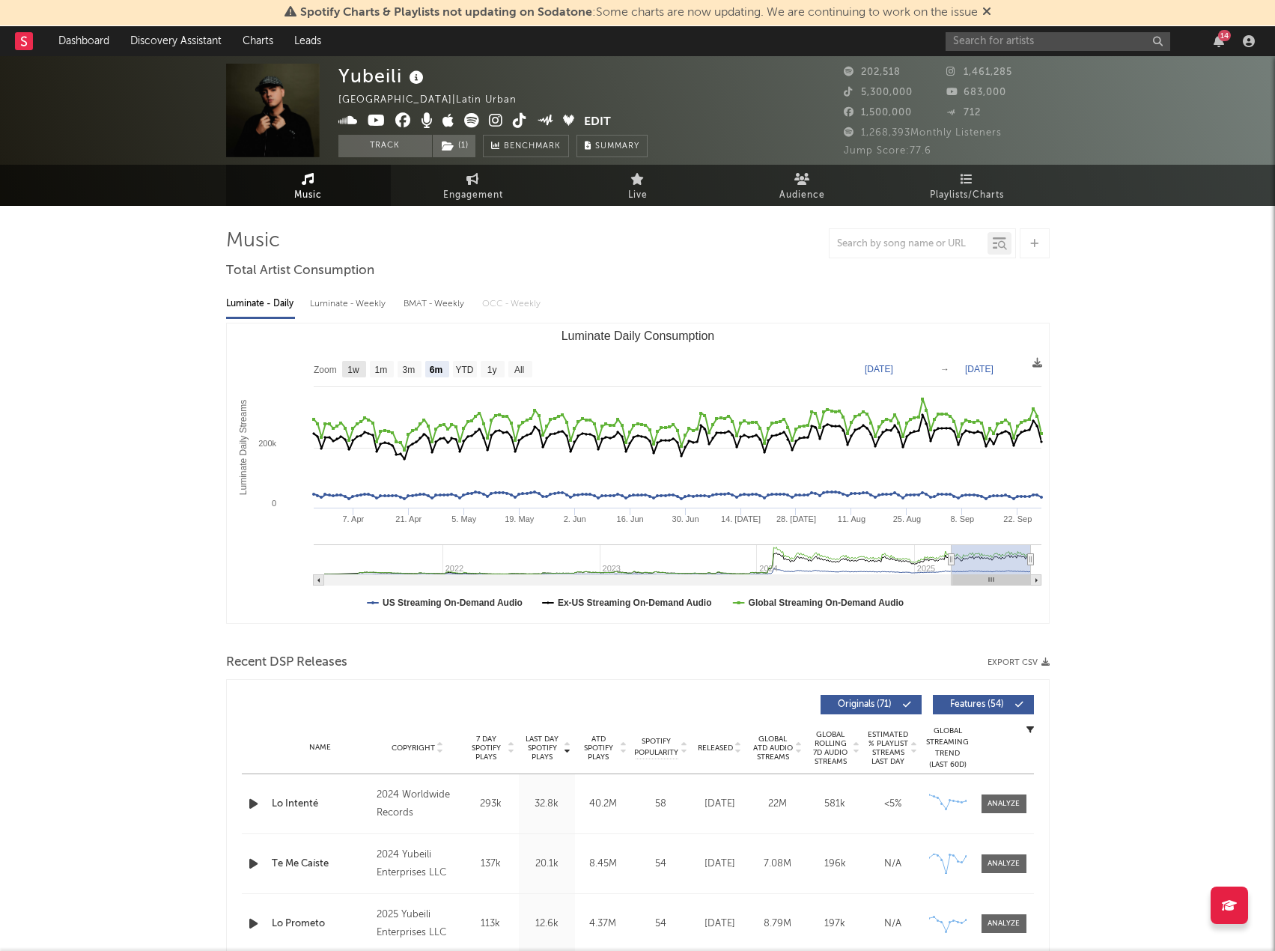
click at [346, 369] on rect "Luminate Daily Consumption" at bounding box center [354, 369] width 24 height 16
select select "1w"
type input "[DATE]"
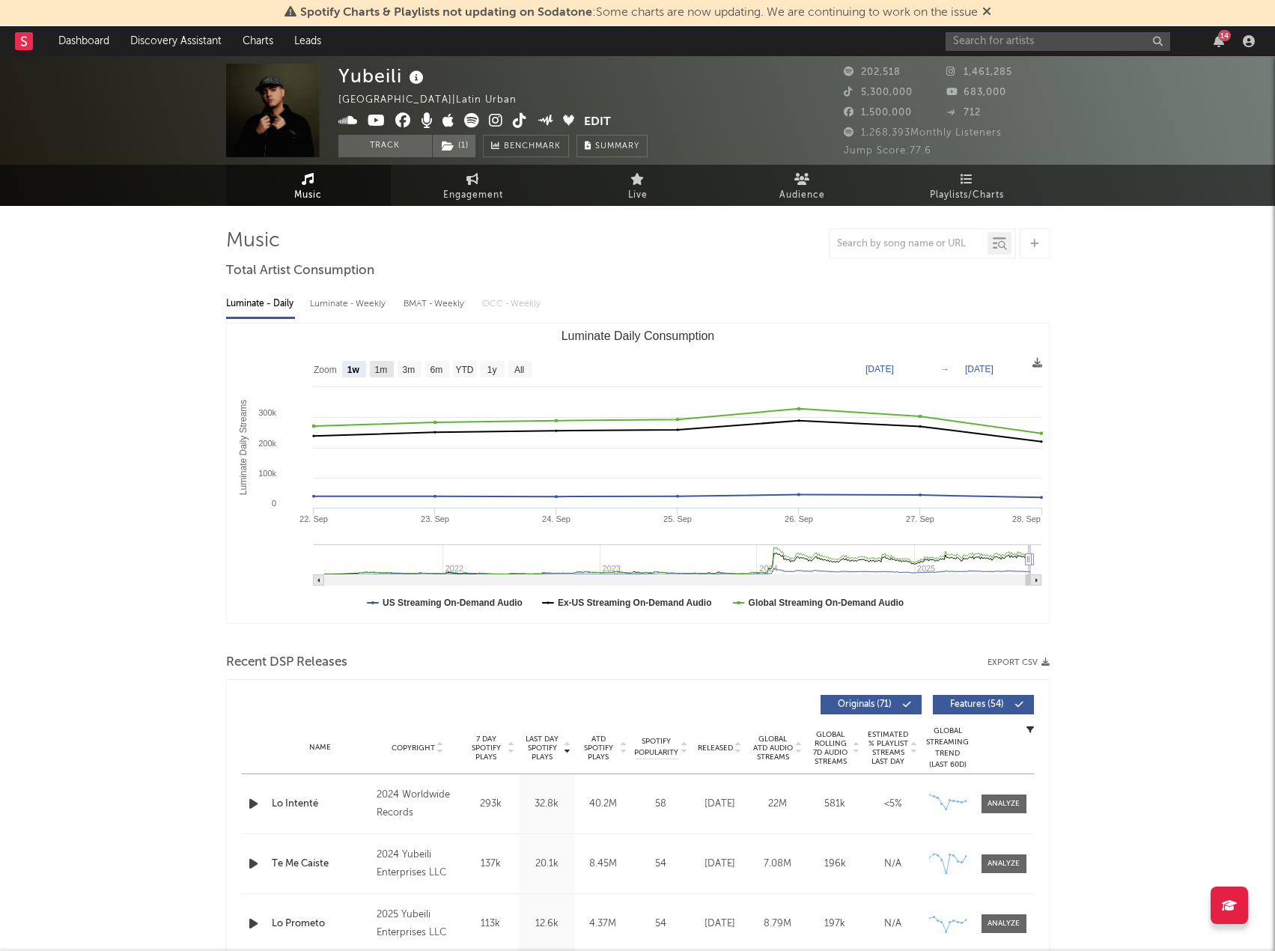
click at [371, 370] on rect "Luminate Daily Consumption" at bounding box center [382, 369] width 24 height 16
select select "1m"
type input "[DATE]"
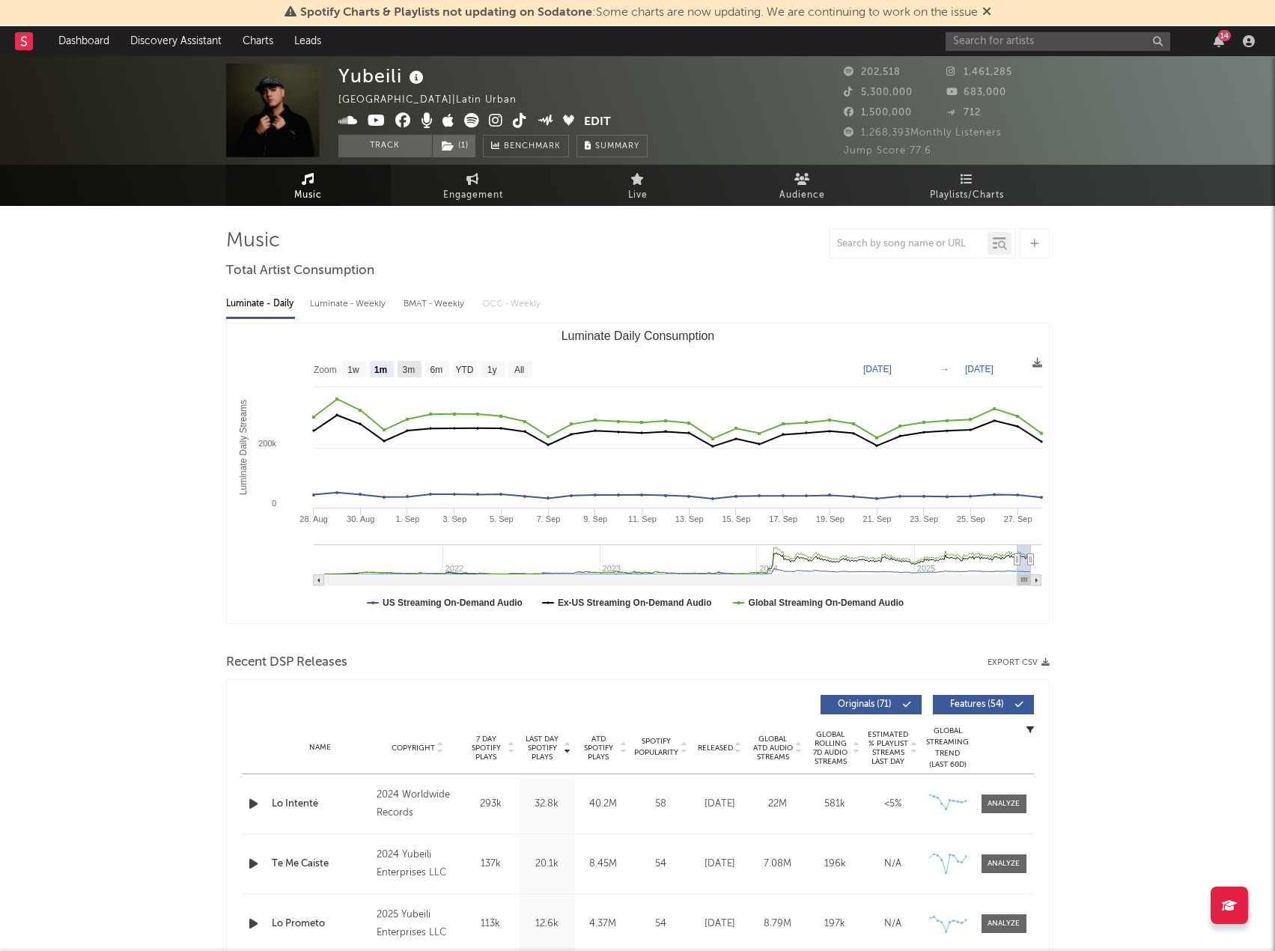
click at [409, 373] on text "3m" at bounding box center [408, 370] width 13 height 10
select select "3m"
type input "[DATE]"
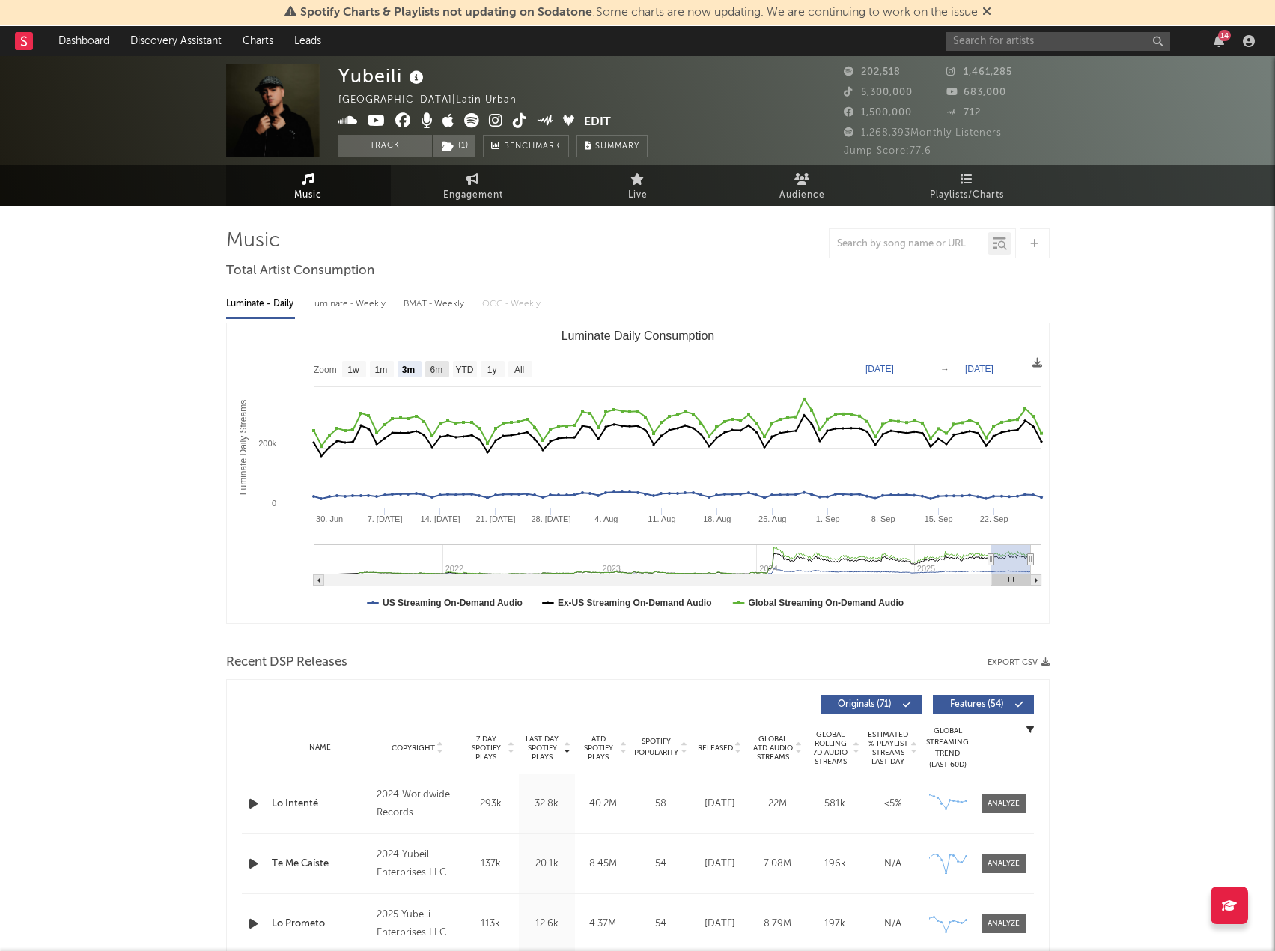
click at [440, 373] on text "6m" at bounding box center [436, 370] width 13 height 10
select select "6m"
type input "[DATE]"
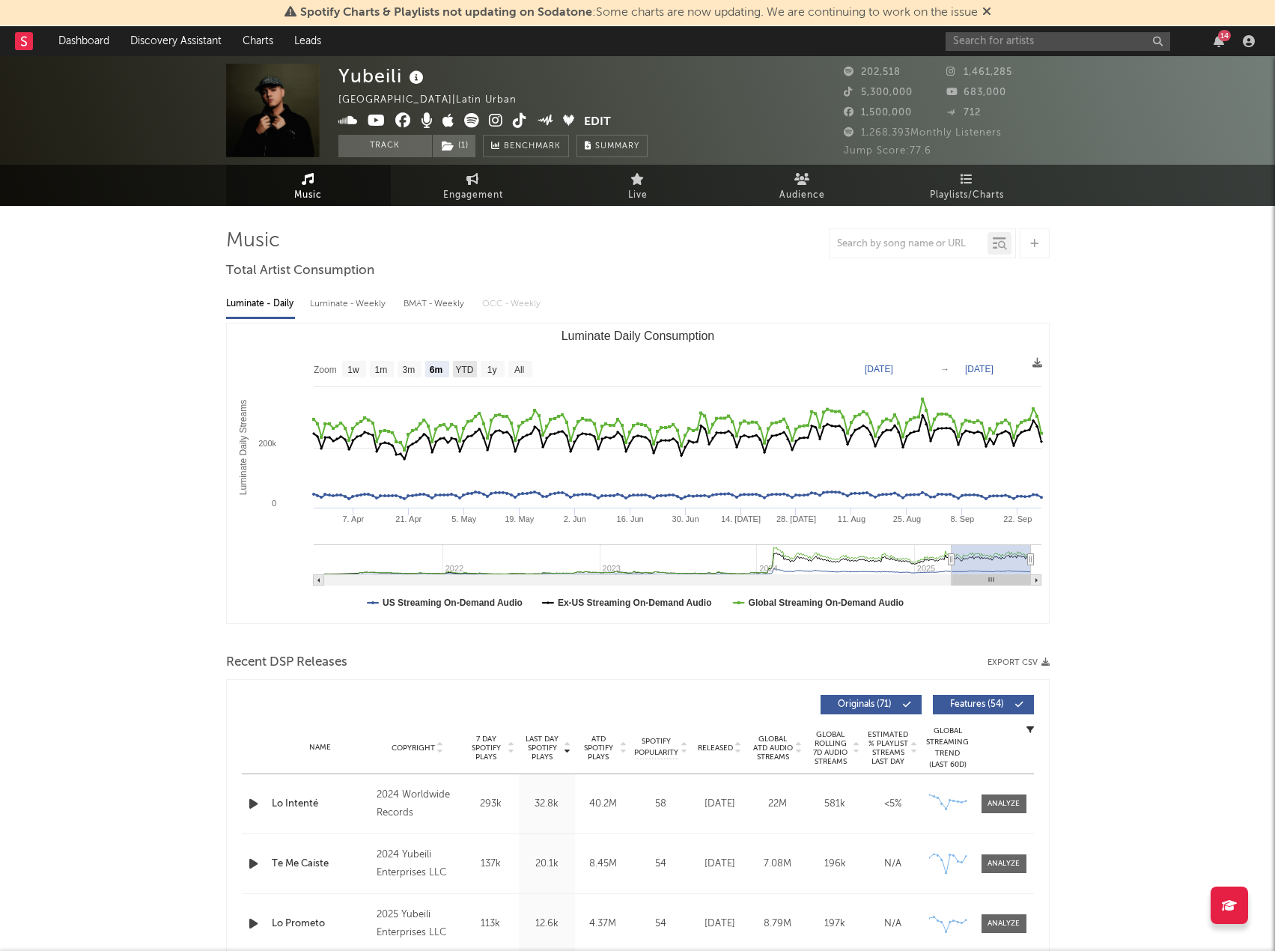
drag, startPoint x: 456, startPoint y: 374, endPoint x: 476, endPoint y: 375, distance: 20.3
click at [457, 374] on text "YTD" at bounding box center [464, 370] width 18 height 10
select select "YTD"
type input "[DATE]"
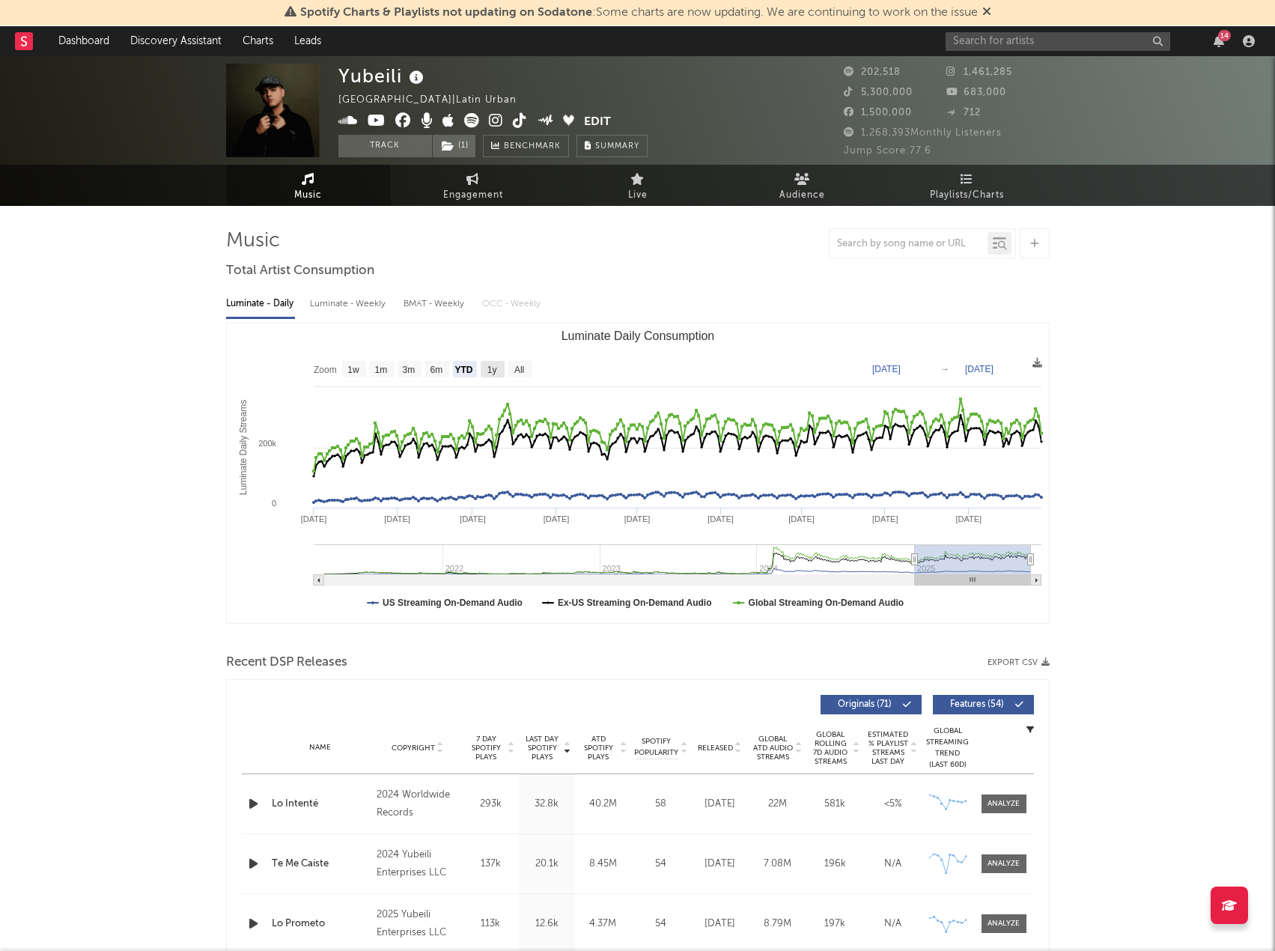
click at [493, 373] on text "1y" at bounding box center [492, 370] width 10 height 10
select select "1y"
type input "[DATE]"
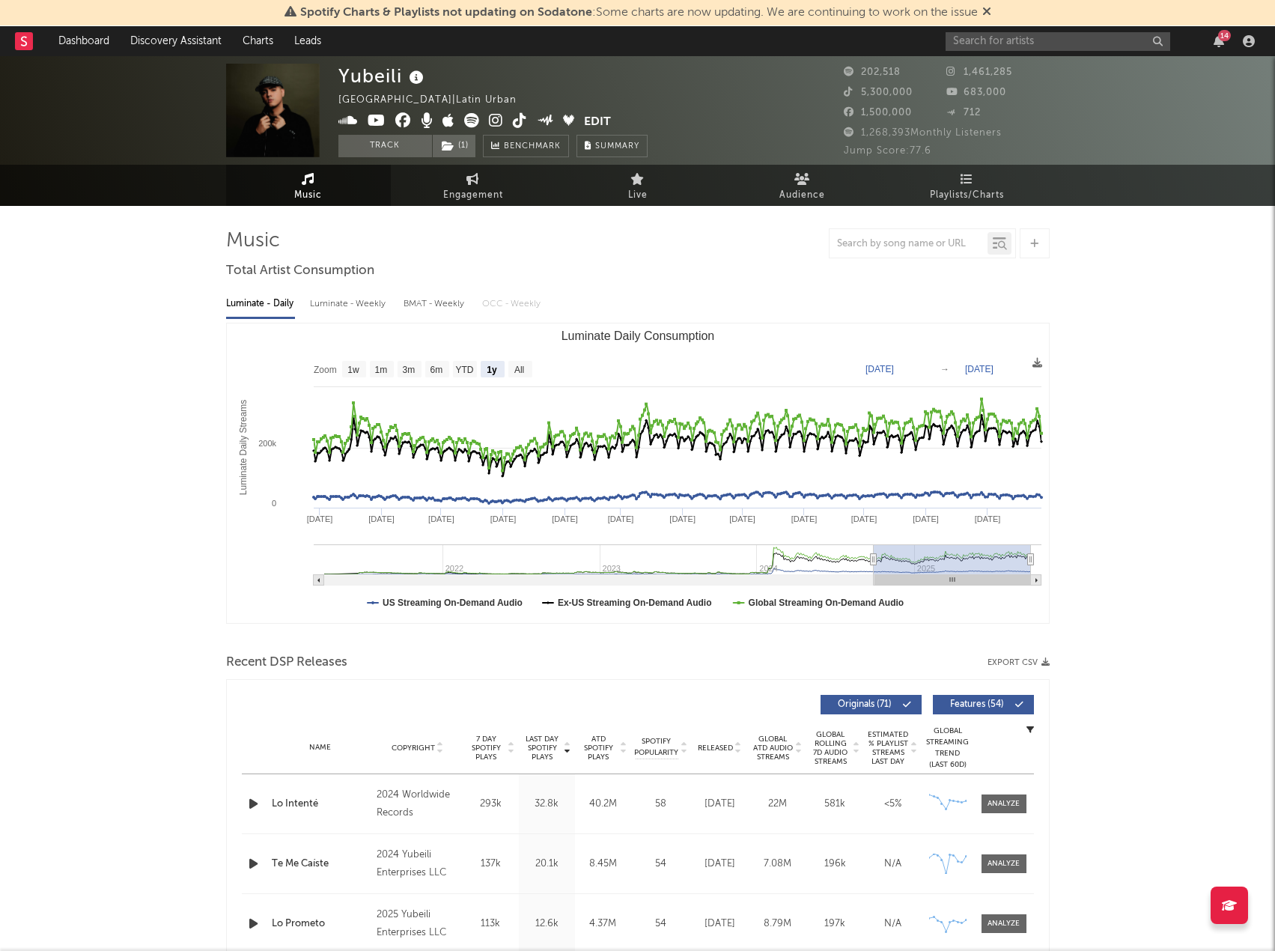
click at [532, 370] on rect "Luminate Daily Consumption" at bounding box center [638, 473] width 822 height 300
click at [526, 369] on rect "Luminate Daily Consumption" at bounding box center [520, 369] width 24 height 16
select select "All"
type input "[DATE]"
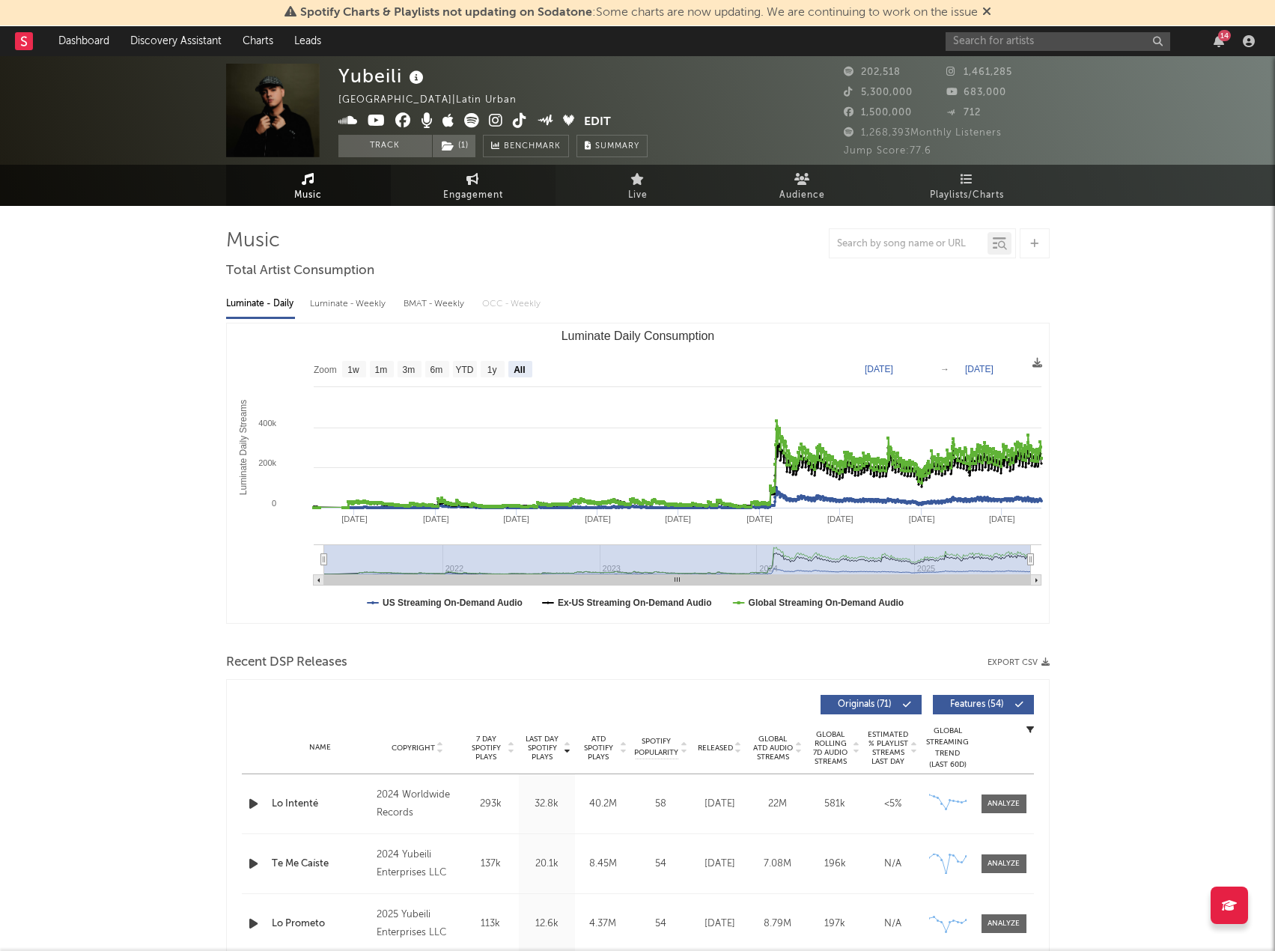
click at [505, 178] on link "Engagement" at bounding box center [473, 185] width 165 height 41
select select "1w"
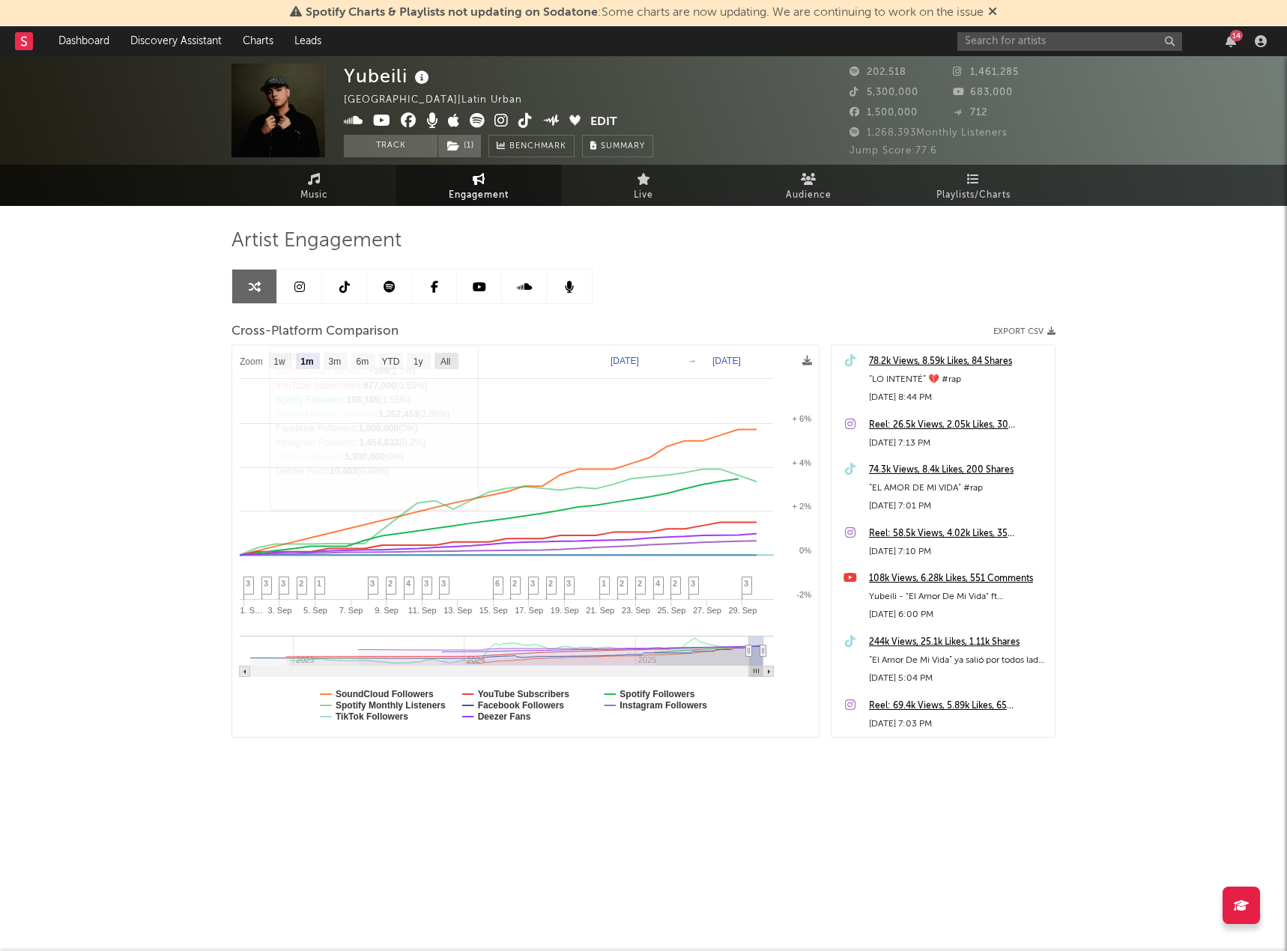
click at [444, 359] on text "All" at bounding box center [445, 361] width 10 height 10
select select "All"
type input "2022-09-30"
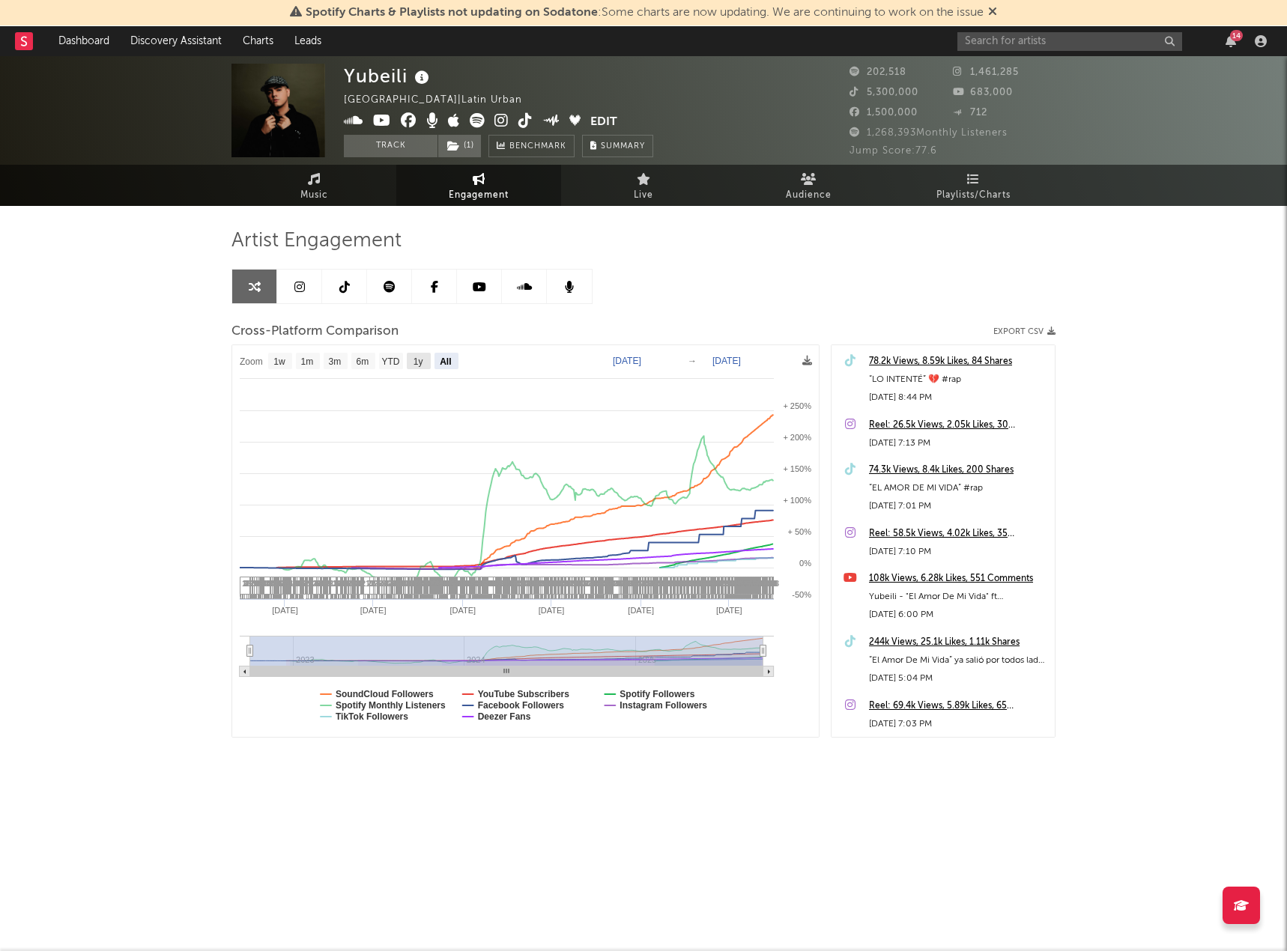
click at [419, 363] on text "1y" at bounding box center [418, 361] width 10 height 10
select select "1y"
type input "[DATE]"
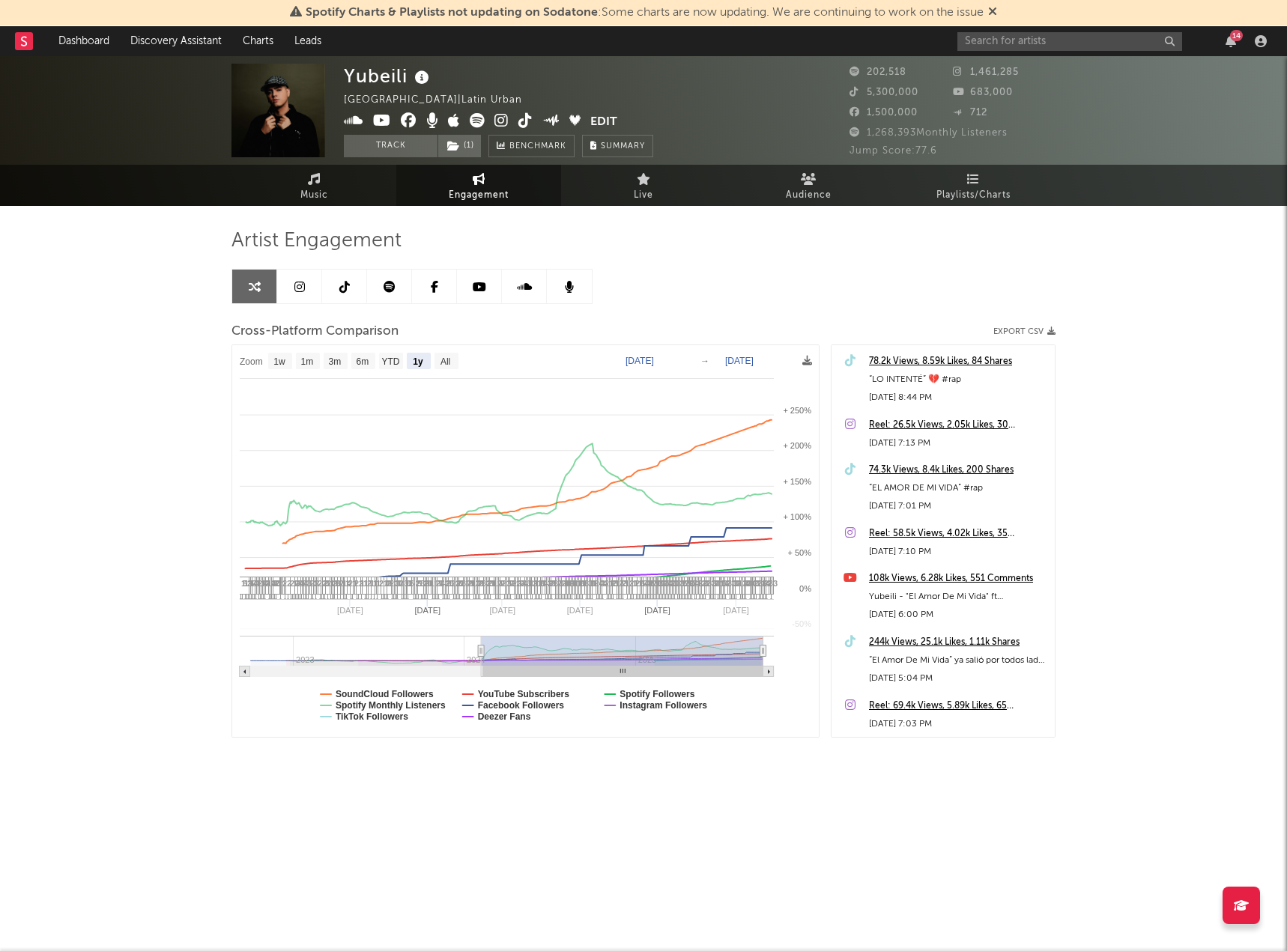
select select "1y"
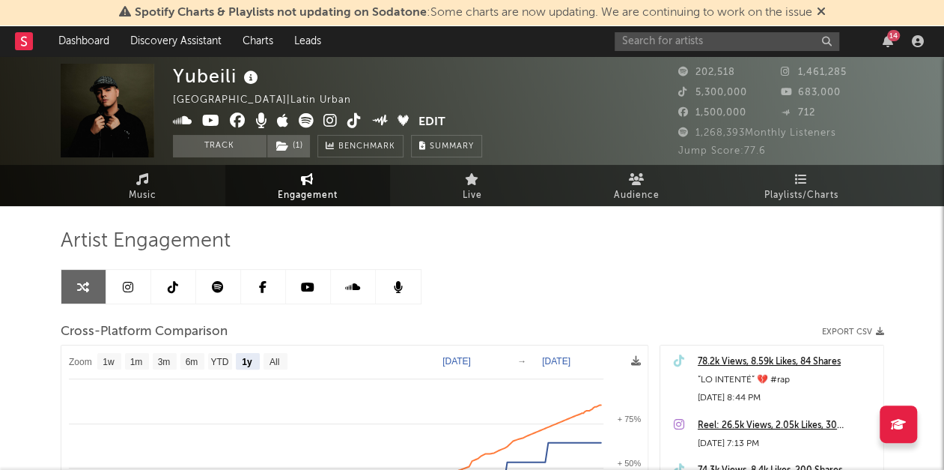
select select "1y"
